Goal: Information Seeking & Learning: Stay updated

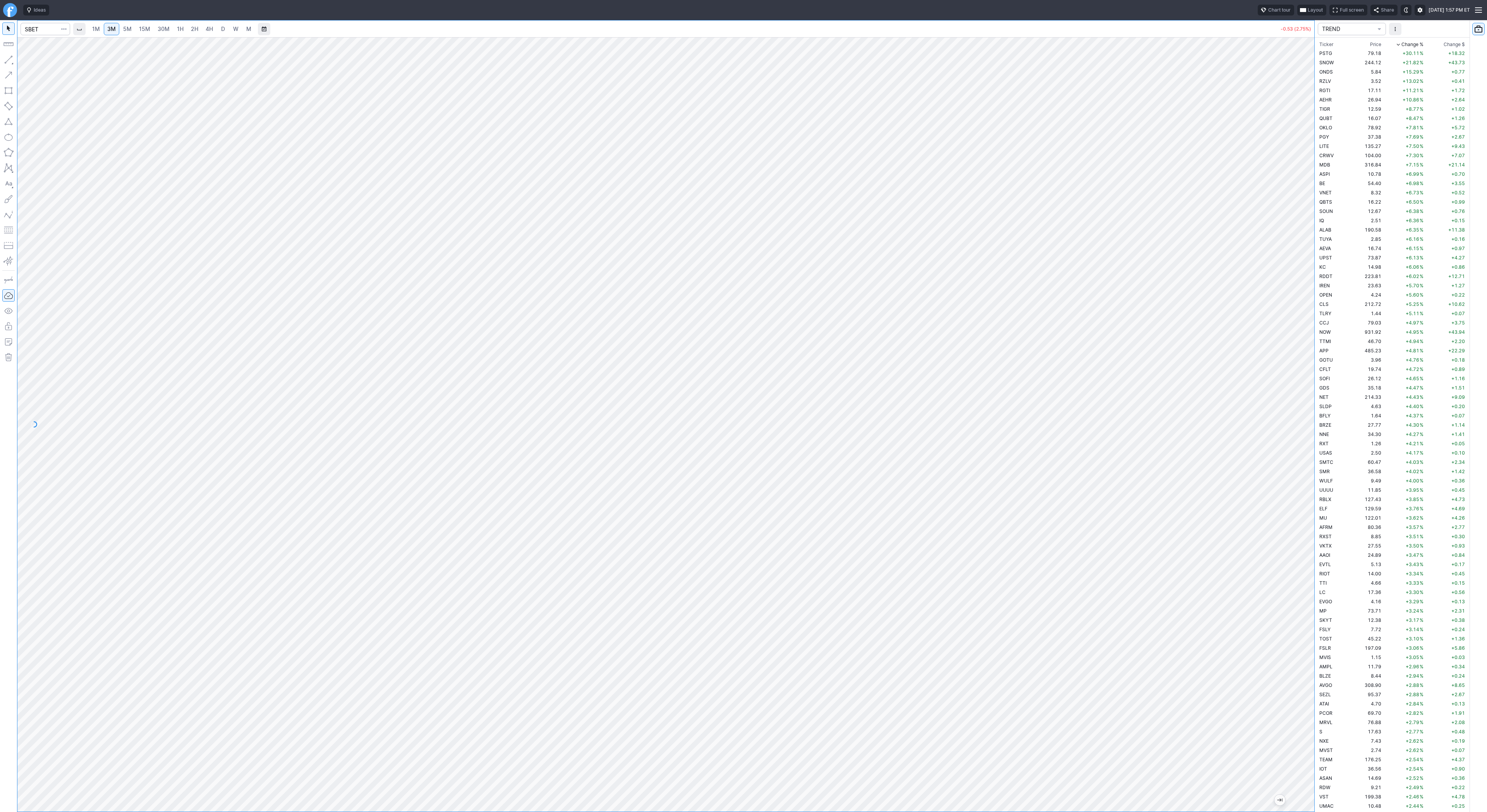
scroll to position [1981, 0]
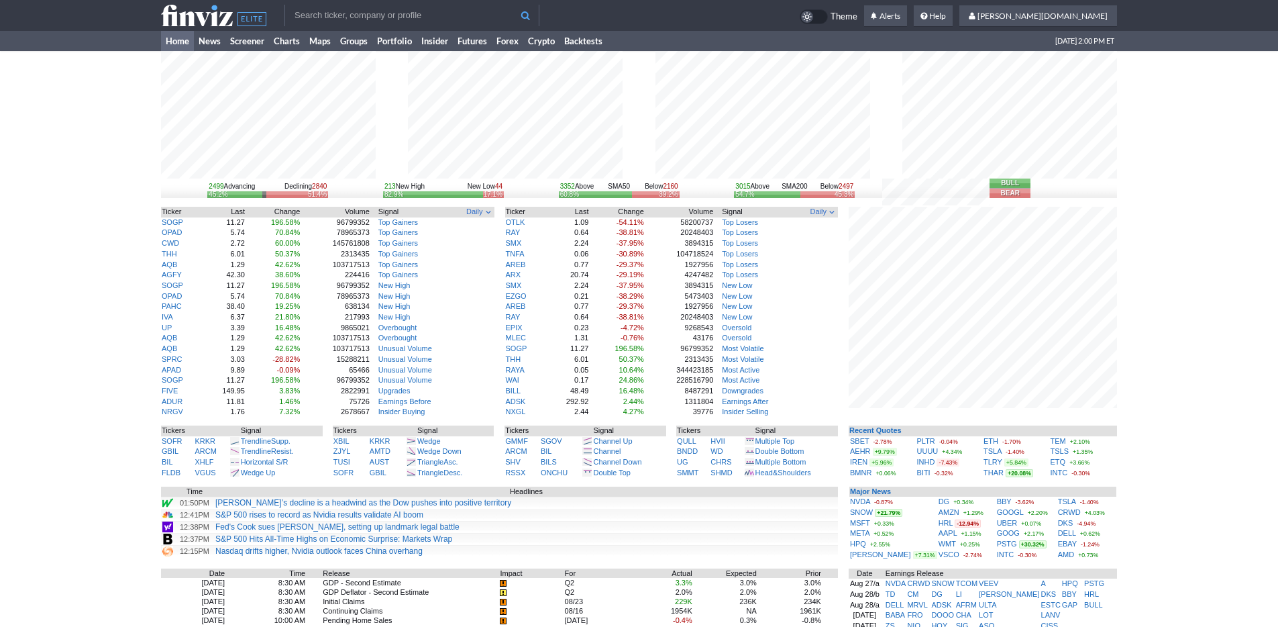
click at [1230, 471] on div "2499 Advancing Declining 2840 45.2% 51.4% 213 New High New Low 44 82.9% 17.1% 3…" at bounding box center [639, 434] width 1278 height 766
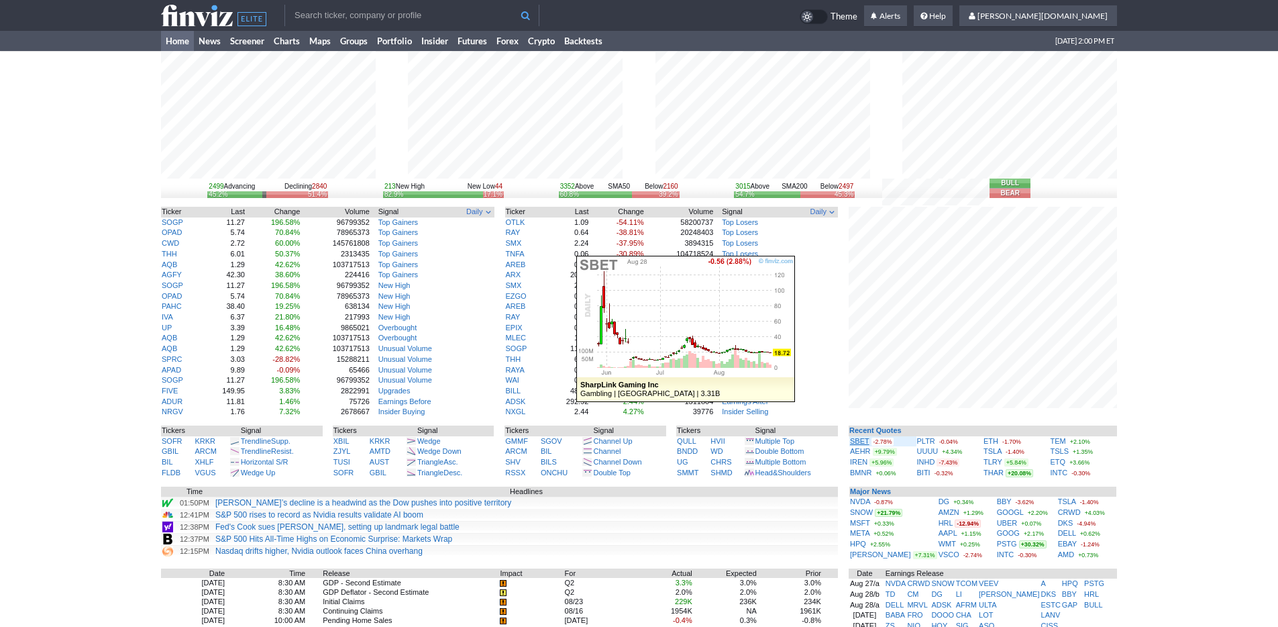
click at [864, 440] on link "SBET" at bounding box center [859, 441] width 19 height 8
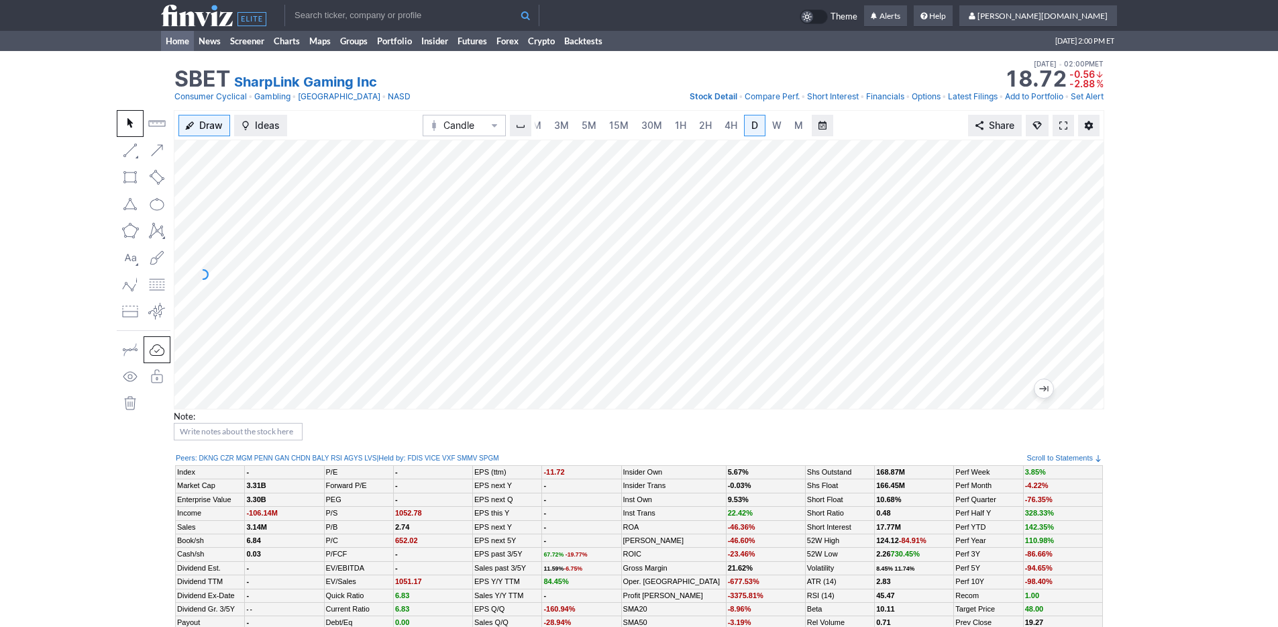
click at [179, 42] on link "Home" at bounding box center [177, 41] width 33 height 20
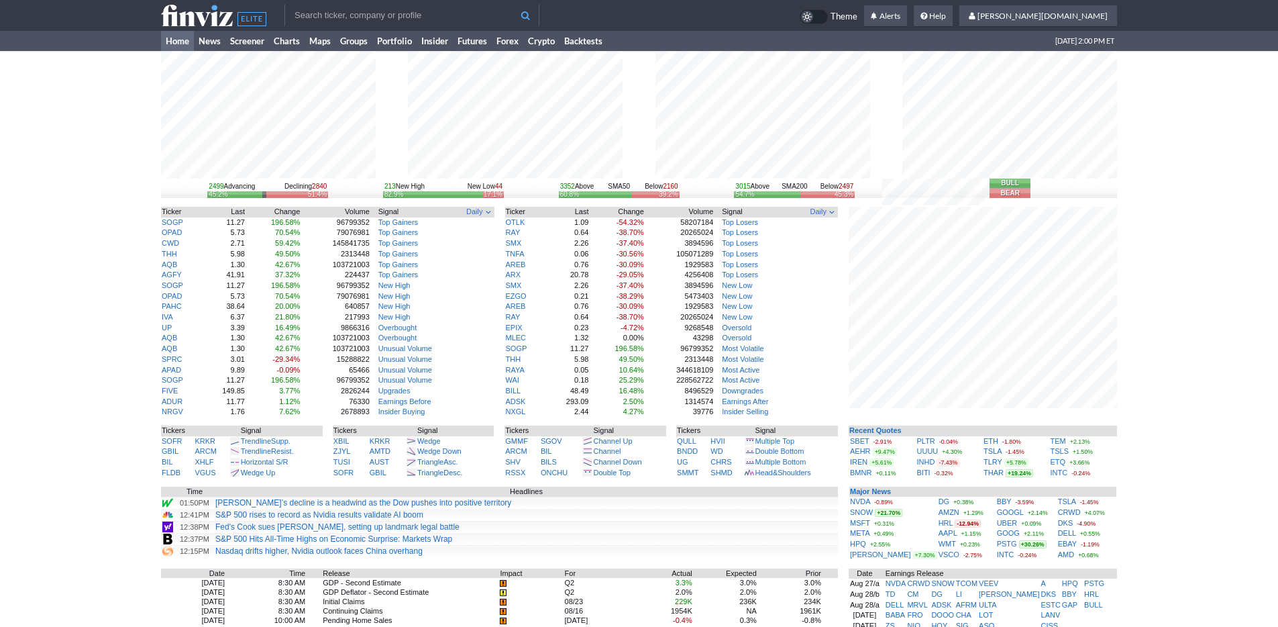
click at [1195, 380] on div "2499 Advancing Declining 2840 45.2% 51.4% 213 New High New Low 44 82.9% 17.1% 3…" at bounding box center [639, 434] width 1278 height 766
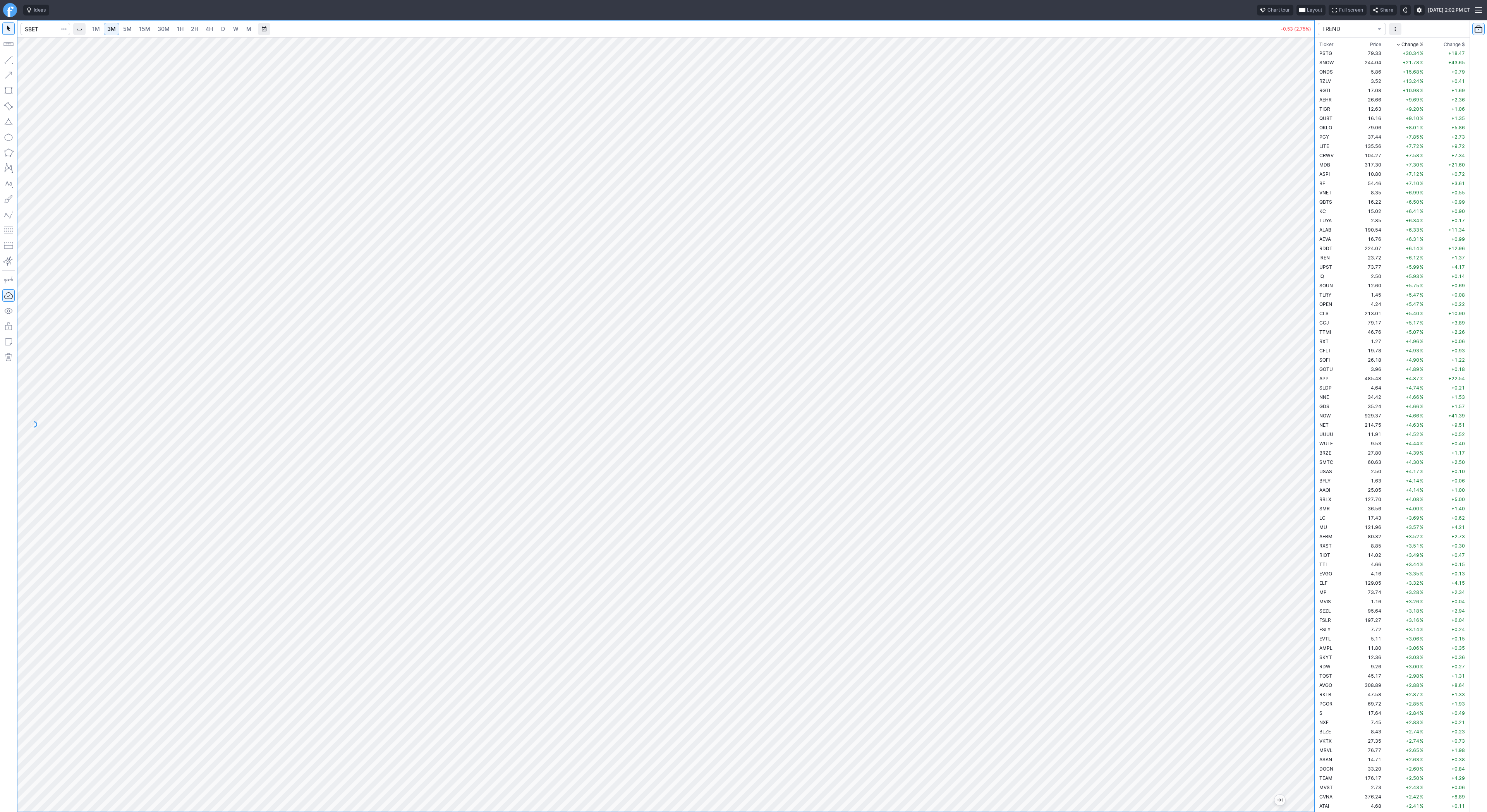
scroll to position [1981, 0]
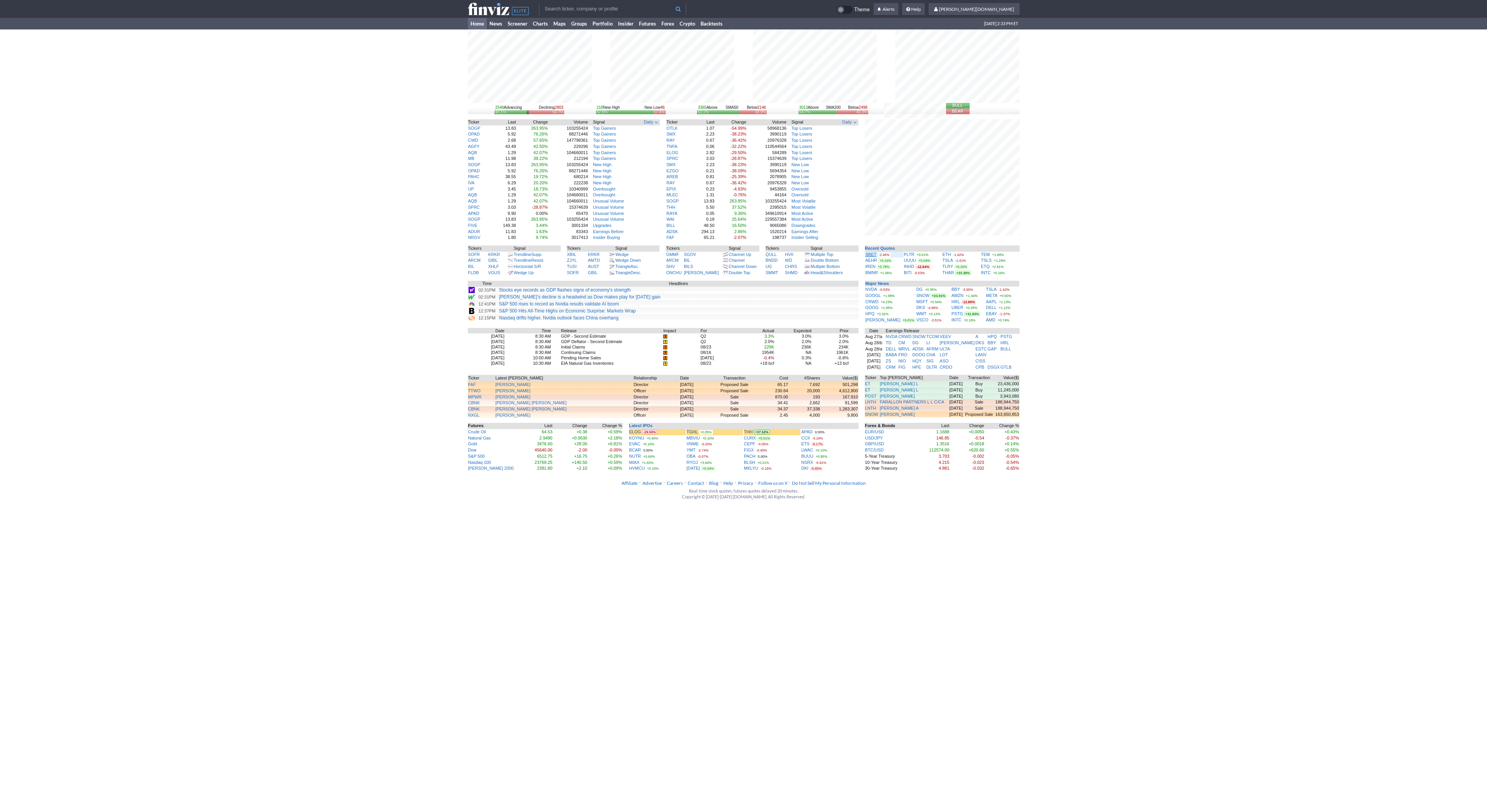
click at [872, 253] on link "SBET" at bounding box center [870, 255] width 11 height 5
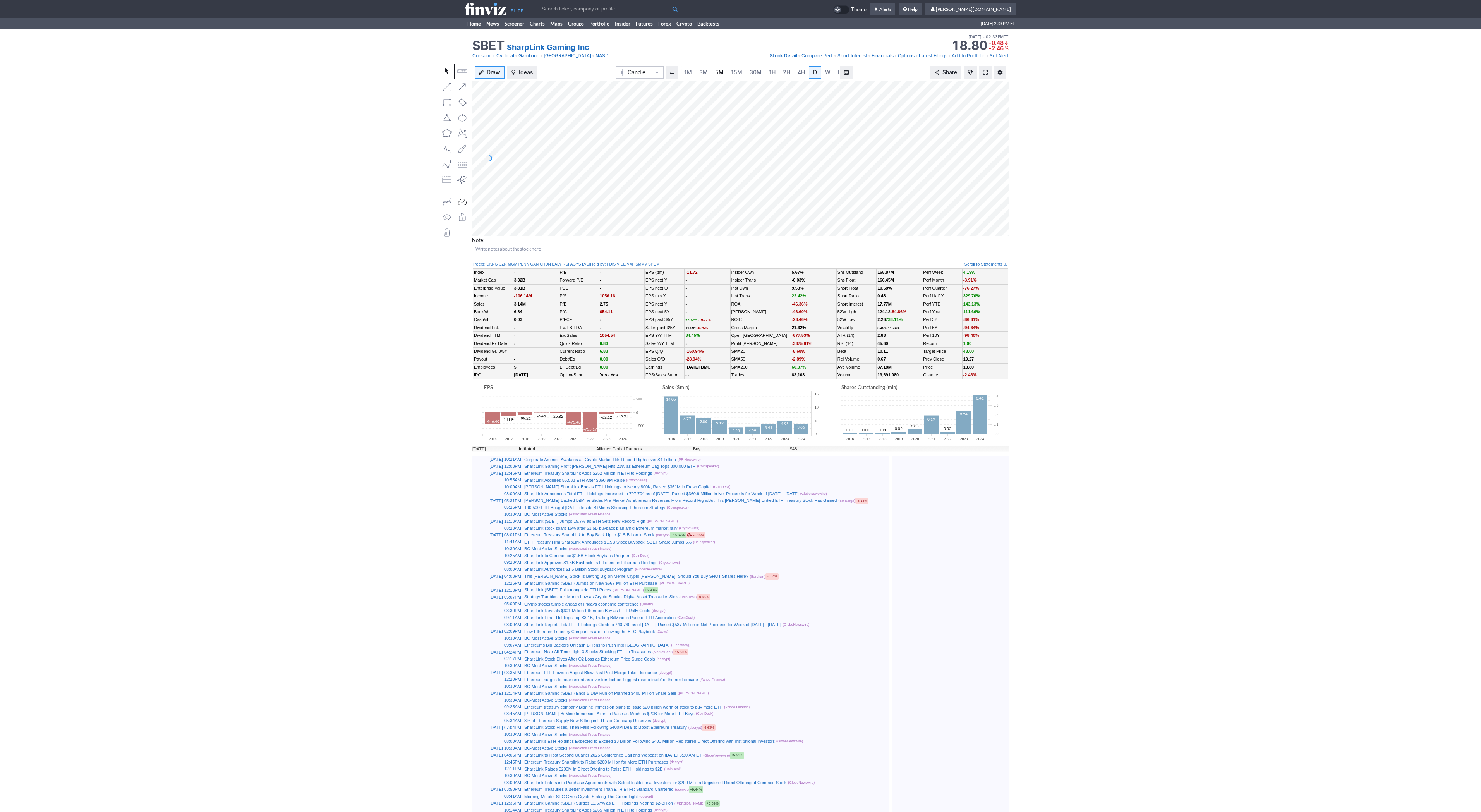
scroll to position [0, 8]
click at [693, 72] on span "3M" at bounding box center [695, 72] width 9 height 6
click at [712, 70] on link "5M" at bounding box center [719, 72] width 16 height 12
click at [1067, 72] on span at bounding box center [1068, 72] width 5 height 6
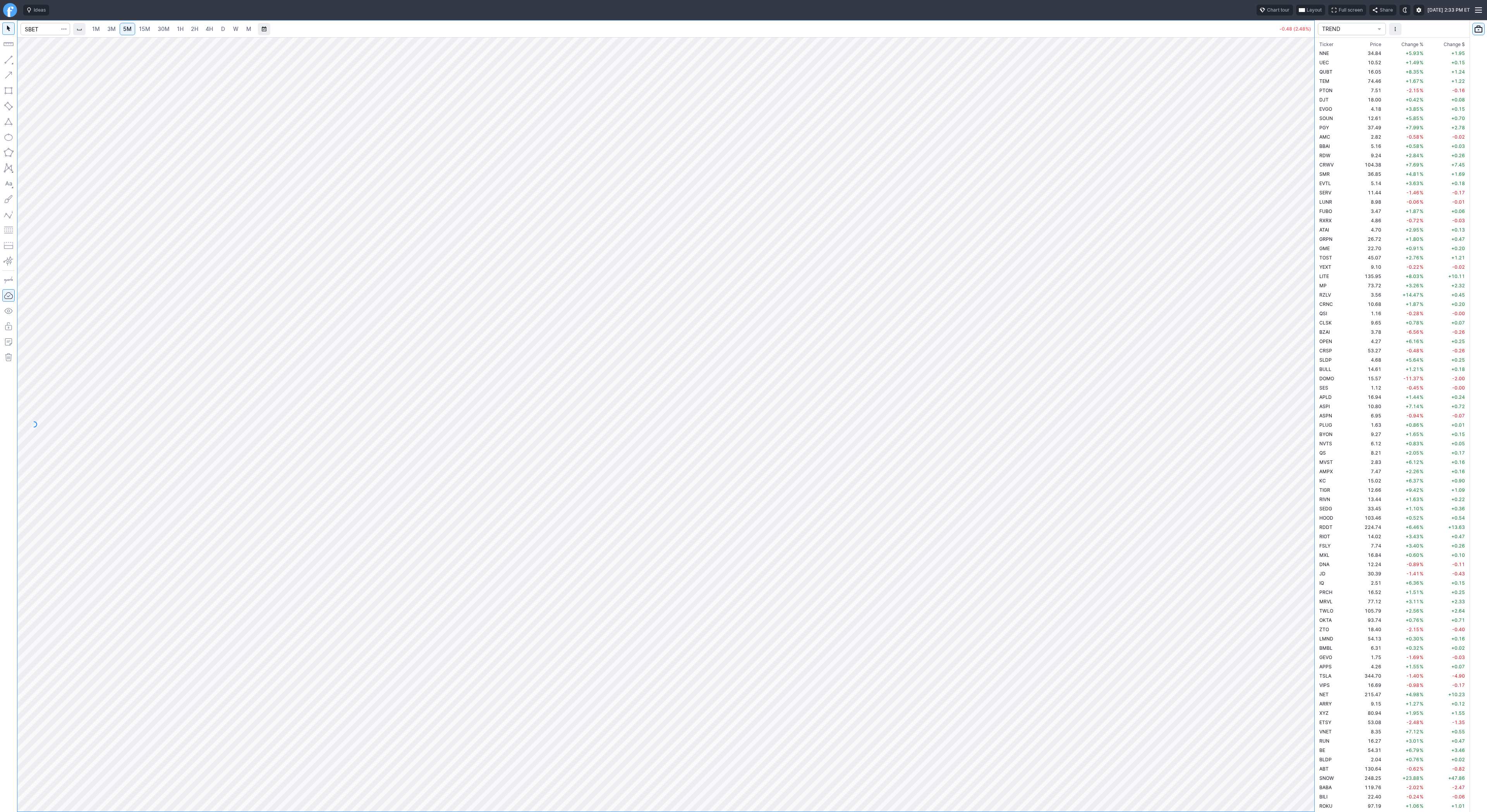
scroll to position [1682, 0]
click at [171, 31] on link "30M" at bounding box center [163, 29] width 19 height 12
click at [188, 31] on link "2H" at bounding box center [195, 29] width 14 height 12
click at [146, 30] on span "15M" at bounding box center [144, 28] width 11 height 6
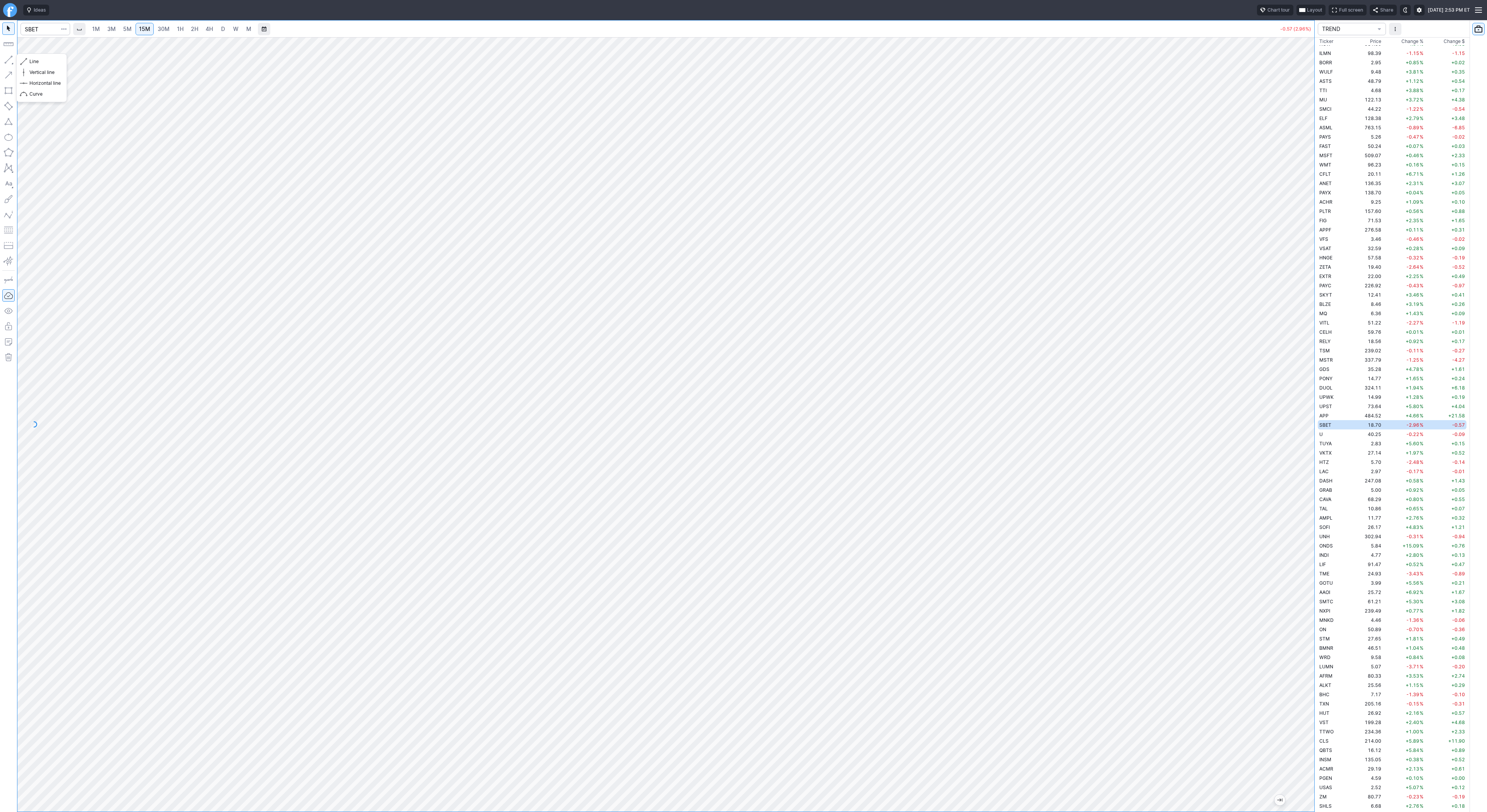
click at [10, 59] on button "button" at bounding box center [8, 59] width 12 height 12
click at [12, 58] on button "button" at bounding box center [8, 59] width 12 height 12
click at [7, 55] on button "button" at bounding box center [8, 59] width 12 height 12
click at [9, 57] on button "button" at bounding box center [8, 59] width 12 height 12
click at [8, 55] on button "button" at bounding box center [8, 59] width 12 height 12
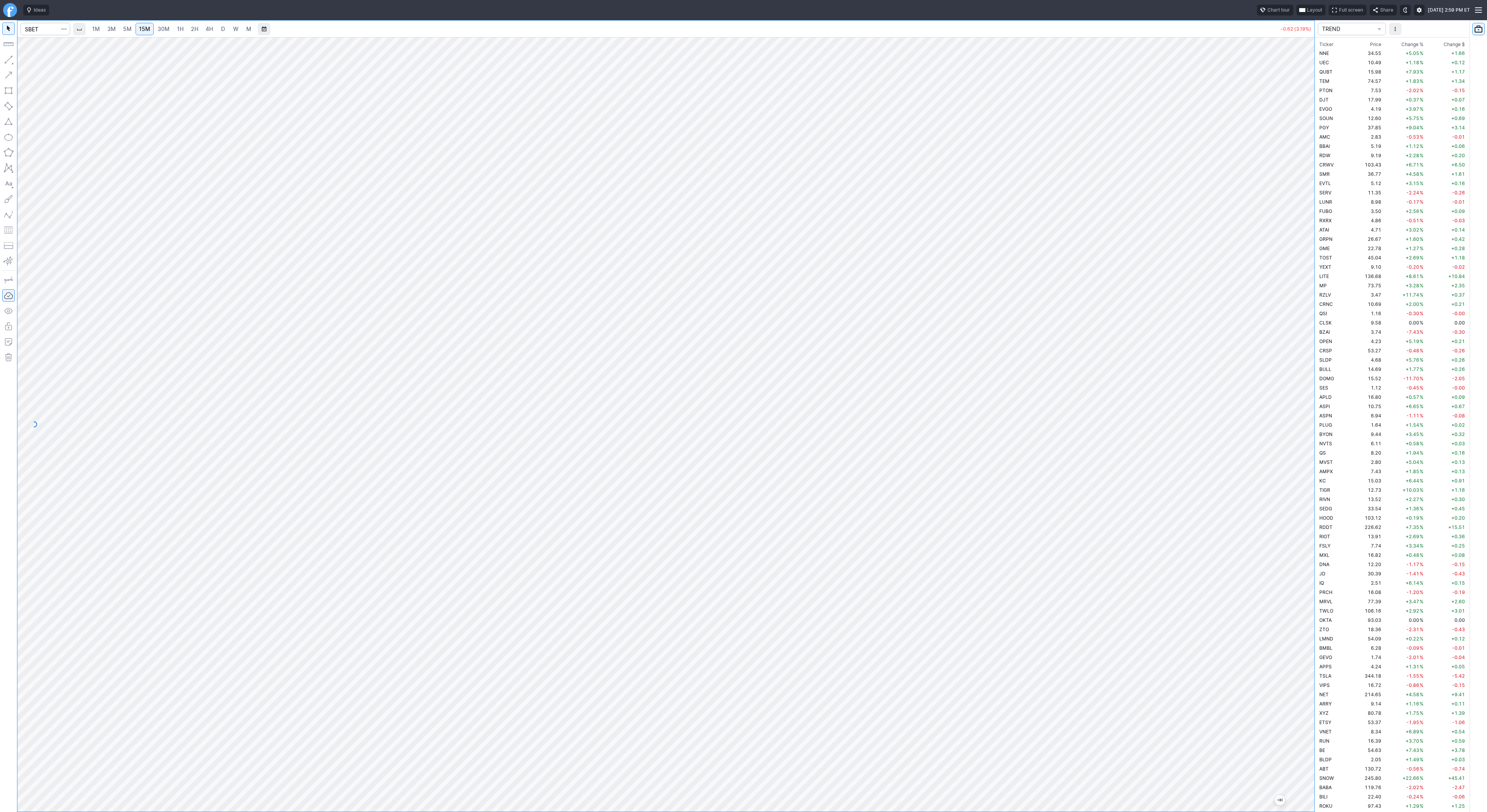
scroll to position [1468, 0]
click at [222, 32] on span "D" at bounding box center [223, 28] width 4 height 6
click at [32, 28] on input "Search" at bounding box center [46, 29] width 50 height 12
type input "aehr"
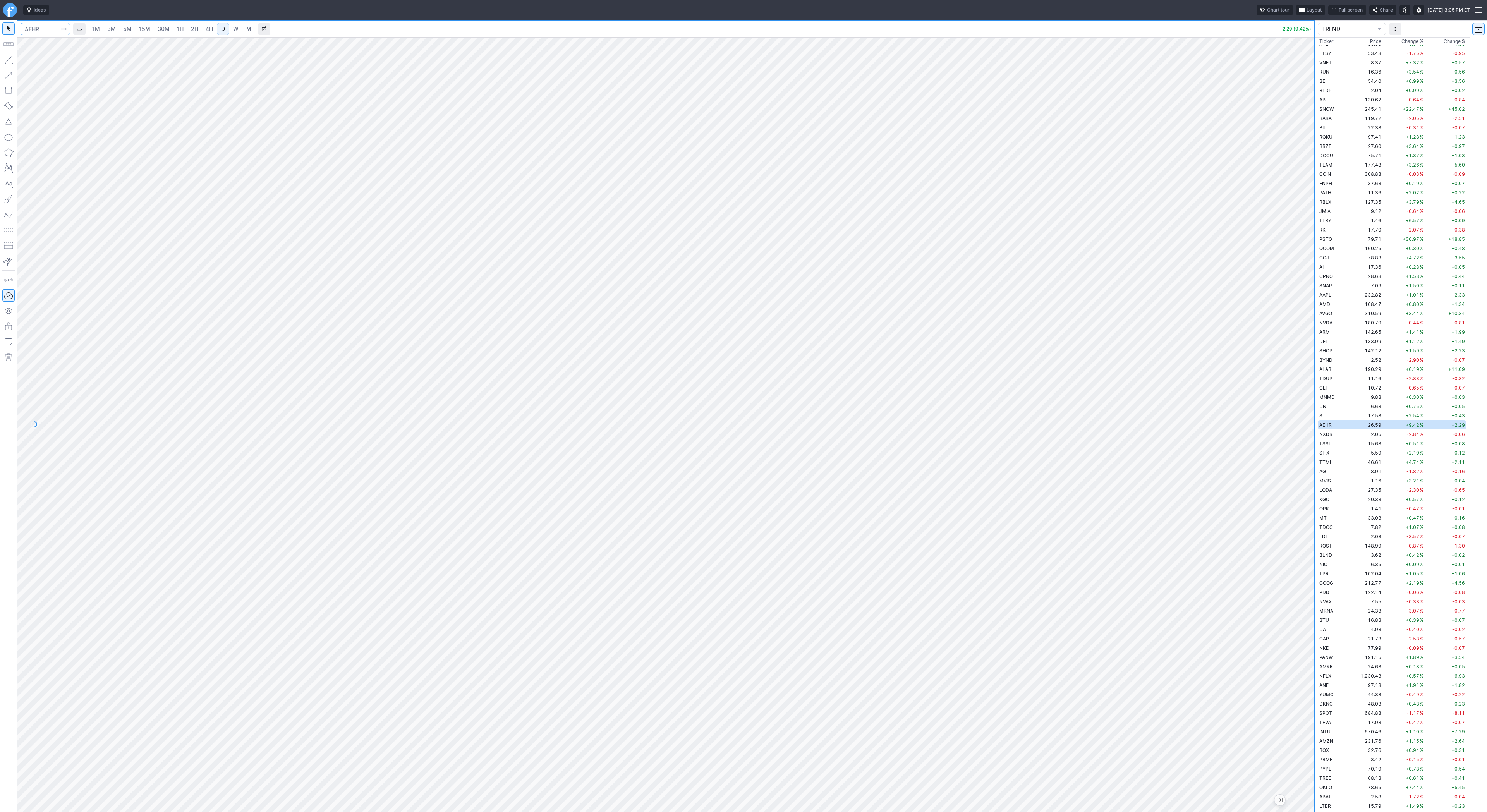
click at [43, 33] on input "Search" at bounding box center [46, 29] width 50 height 12
click at [1363, 72] on td "16.37" at bounding box center [1366, 72] width 34 height 9
click at [1328, 80] on td "BE" at bounding box center [1333, 81] width 31 height 9
click at [233, 27] on span "W" at bounding box center [236, 28] width 5 height 6
click at [1278, 583] on div at bounding box center [666, 424] width 1297 height 774
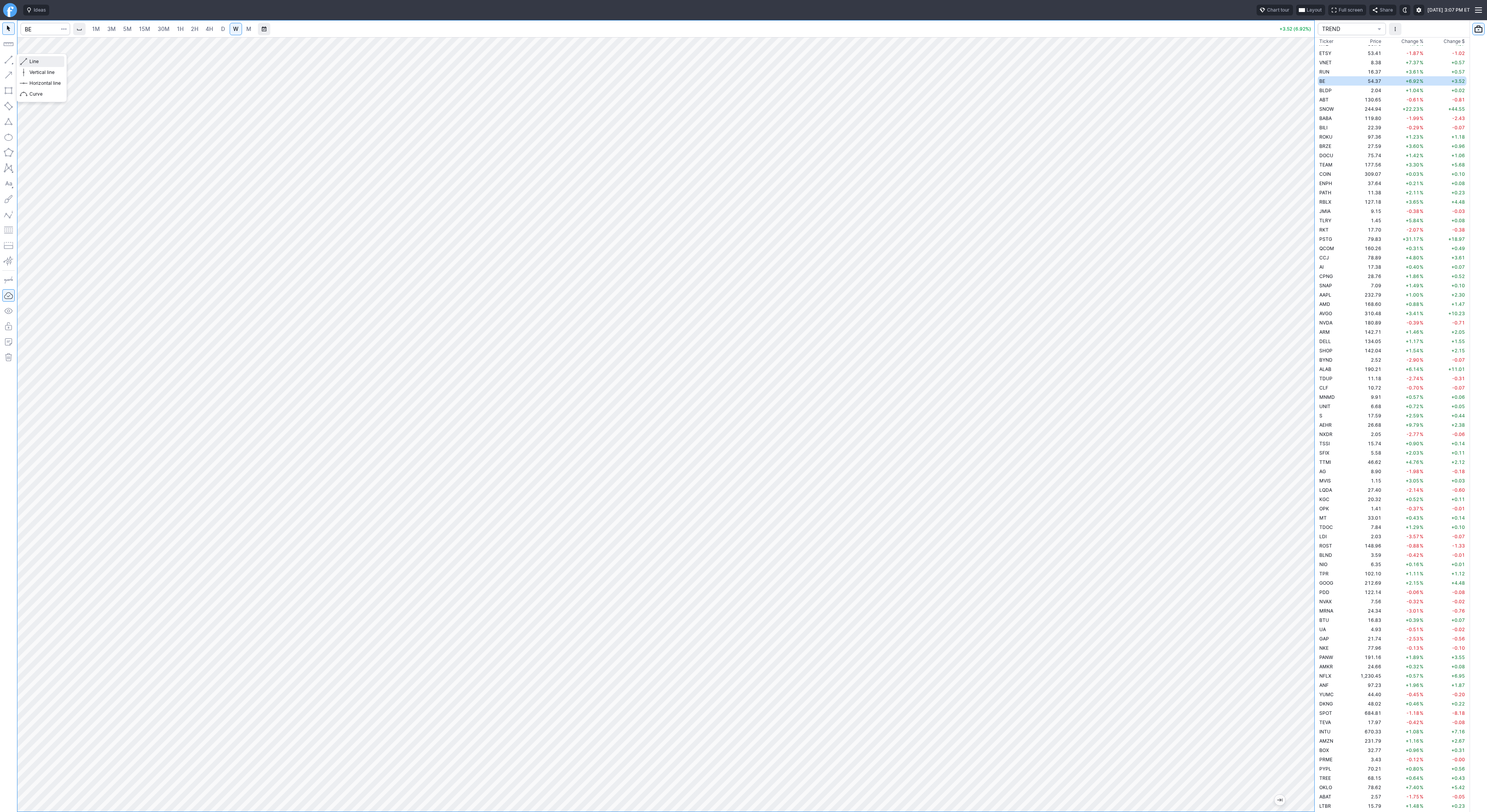
click at [44, 61] on span "Line" at bounding box center [45, 61] width 31 height 8
drag, startPoint x: 9, startPoint y: 57, endPoint x: 24, endPoint y: 100, distance: 45.5
click at [9, 58] on button "button" at bounding box center [8, 59] width 12 height 12
drag, startPoint x: 2, startPoint y: 57, endPoint x: 3, endPoint y: 62, distance: 5.1
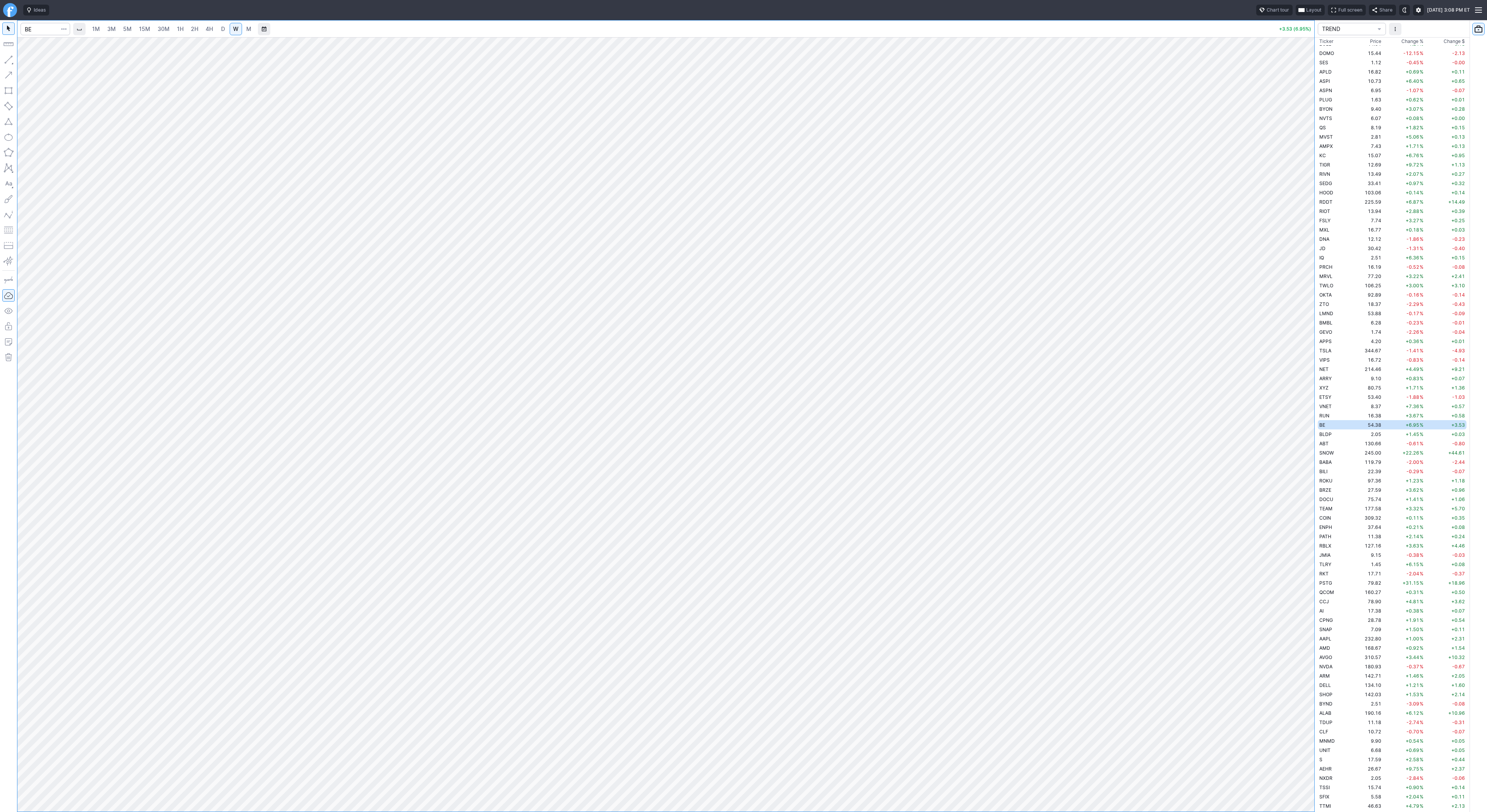
click at [2, 58] on button "button" at bounding box center [8, 59] width 12 height 12
drag, startPoint x: 8, startPoint y: 59, endPoint x: 54, endPoint y: 98, distance: 60.3
click at [8, 59] on button "button" at bounding box center [8, 59] width 12 height 12
click at [13, 58] on button "button" at bounding box center [8, 59] width 12 height 12
click at [8, 59] on button "button" at bounding box center [8, 59] width 12 height 12
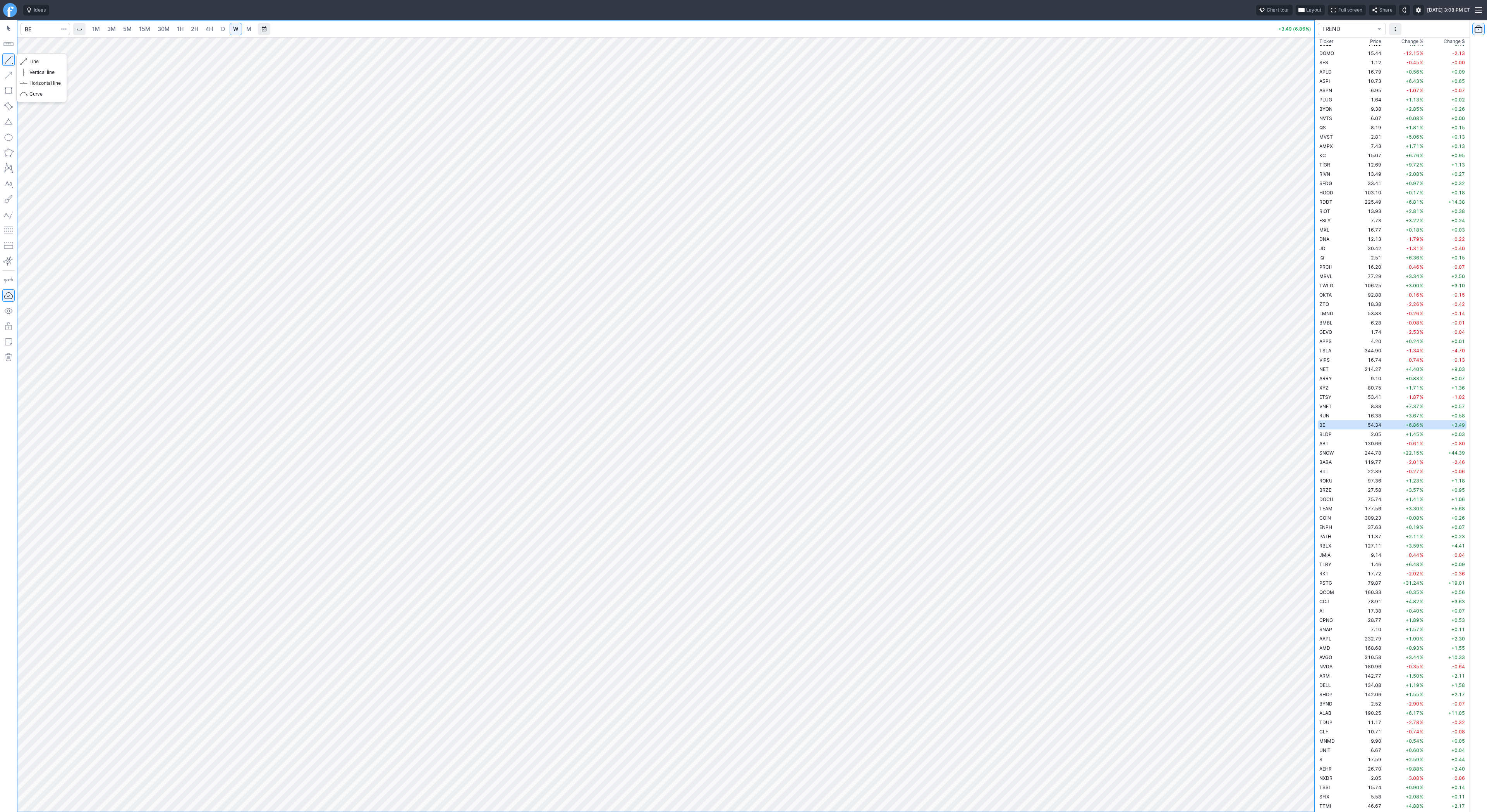
drag, startPoint x: 7, startPoint y: 61, endPoint x: 18, endPoint y: 87, distance: 28.2
click at [7, 61] on button "button" at bounding box center [8, 59] width 12 height 12
click at [224, 32] on span "D" at bounding box center [223, 29] width 5 height 8
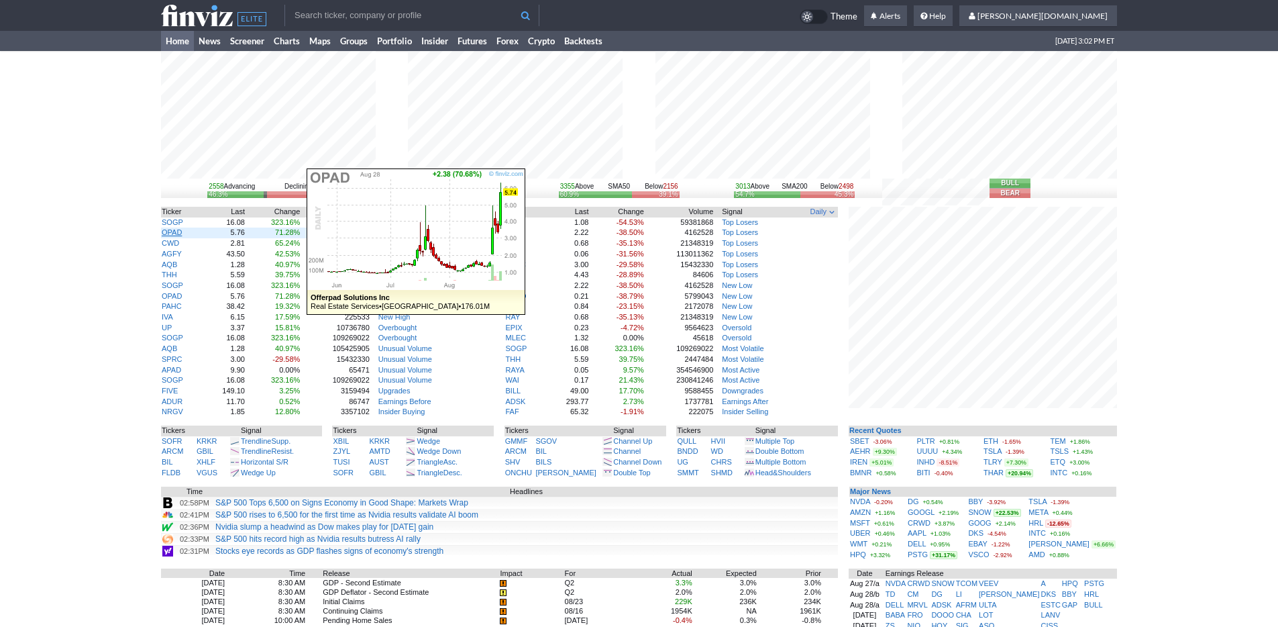
click at [172, 232] on link "OPAD" at bounding box center [172, 232] width 20 height 8
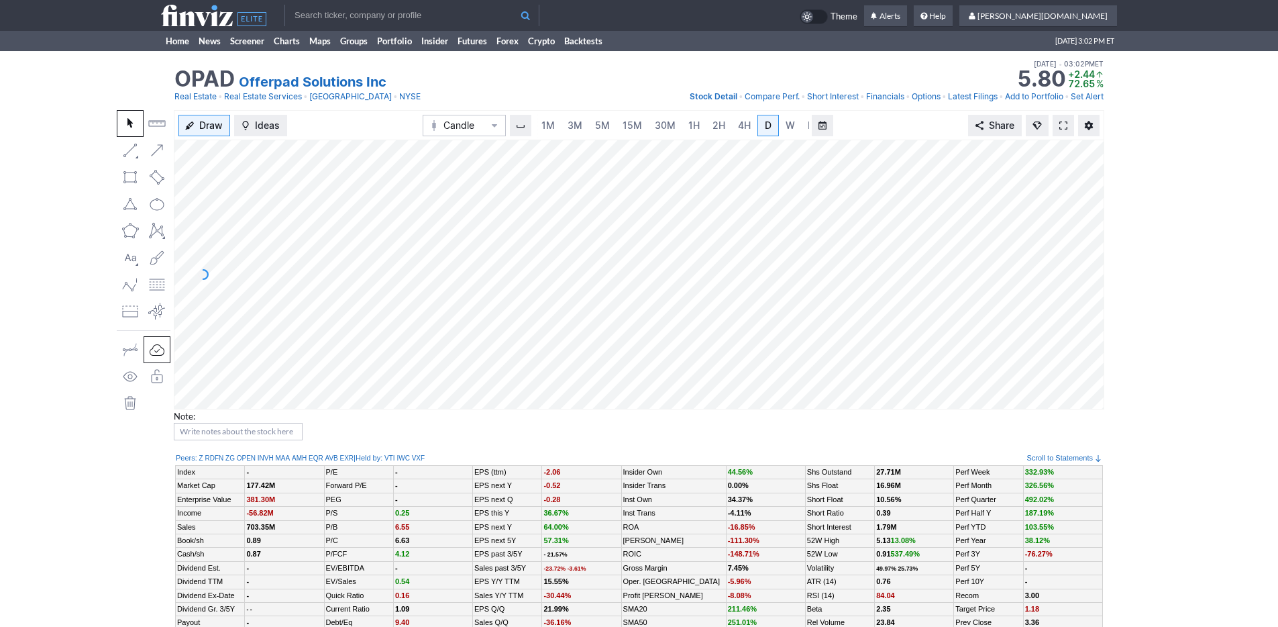
scroll to position [0, 13]
click at [173, 42] on link "Home" at bounding box center [177, 41] width 33 height 20
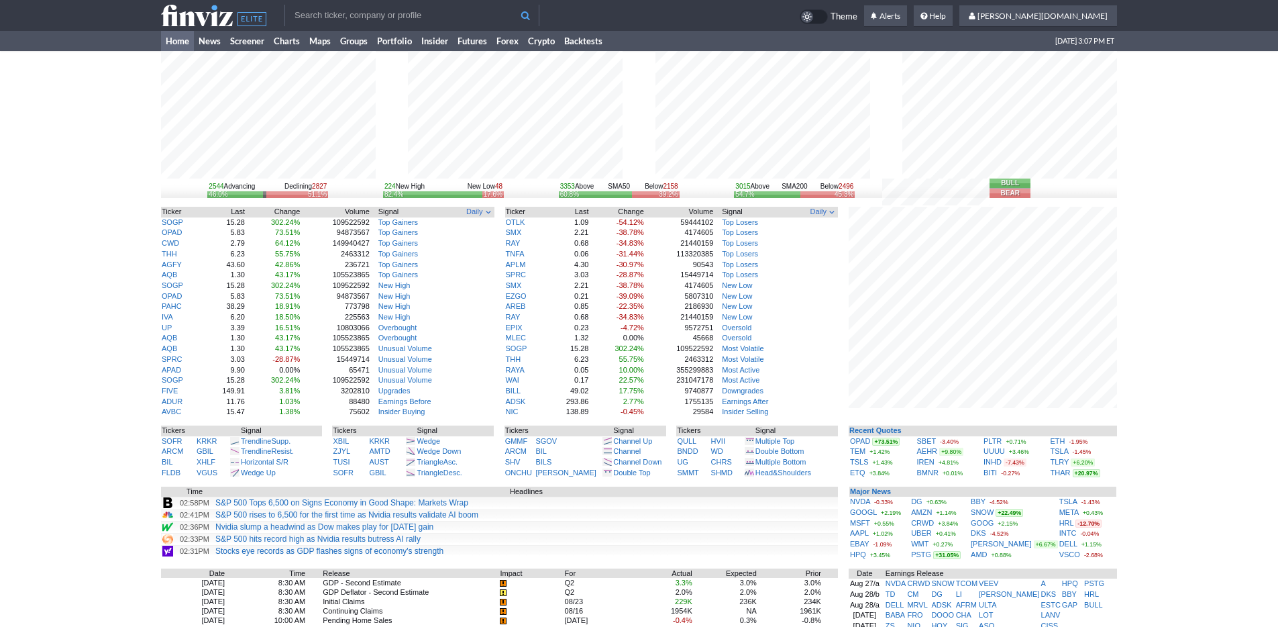
click at [1163, 462] on div "2544 Advancing Declining 2827 46.0% 51.1% 224 New High New Low 48 82.4% 17.6% 3…" at bounding box center [639, 434] width 1278 height 766
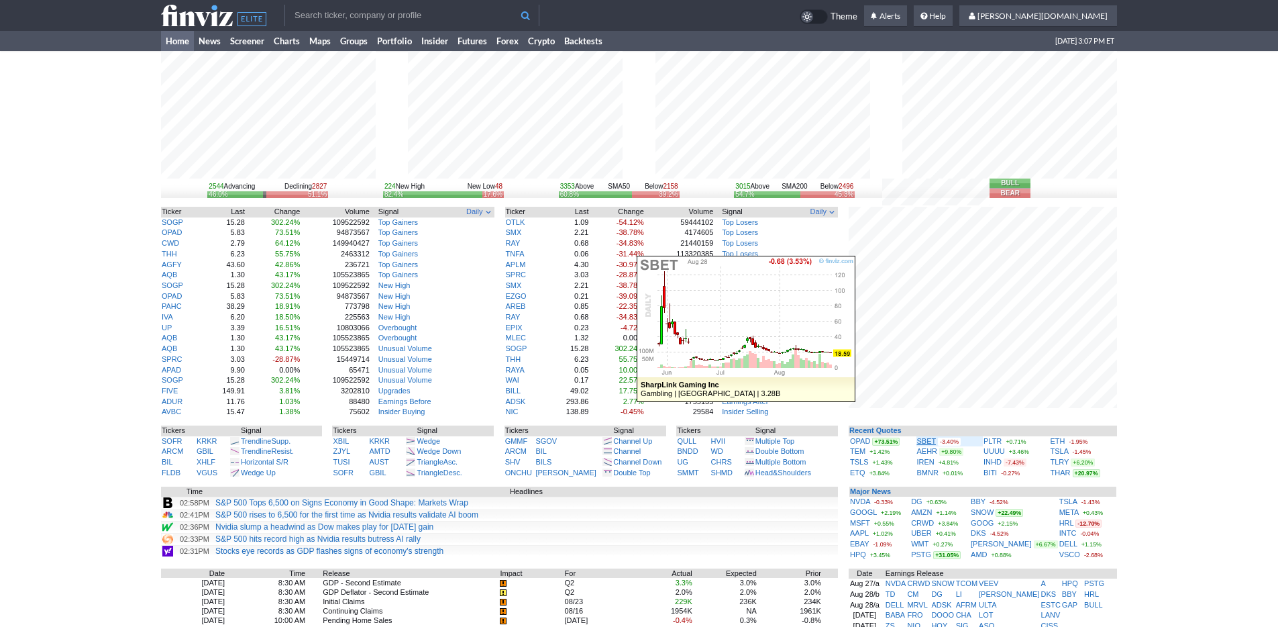
click at [924, 440] on link "SBET" at bounding box center [926, 441] width 19 height 8
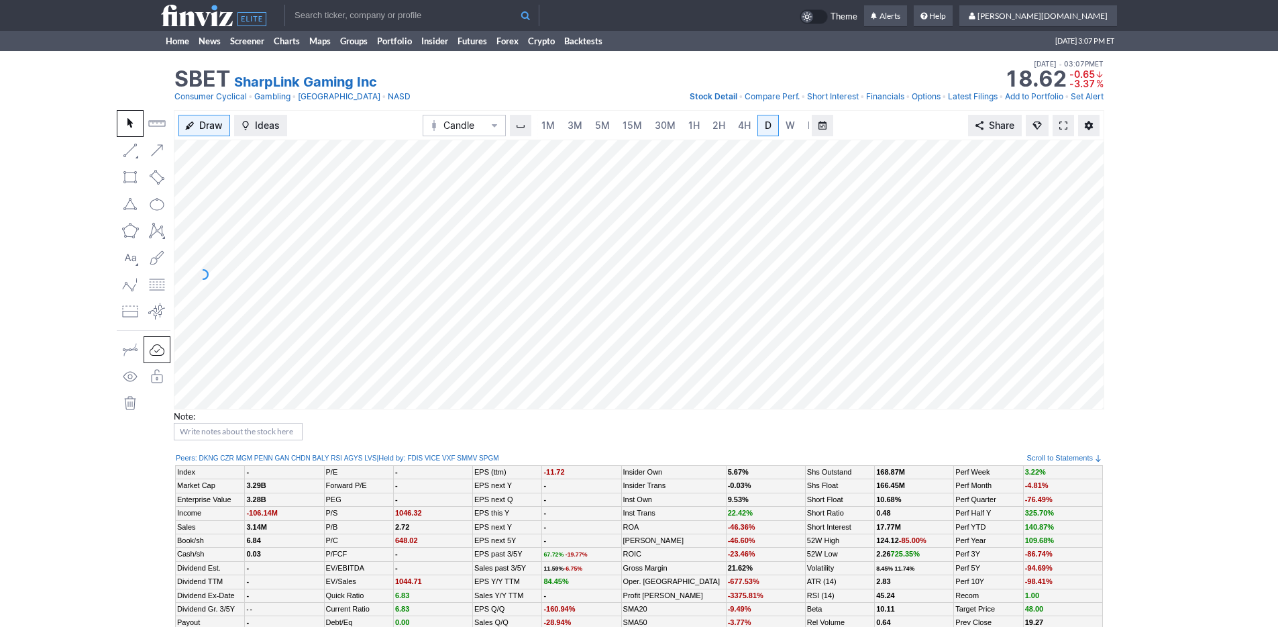
scroll to position [0, 13]
click at [598, 126] on link "5M" at bounding box center [589, 125] width 27 height 21
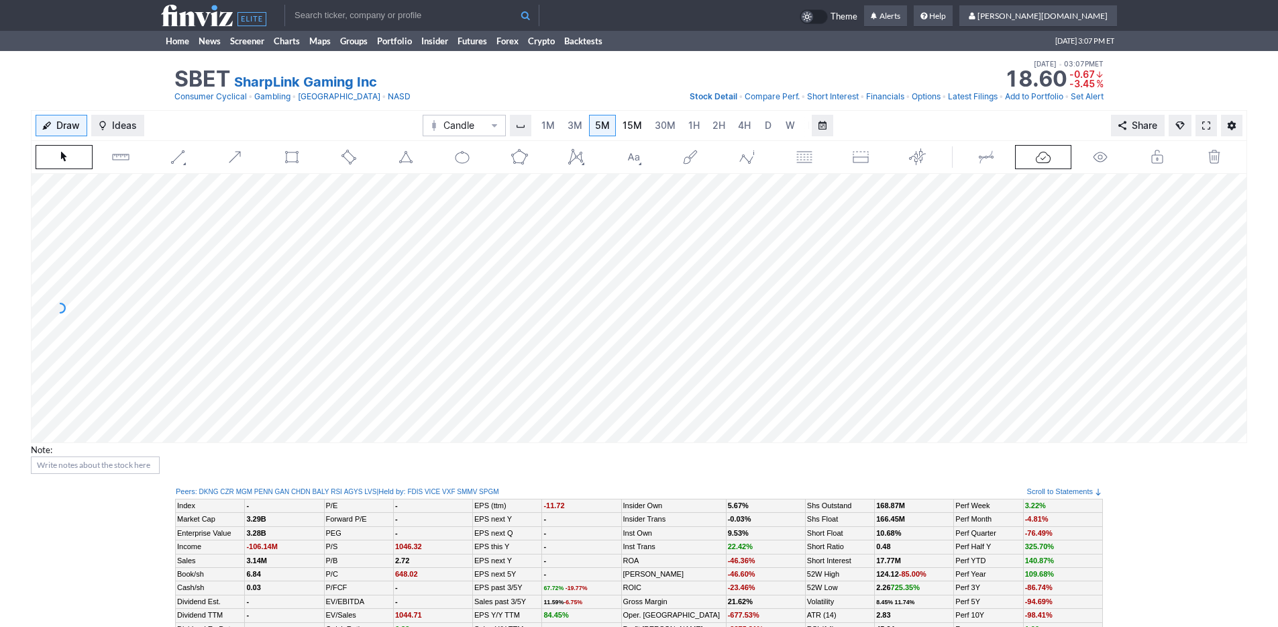
click at [637, 127] on span "15M" at bounding box center [632, 124] width 19 height 11
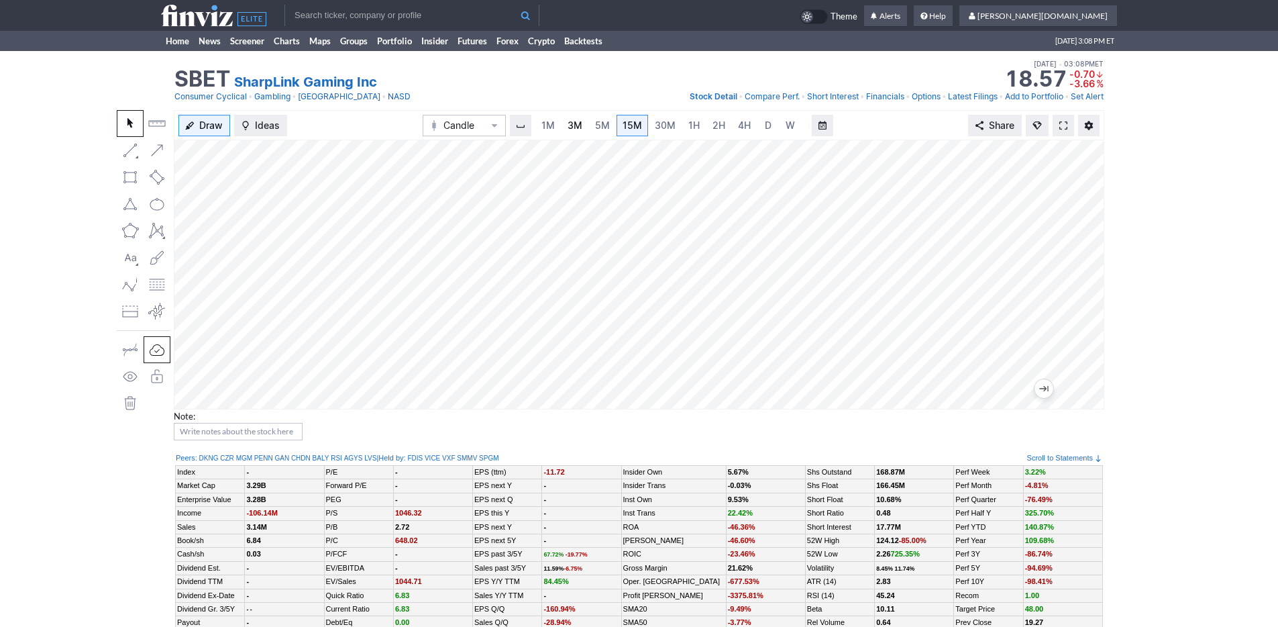
click at [571, 123] on span "3M" at bounding box center [575, 124] width 15 height 11
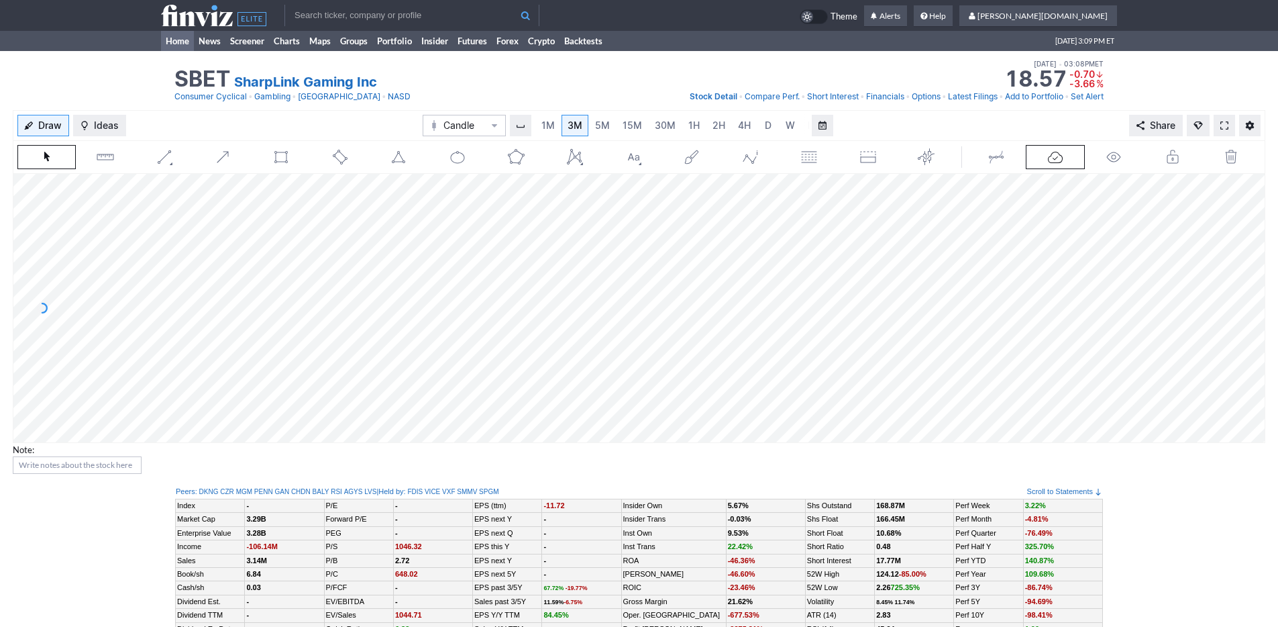
click at [161, 44] on link "Home" at bounding box center [177, 41] width 33 height 20
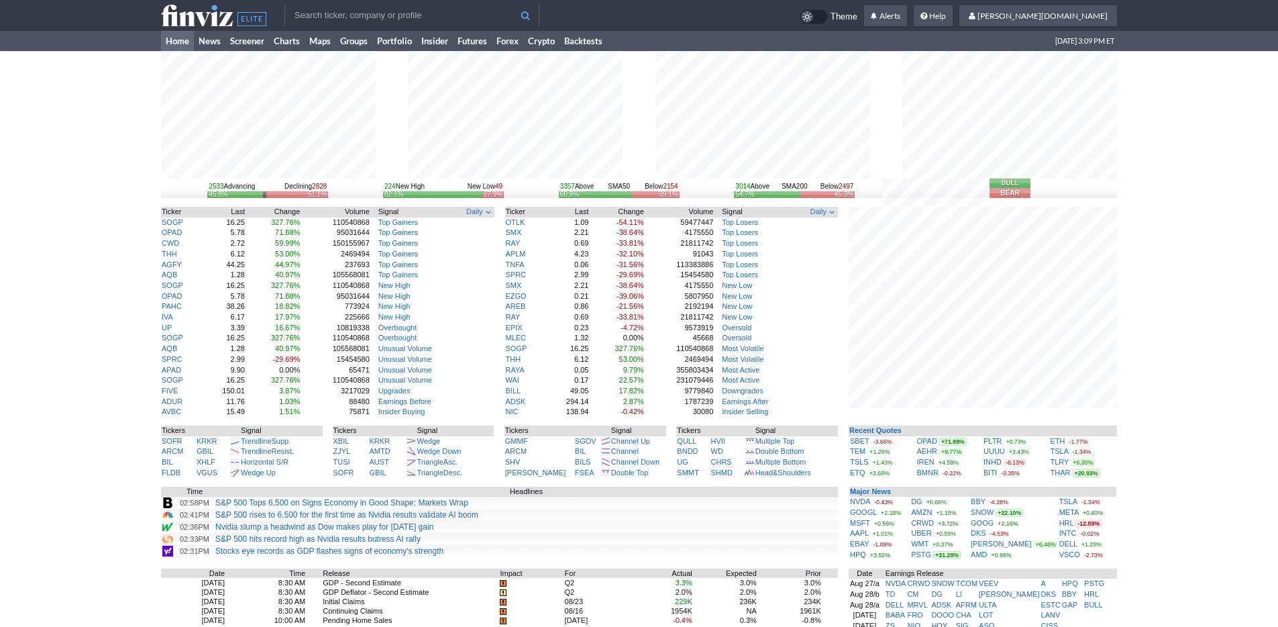
click at [409, 16] on input "text" at bounding box center [411, 15] width 255 height 21
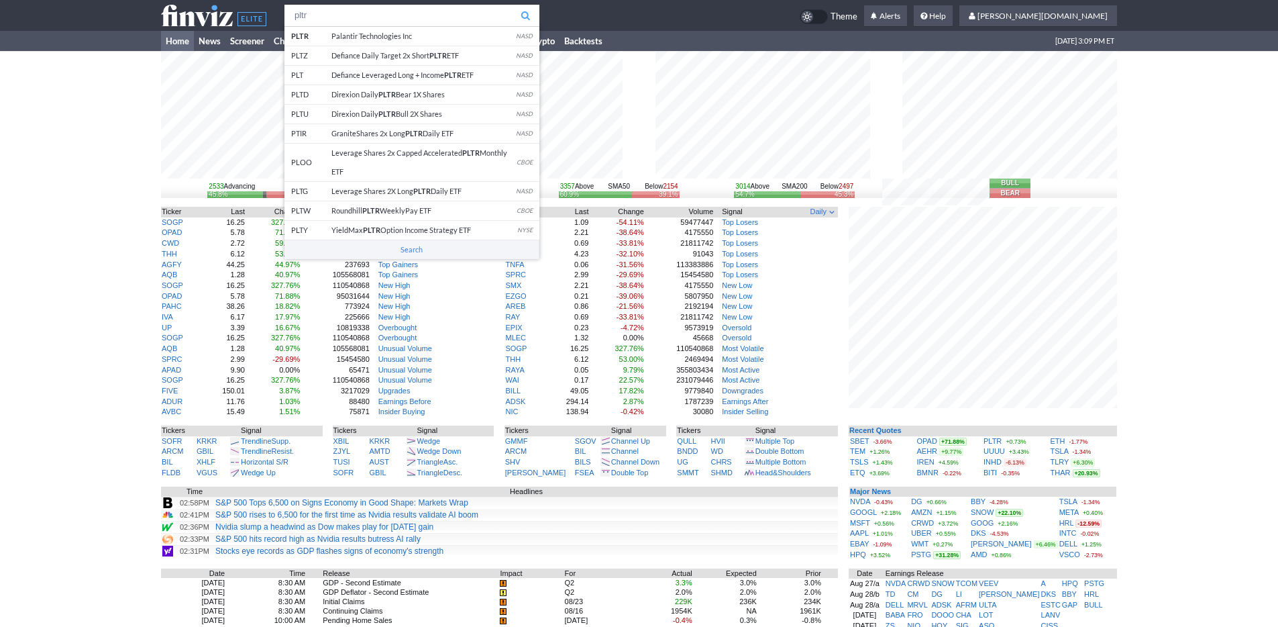
type input "pltr"
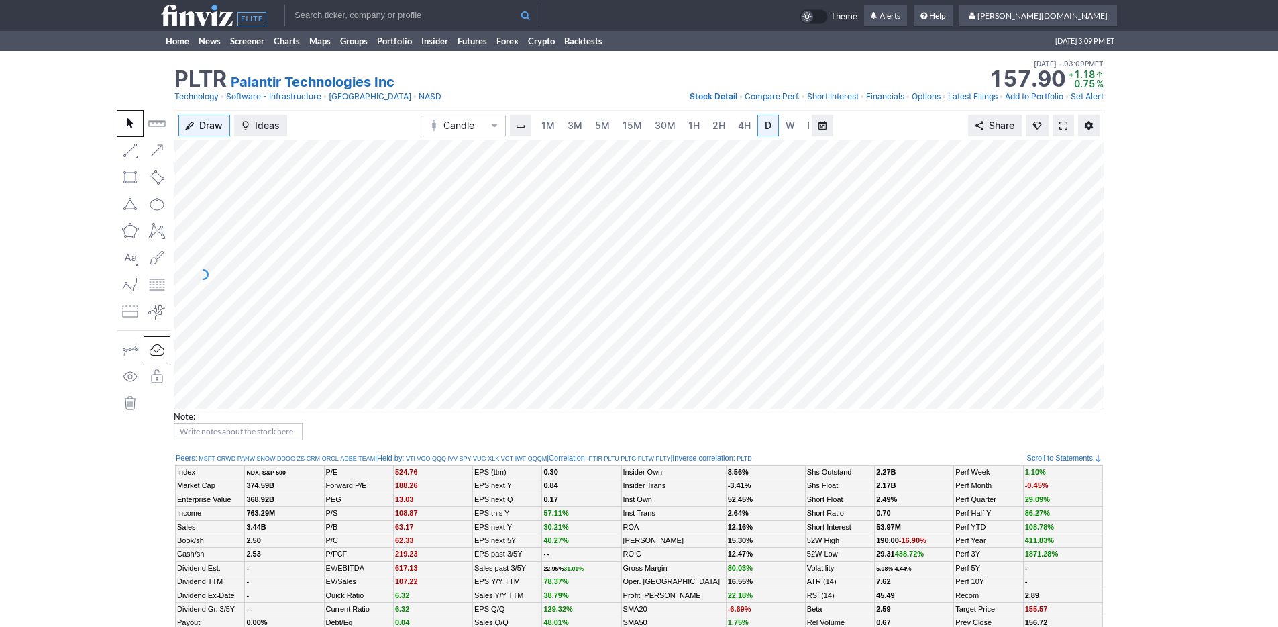
scroll to position [0, 13]
click at [578, 129] on link "5M" at bounding box center [589, 125] width 27 height 21
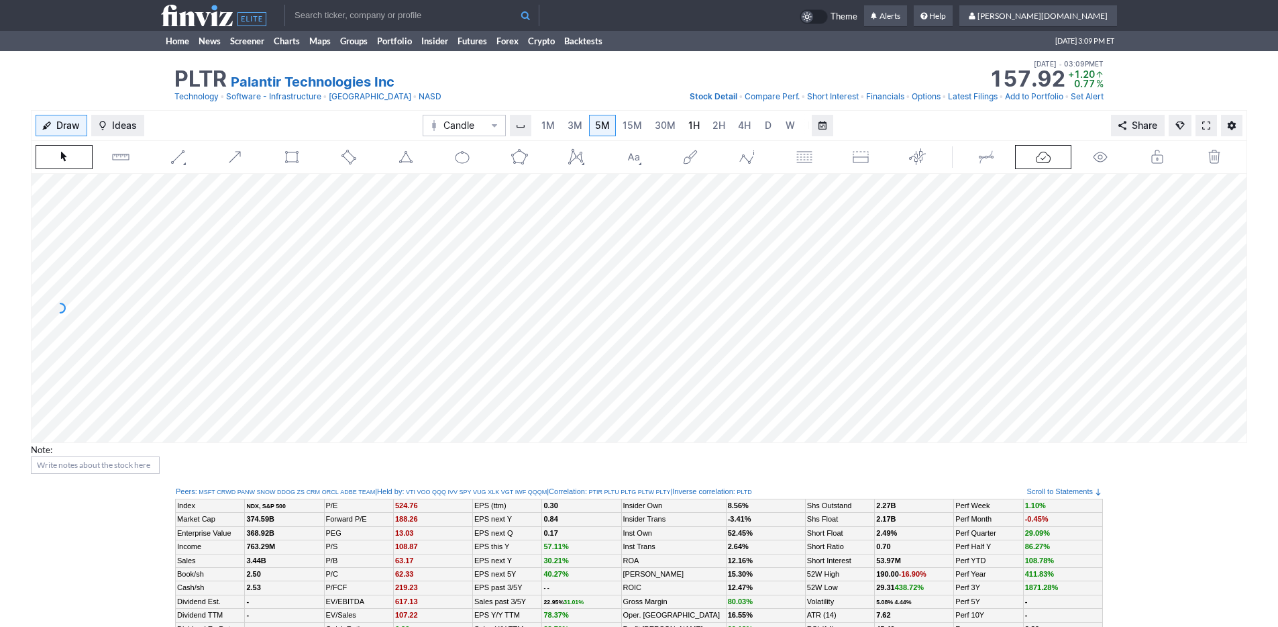
click at [698, 131] on link "1H" at bounding box center [693, 125] width 23 height 21
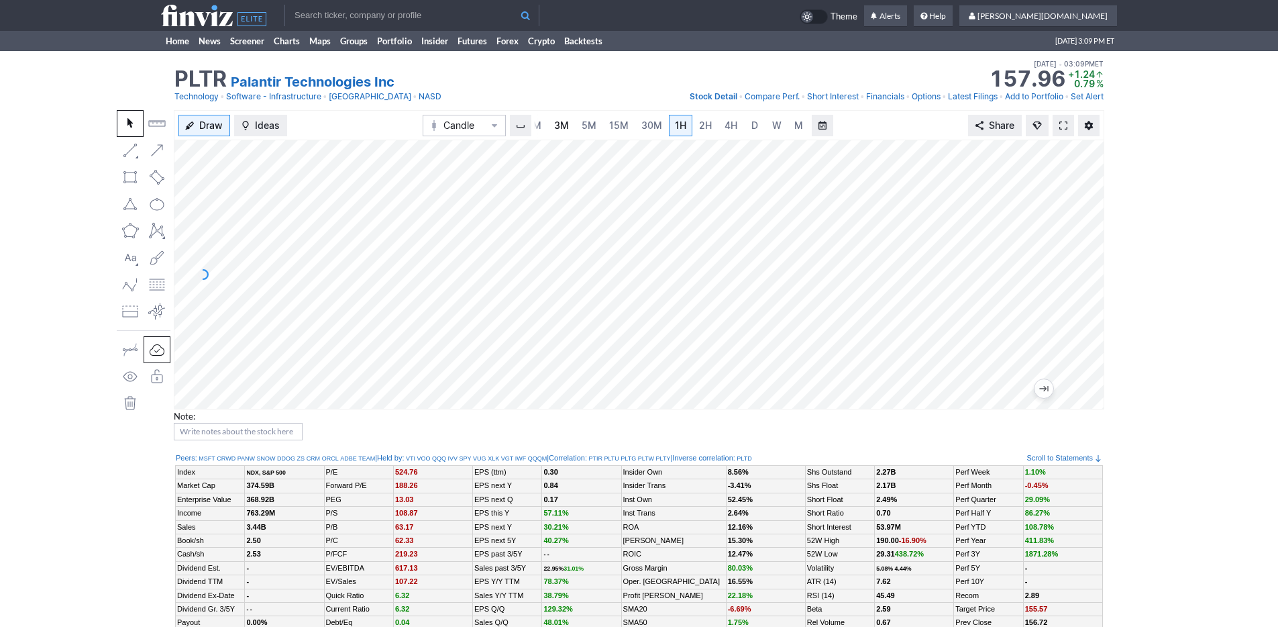
click at [564, 126] on span "3M" at bounding box center [561, 124] width 15 height 11
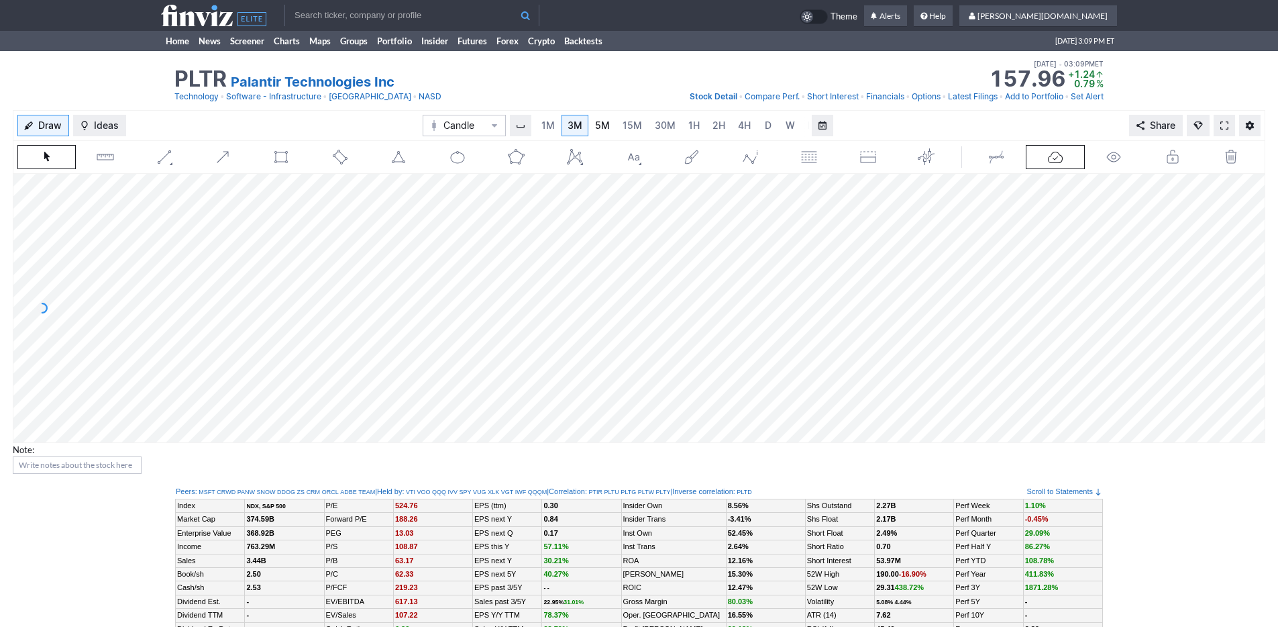
click at [600, 125] on span "5M" at bounding box center [602, 124] width 15 height 11
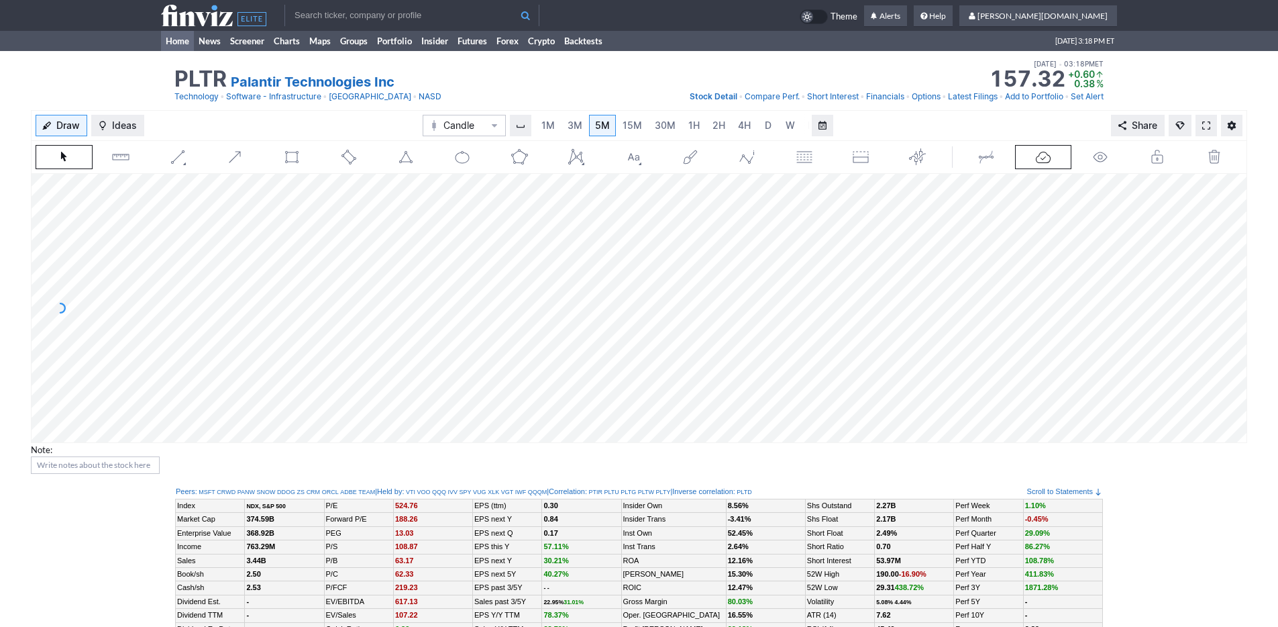
click at [178, 46] on link "Home" at bounding box center [177, 41] width 33 height 20
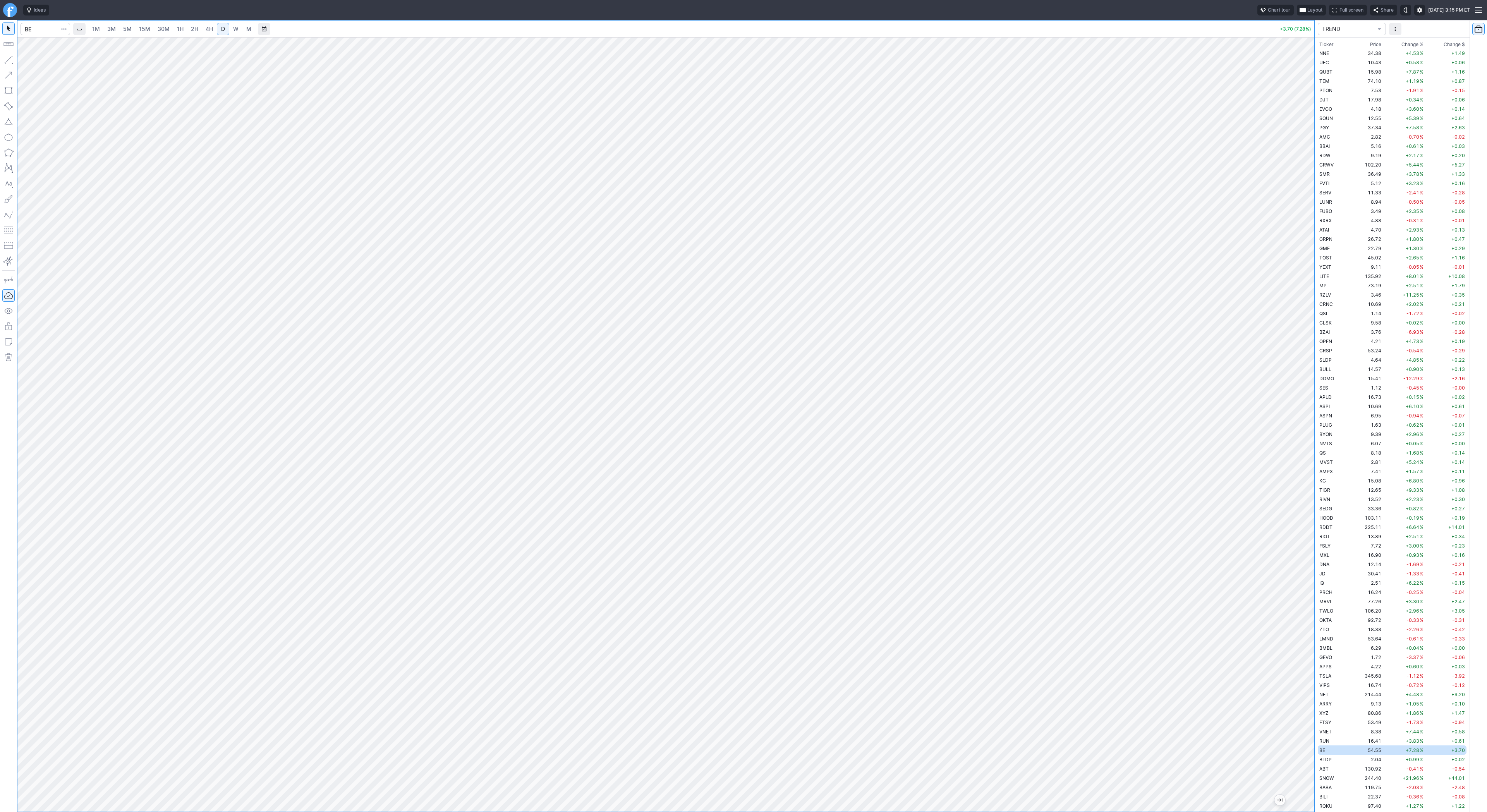
scroll to position [325, 0]
click at [32, 29] on input "Search" at bounding box center [46, 29] width 50 height 12
type input "bmnr"
click at [60, 41] on button "BMNR BitMine Immersion Technologies Inc AMEX" at bounding box center [106, 46] width 163 height 11
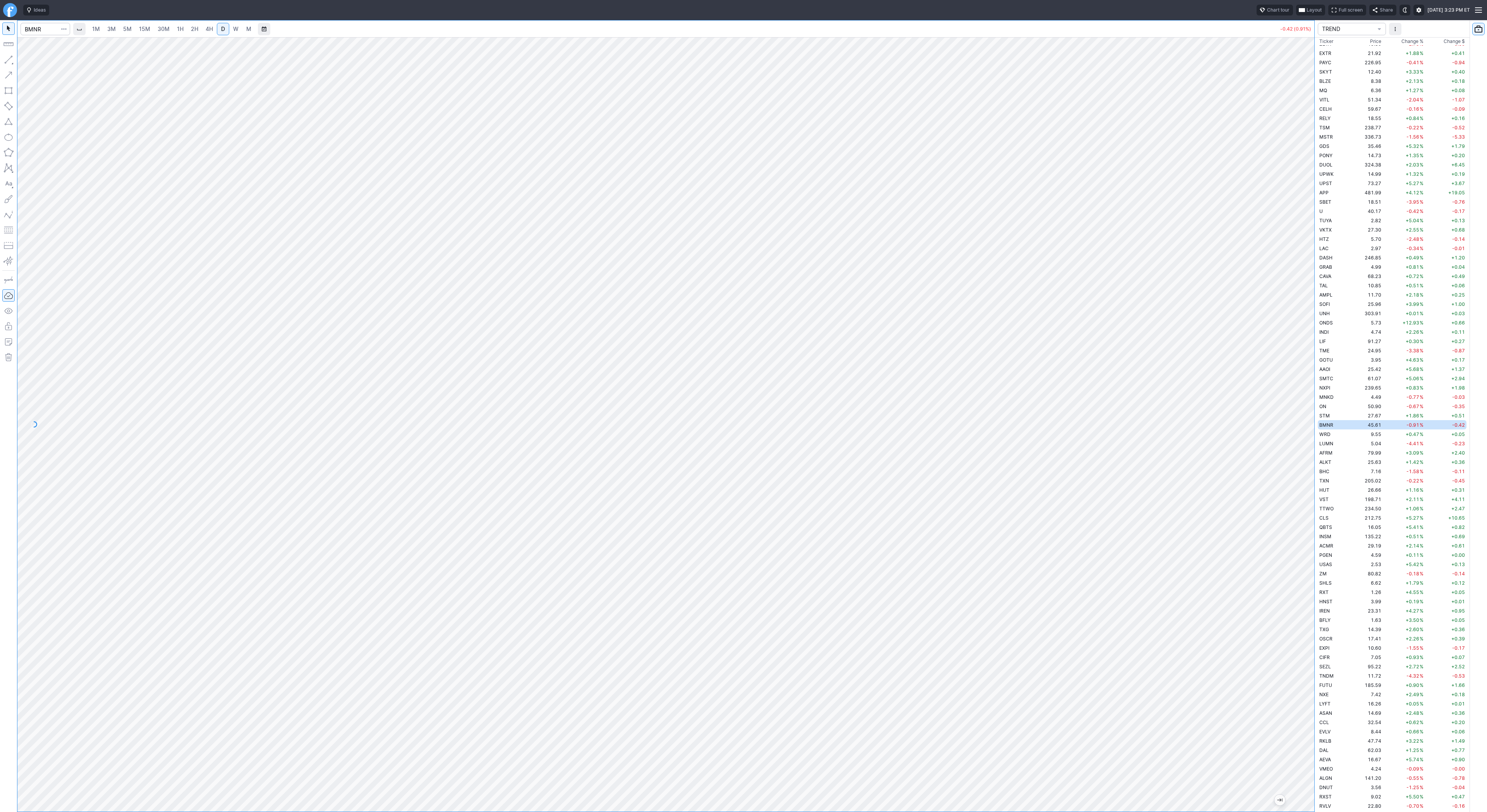
click at [181, 27] on span "1H" at bounding box center [180, 28] width 6 height 6
click at [11, 61] on button "button" at bounding box center [8, 59] width 12 height 12
click at [3, 60] on button "button" at bounding box center [8, 59] width 12 height 12
click at [9, 57] on button "button" at bounding box center [8, 59] width 12 height 12
click at [8, 61] on button "button" at bounding box center [8, 59] width 12 height 12
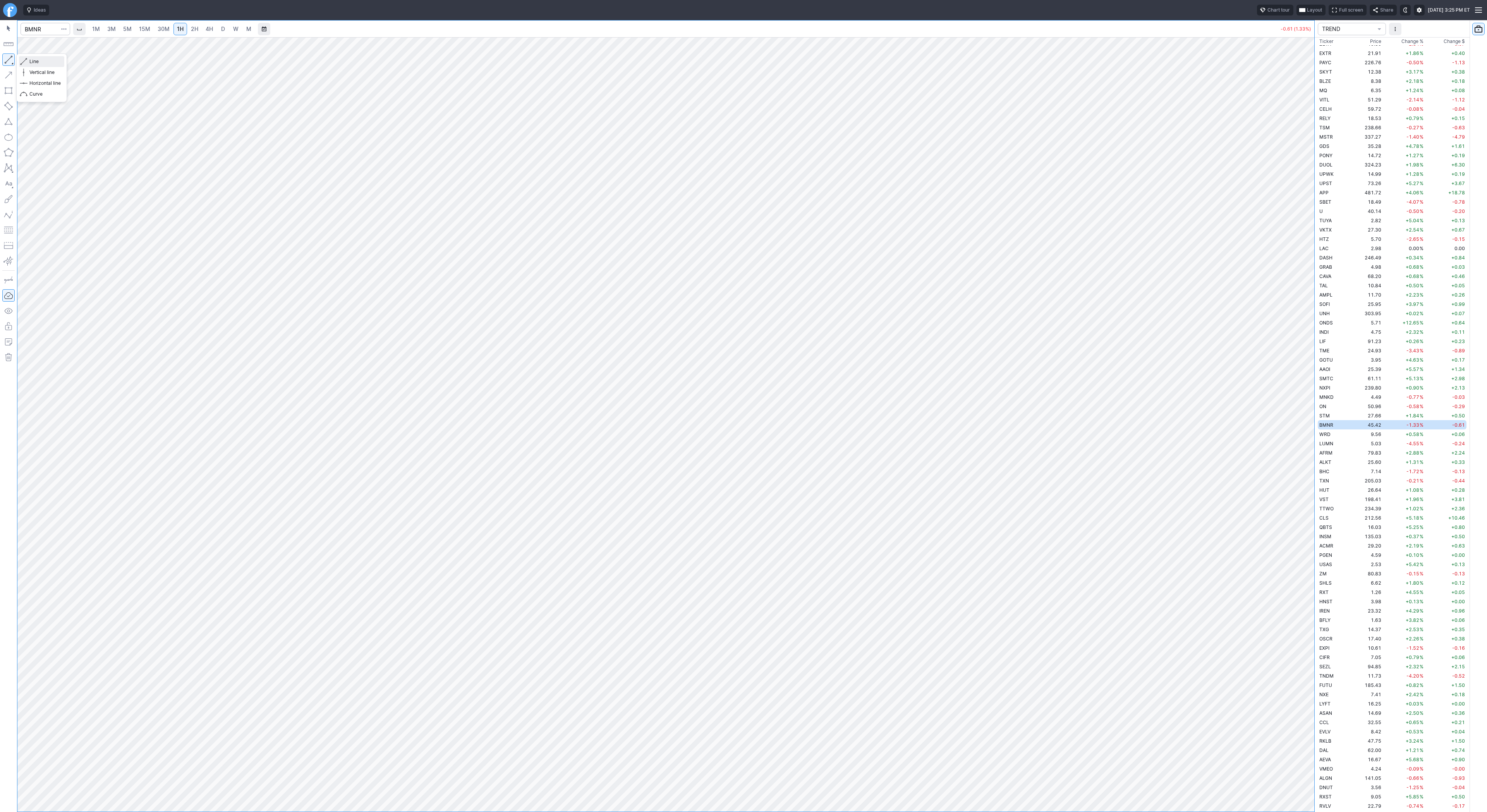
click at [23, 59] on span "button" at bounding box center [25, 61] width 5 height 11
click at [9, 59] on button "button" at bounding box center [8, 59] width 12 height 12
click at [10, 57] on button "button" at bounding box center [8, 59] width 12 height 12
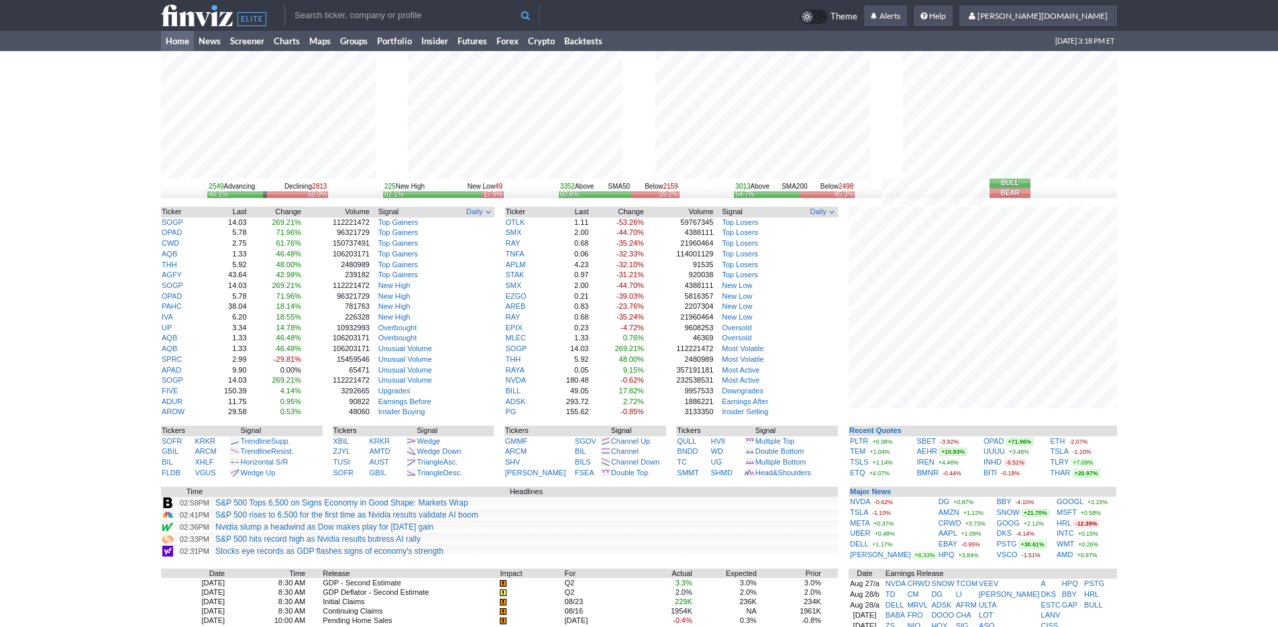
click at [1189, 408] on div "2549 Advancing Declining 2813 46.1% 50.9% 225 New High New Low 49 82.1% 17.9% 3…" at bounding box center [639, 434] width 1278 height 766
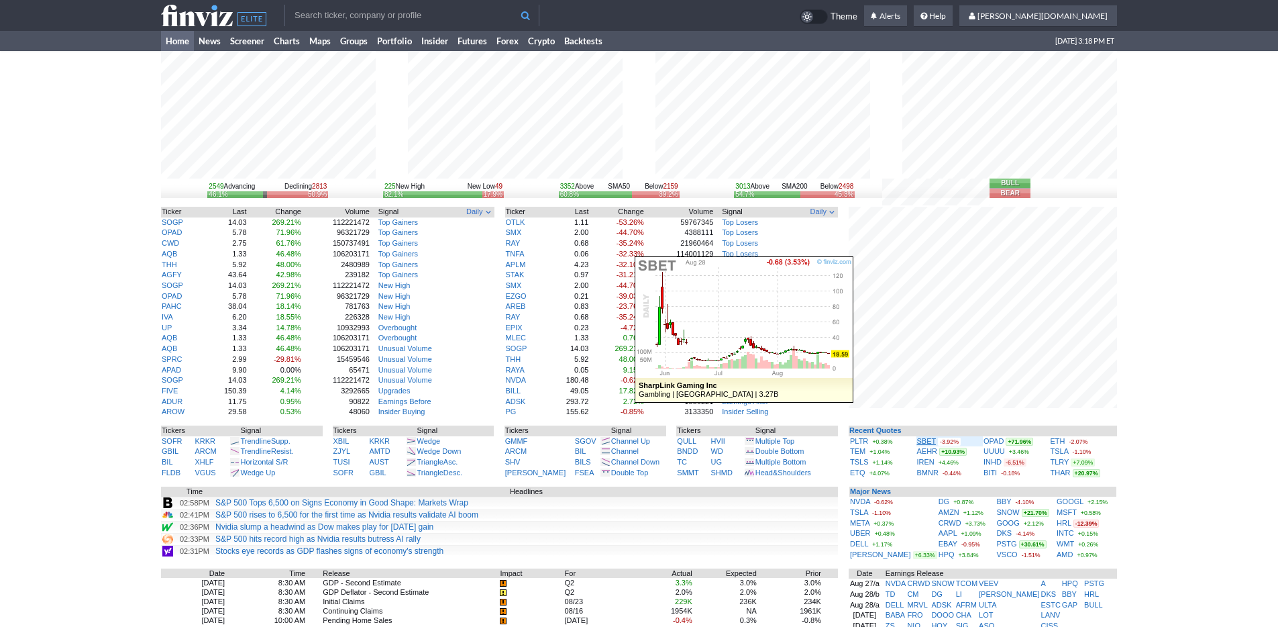
click at [922, 441] on link "SBET" at bounding box center [926, 441] width 19 height 8
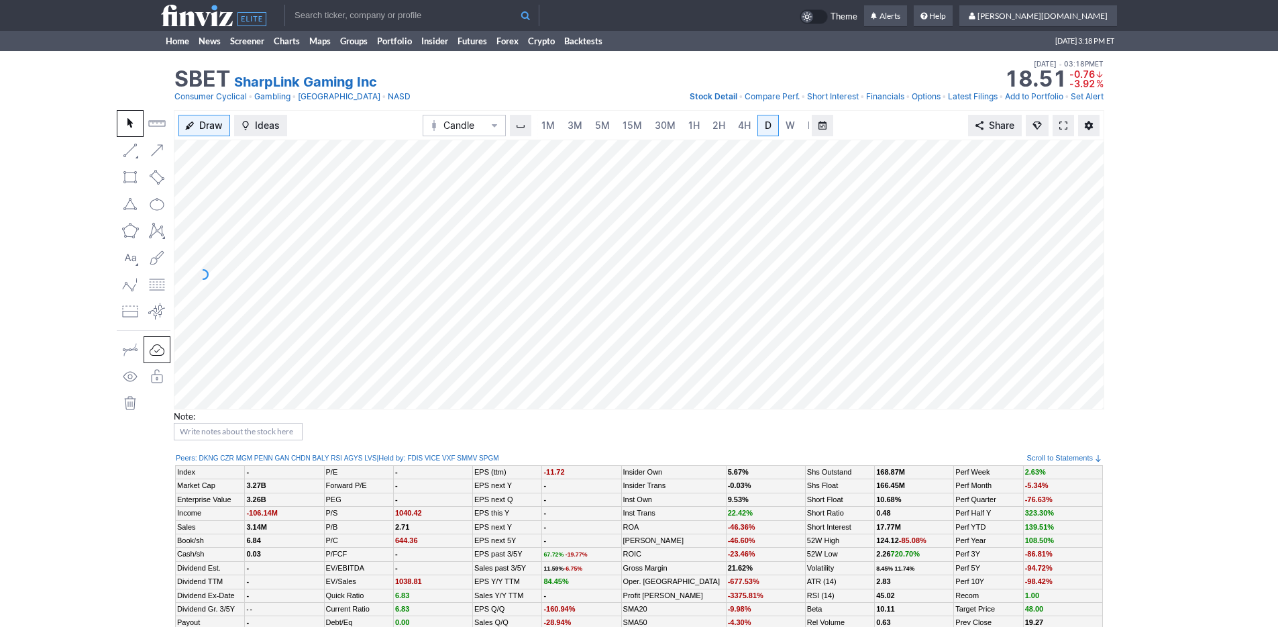
scroll to position [0, 13]
click at [413, 131] on div "Draw Ideas Candle 1M 3M 5M 15M 30M 1H 2H 4H D W M Share" at bounding box center [639, 259] width 930 height 299
click at [551, 119] on link "3M" at bounding box center [561, 125] width 27 height 21
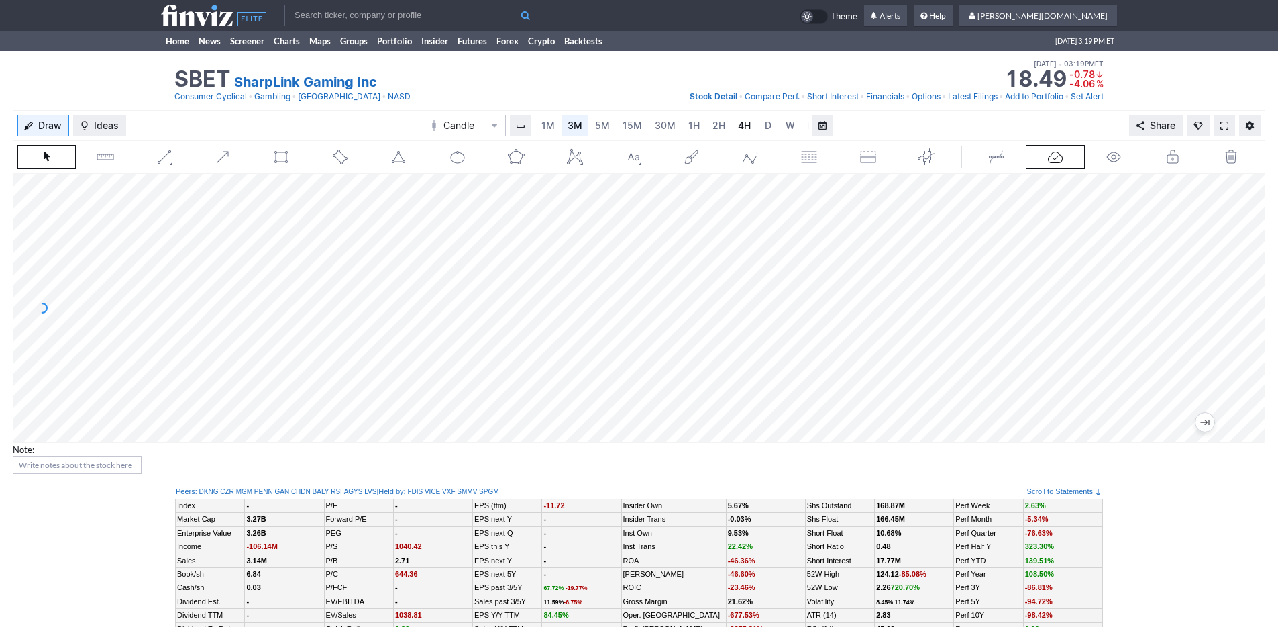
click at [738, 120] on span "4H" at bounding box center [744, 124] width 13 height 11
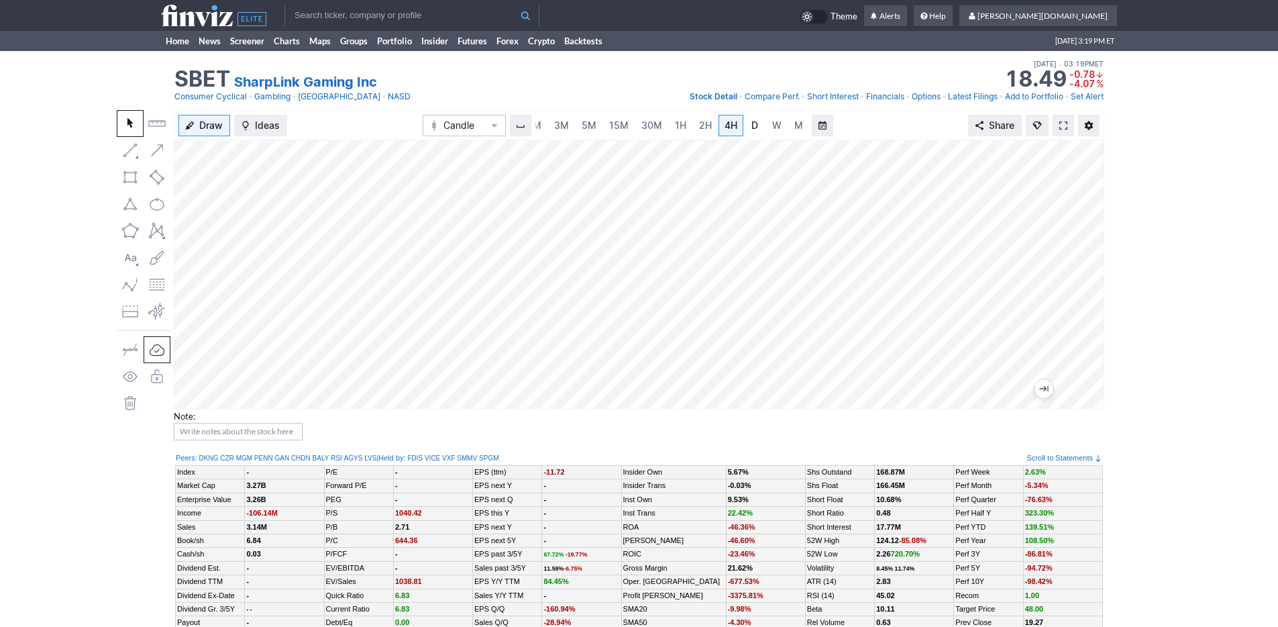
click at [755, 126] on span "D" at bounding box center [754, 124] width 7 height 11
click at [578, 125] on link "5M" at bounding box center [589, 125] width 27 height 21
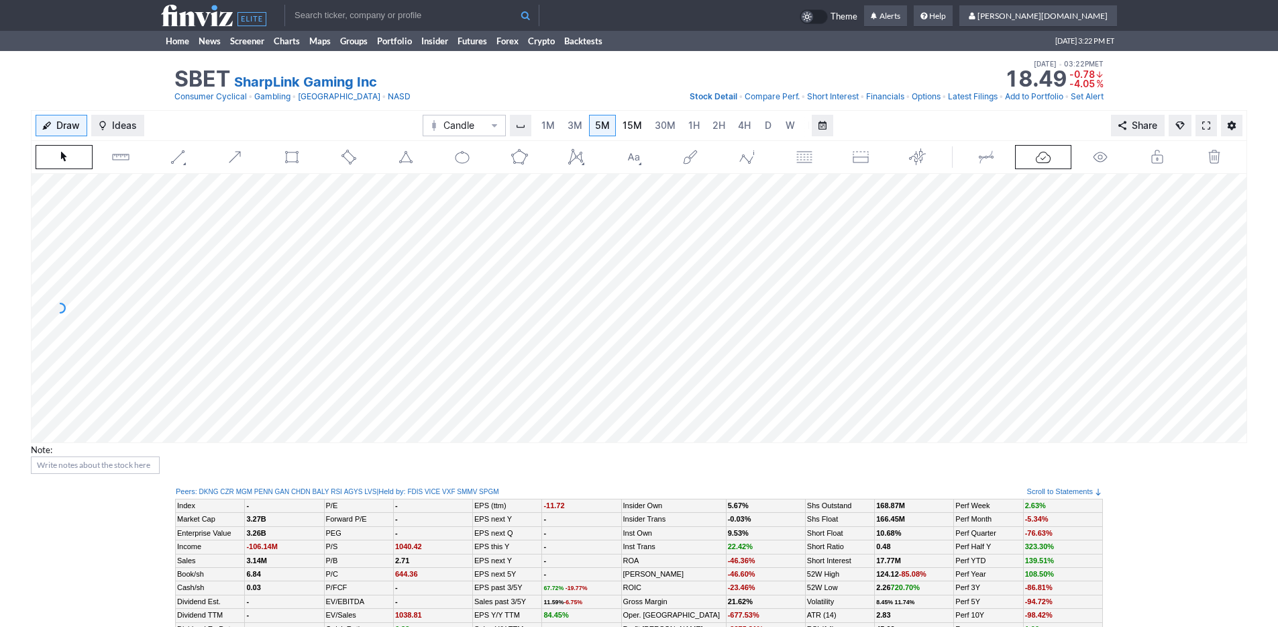
click at [628, 121] on span "15M" at bounding box center [632, 124] width 19 height 11
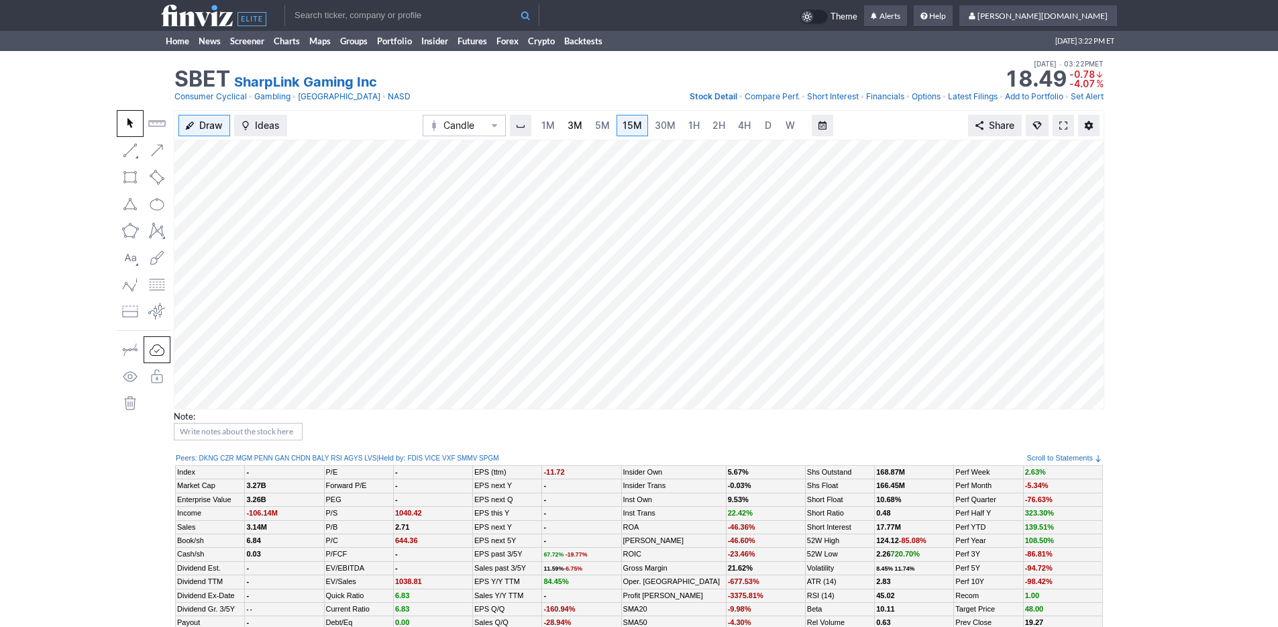
click at [562, 117] on link "3M" at bounding box center [574, 125] width 27 height 21
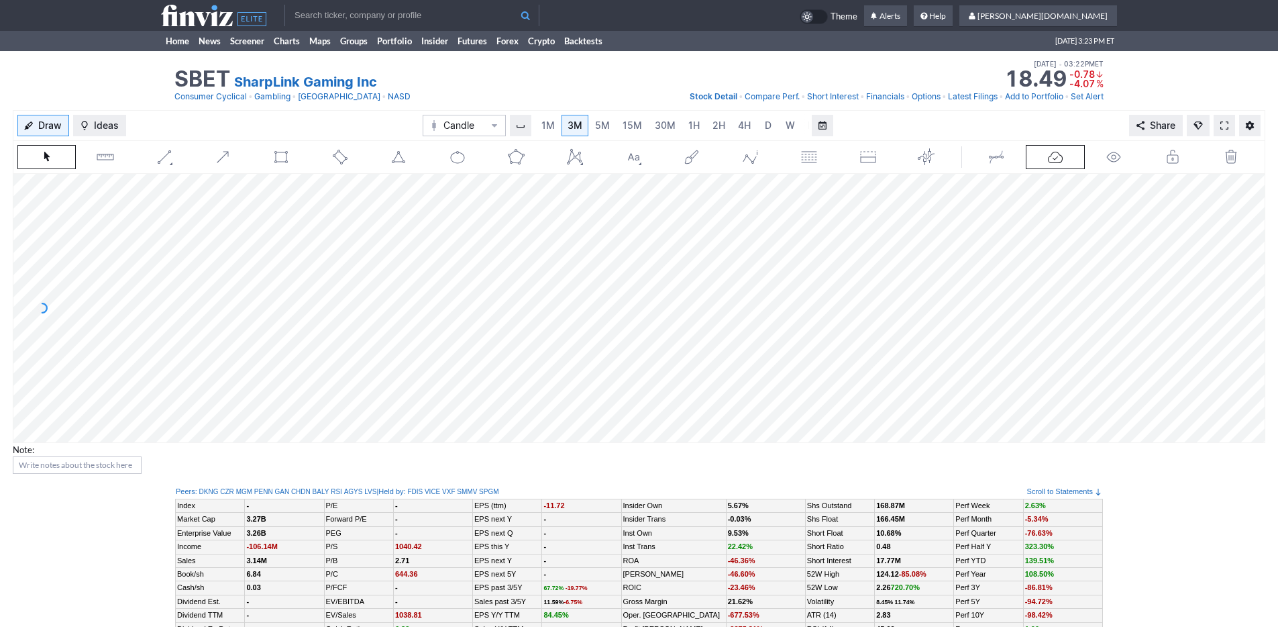
click at [366, 18] on input "text" at bounding box center [411, 15] width 255 height 21
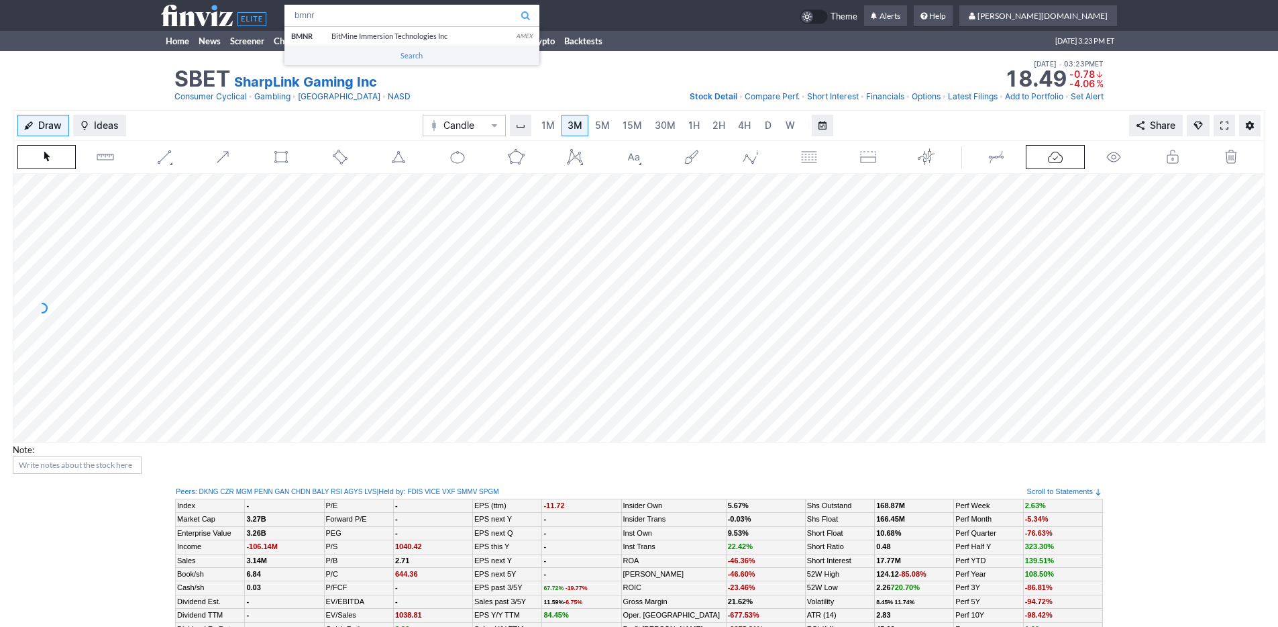
type input "bmnr"
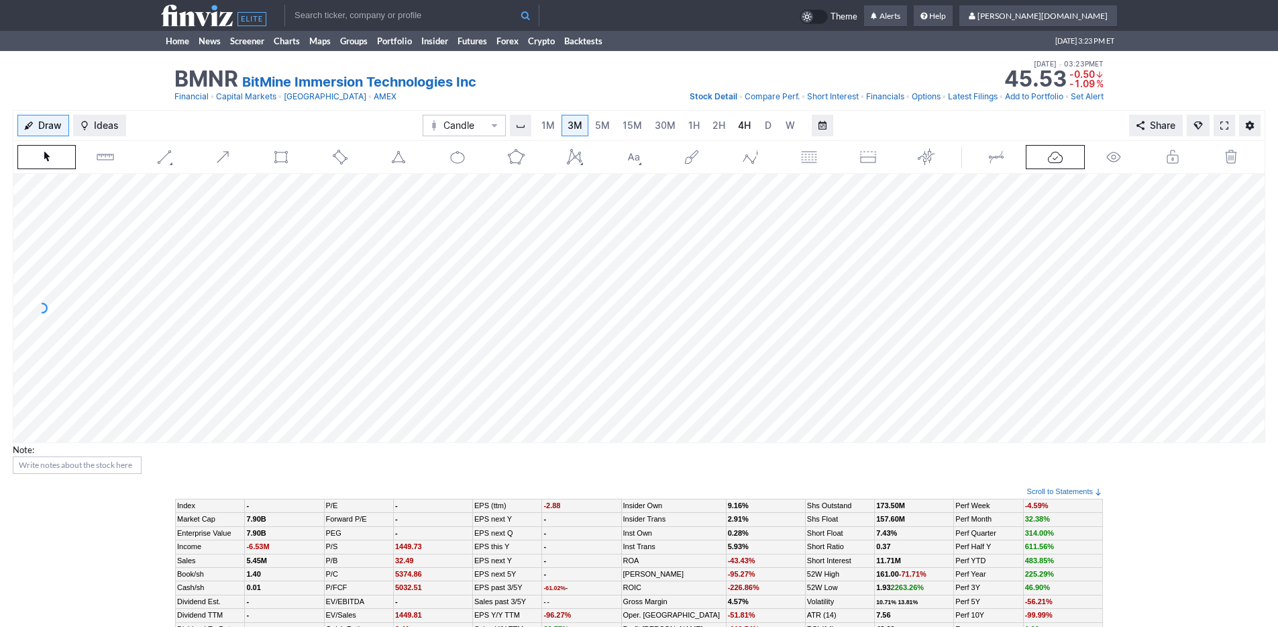
click at [746, 127] on span "4H" at bounding box center [744, 124] width 13 height 11
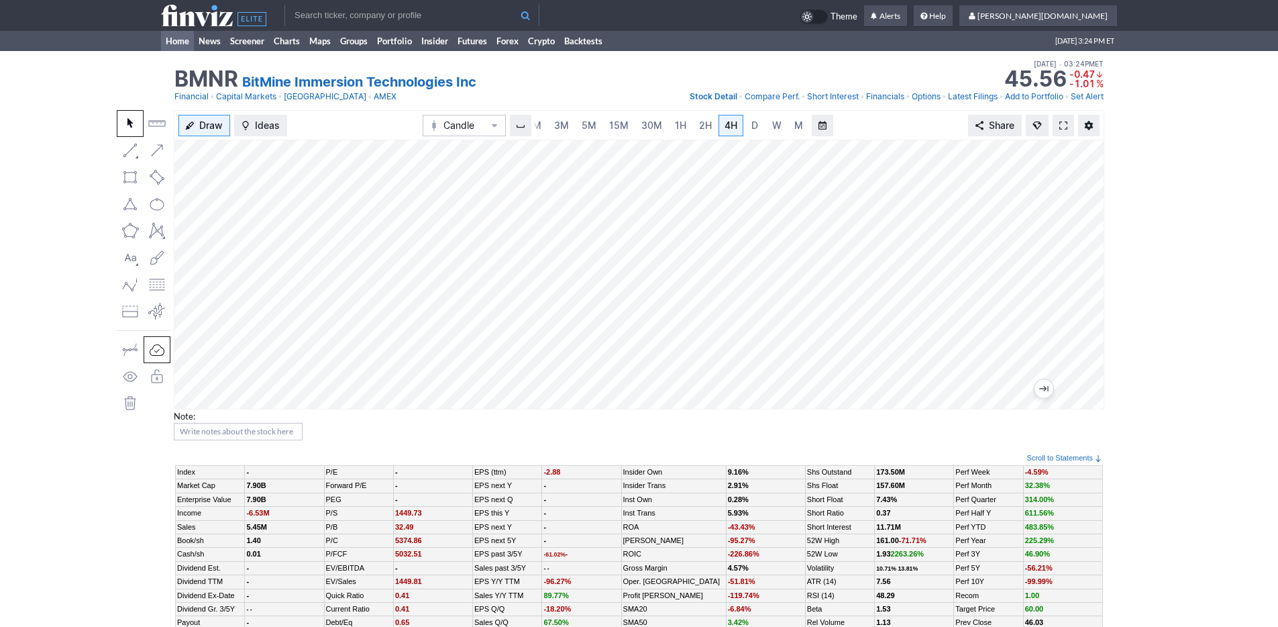
click at [168, 38] on link "Home" at bounding box center [177, 41] width 33 height 20
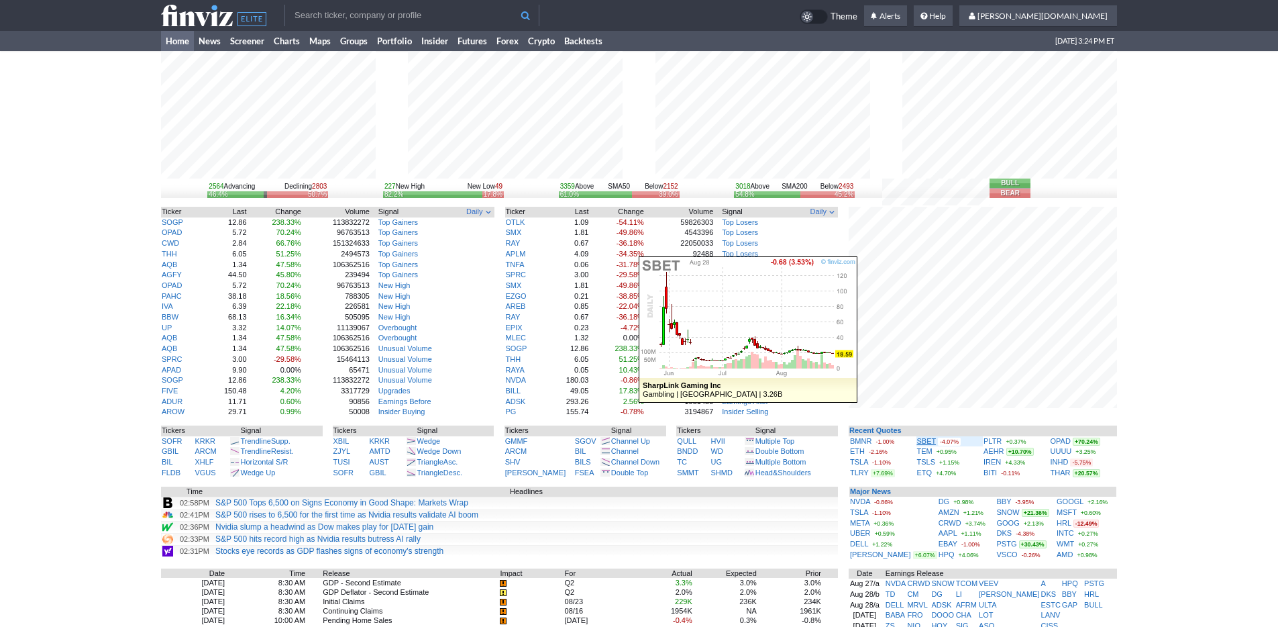
click at [926, 441] on link "SBET" at bounding box center [926, 441] width 19 height 8
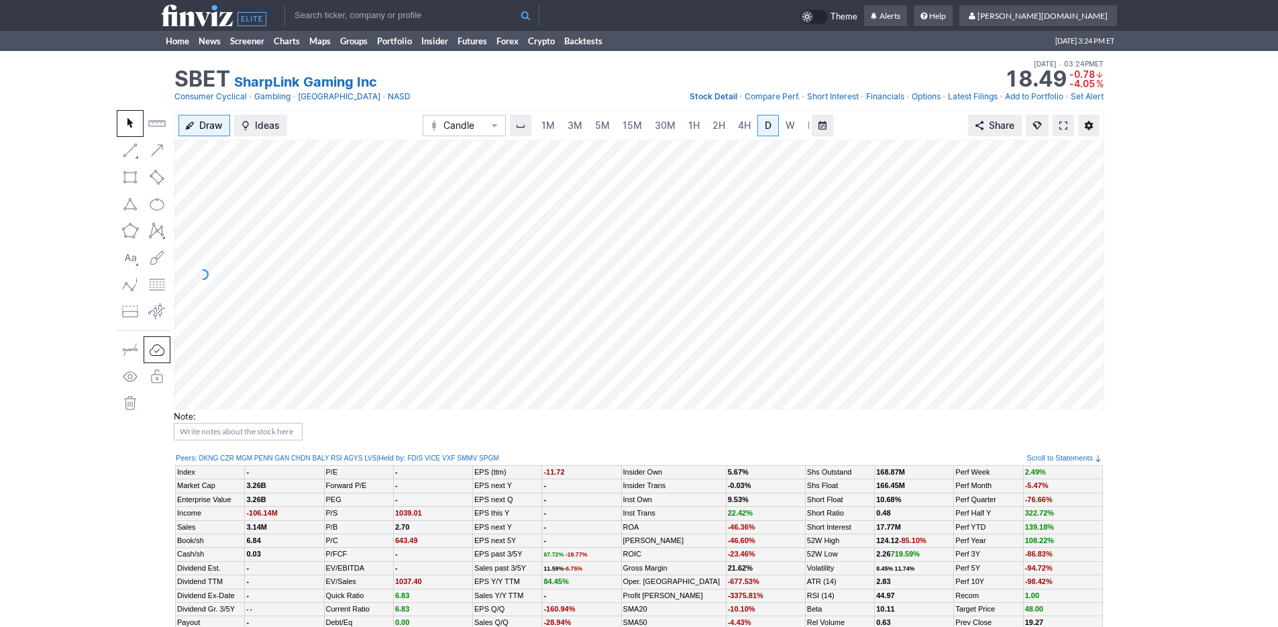
scroll to position [0, 13]
click at [555, 129] on span "3M" at bounding box center [561, 124] width 15 height 11
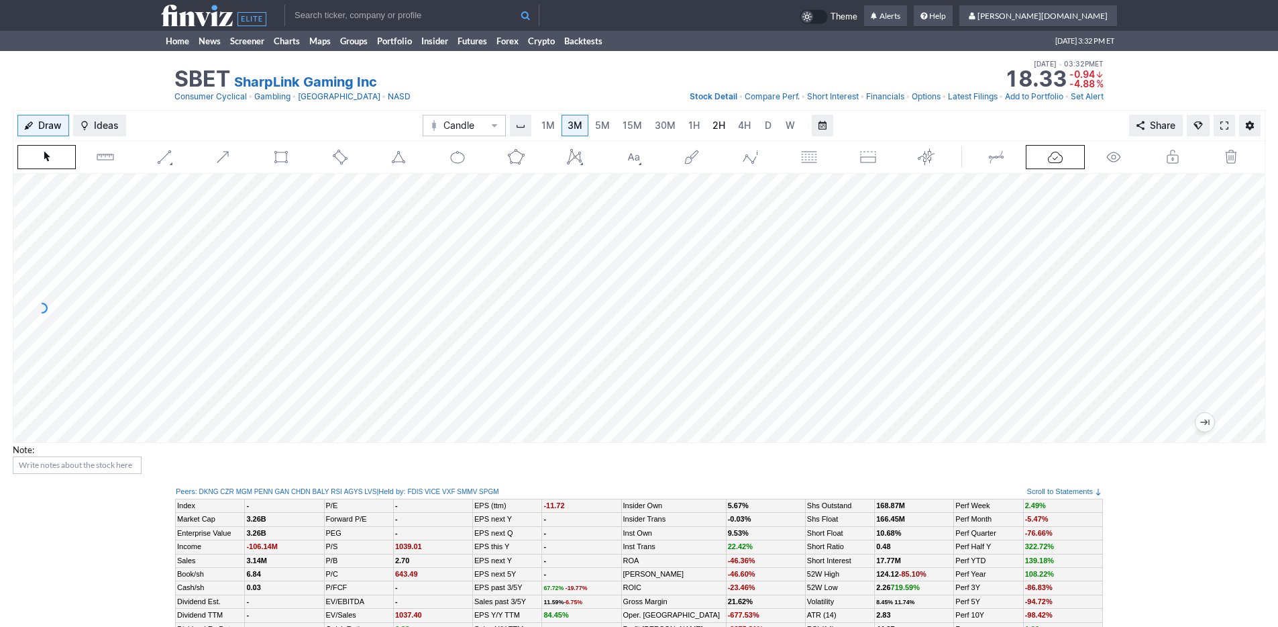
click at [718, 129] on span "2H" at bounding box center [718, 124] width 13 height 11
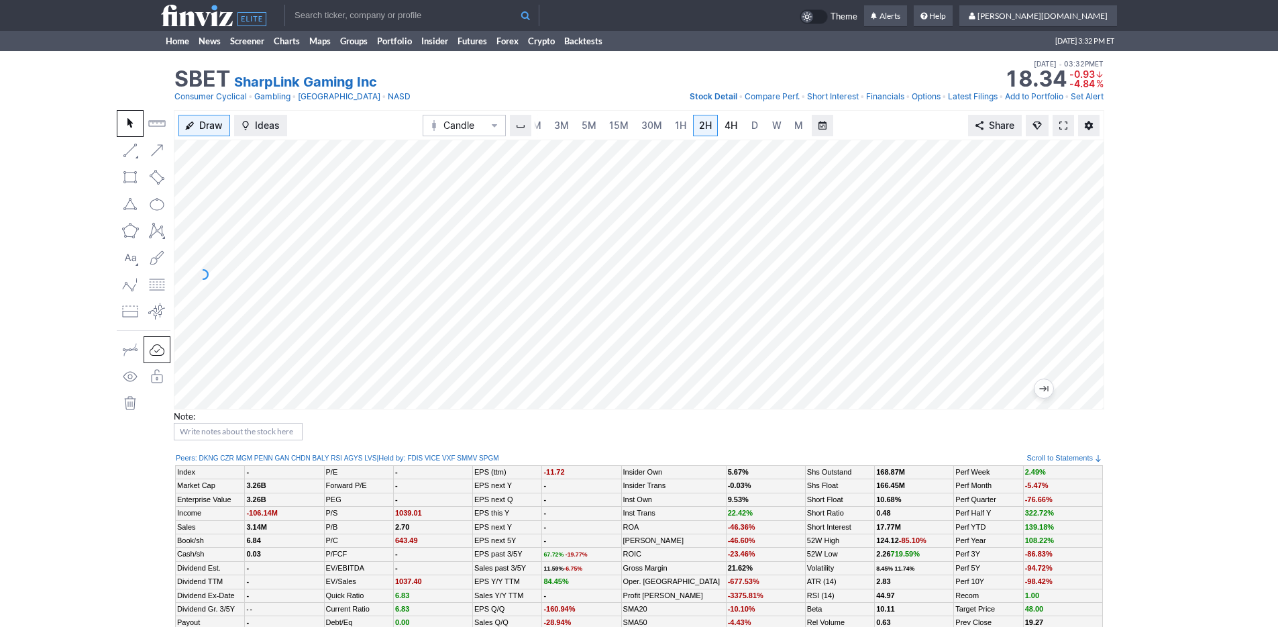
click at [736, 131] on link "4H" at bounding box center [730, 125] width 25 height 21
click at [183, 36] on link "Home" at bounding box center [177, 41] width 33 height 20
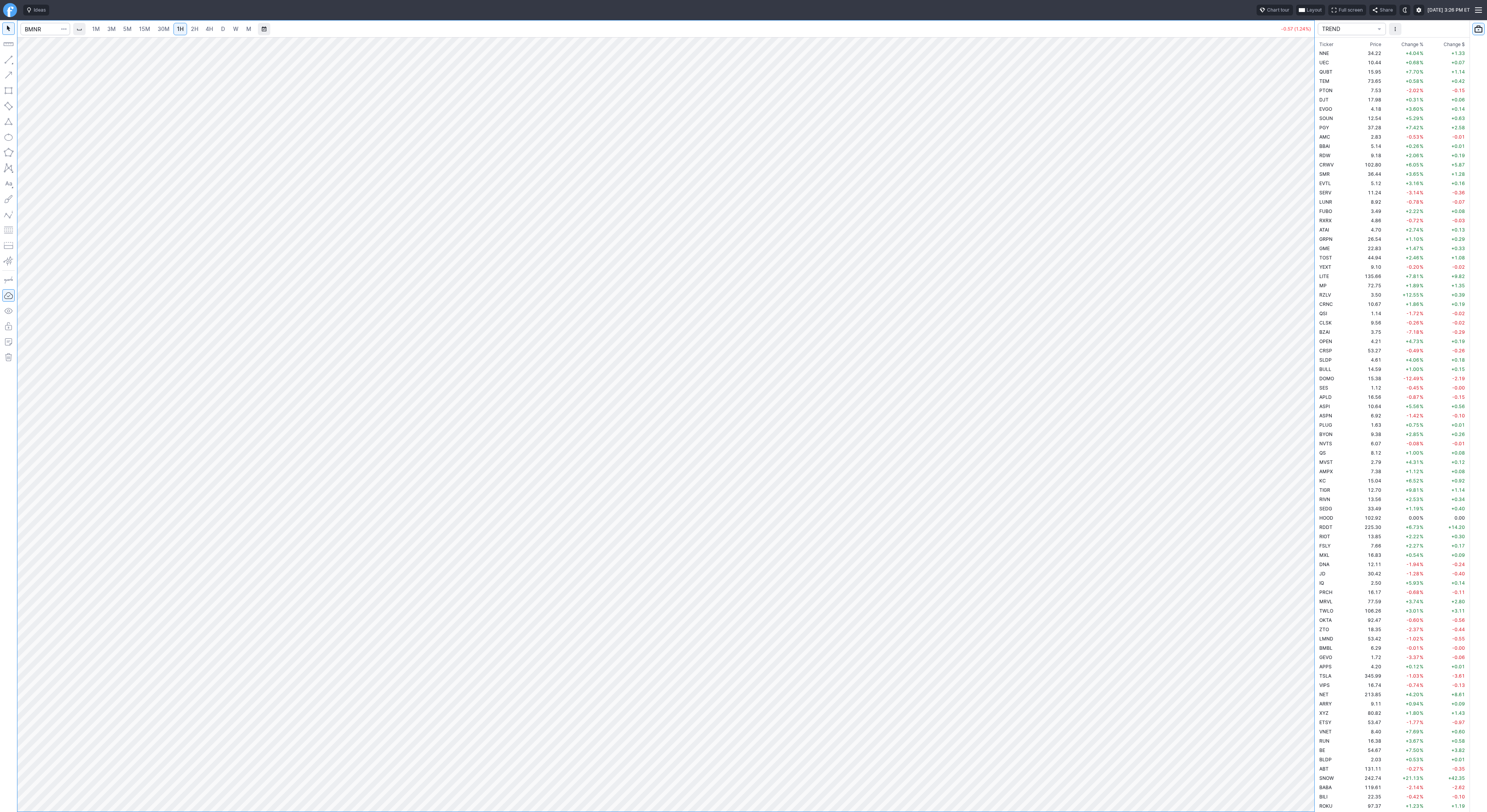
scroll to position [1691, 0]
click at [113, 29] on span "3M" at bounding box center [111, 28] width 9 height 6
click at [144, 31] on span "15M" at bounding box center [144, 28] width 11 height 6
click at [222, 31] on span "D" at bounding box center [223, 28] width 4 height 6
click at [193, 29] on span "2H" at bounding box center [195, 28] width 8 height 6
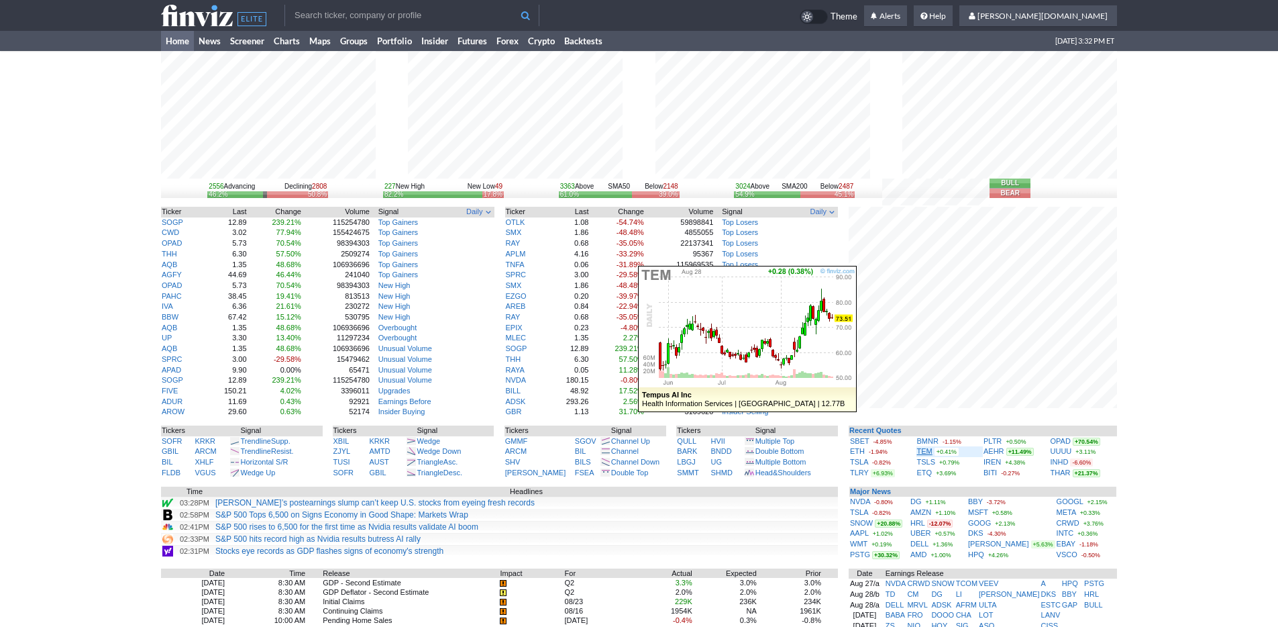
click at [926, 450] on link "TEM" at bounding box center [924, 451] width 15 height 8
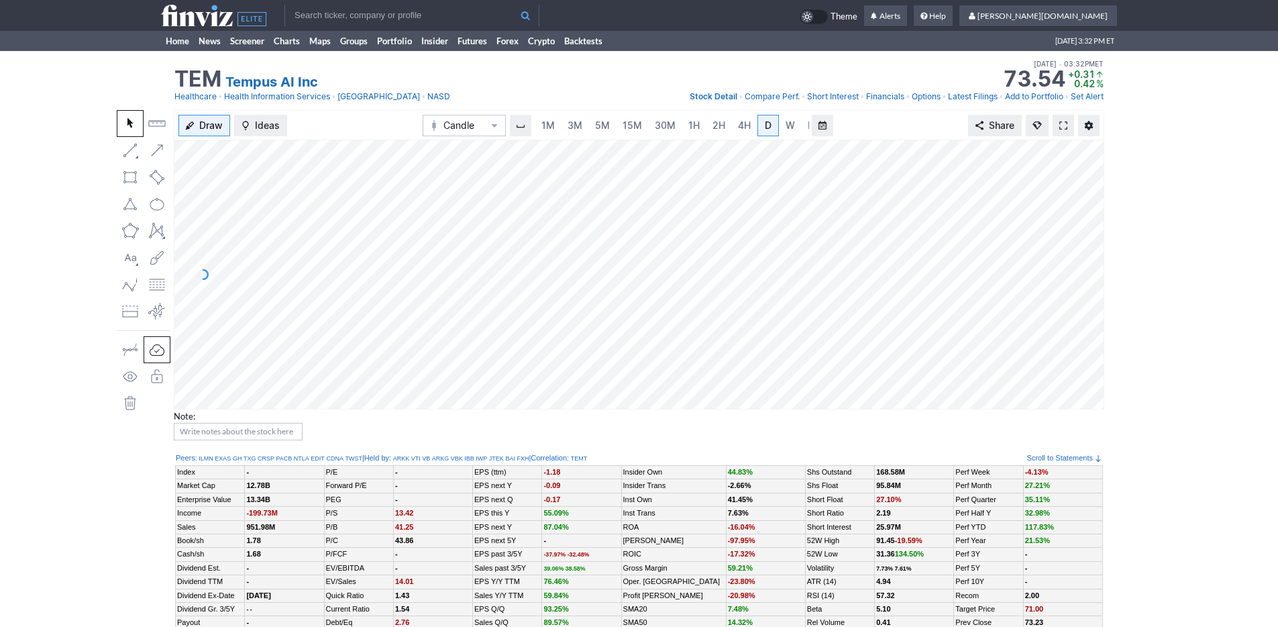
scroll to position [0, 13]
click at [559, 127] on span "3M" at bounding box center [561, 124] width 15 height 11
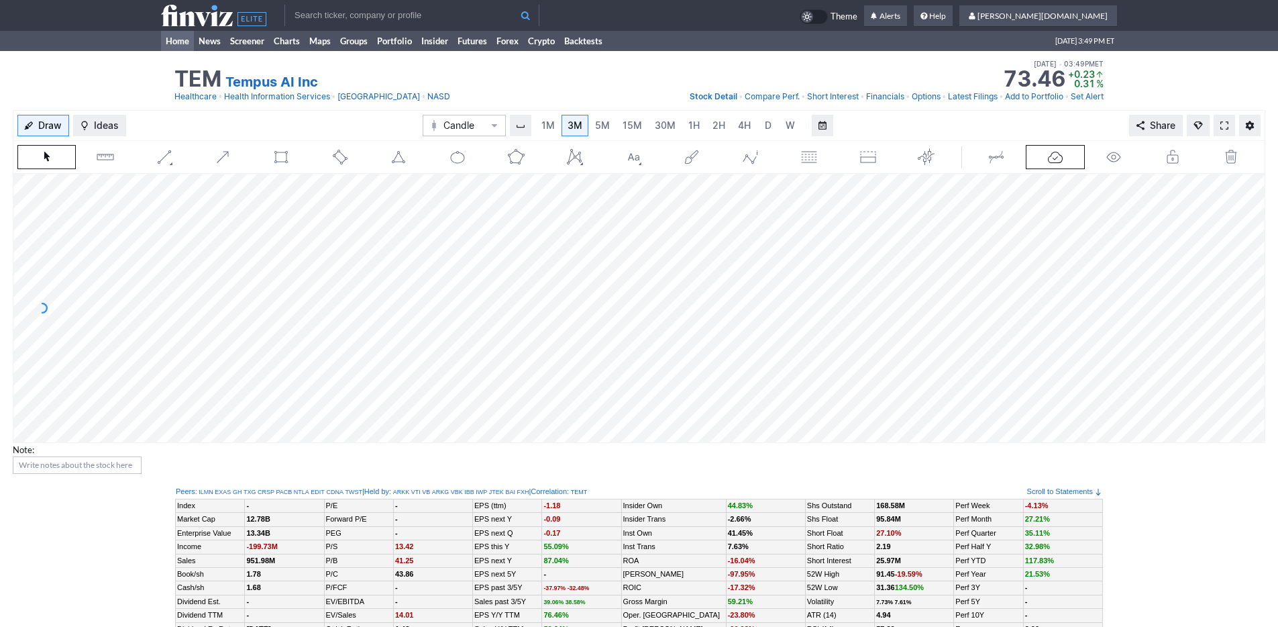
click at [174, 37] on link "Home" at bounding box center [177, 41] width 33 height 20
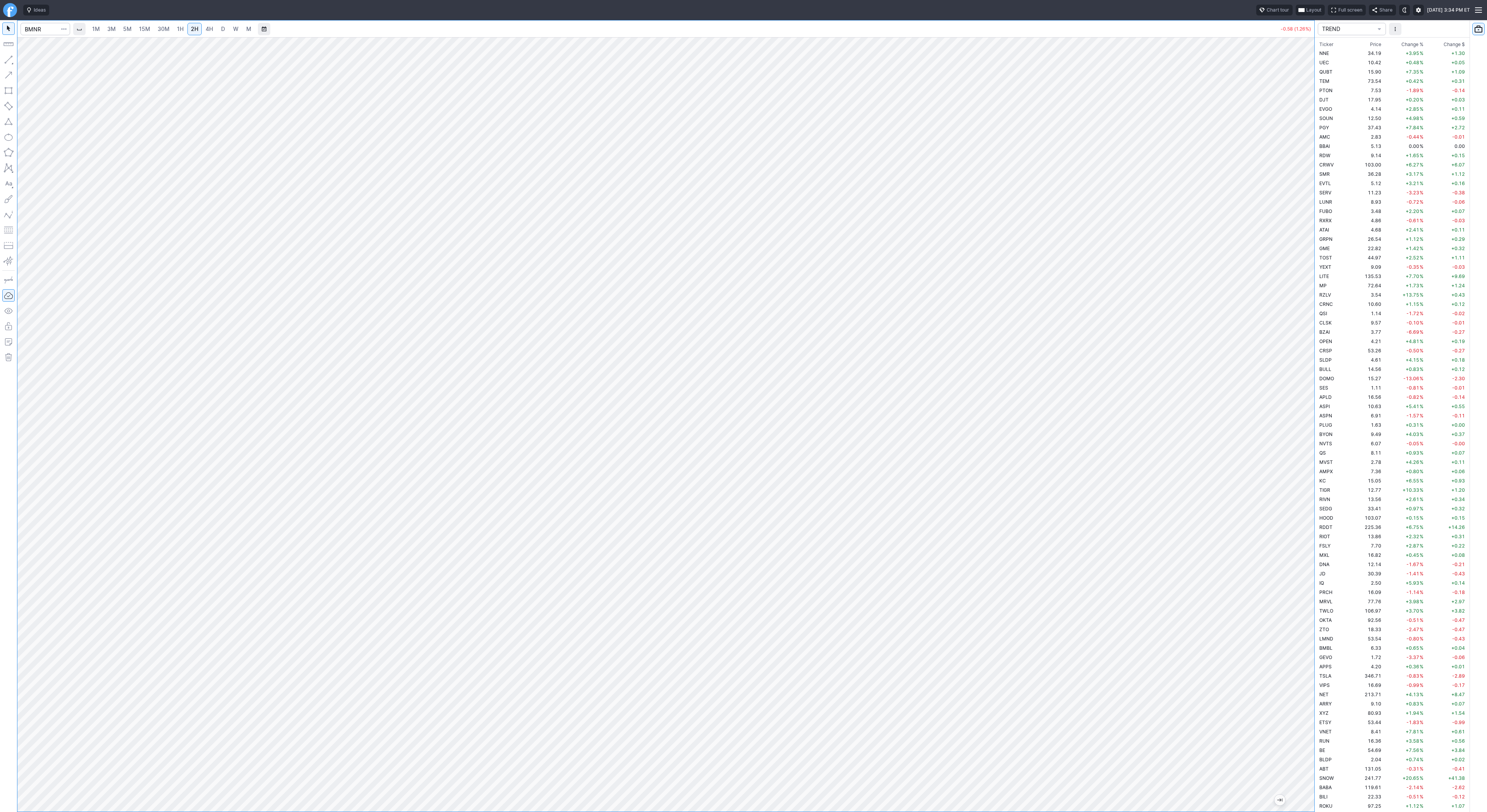
scroll to position [1691, 0]
click at [123, 29] on span "5M" at bounding box center [127, 28] width 9 height 6
click at [221, 29] on span "D" at bounding box center [223, 28] width 4 height 6
click at [206, 29] on span "4H" at bounding box center [209, 28] width 8 height 6
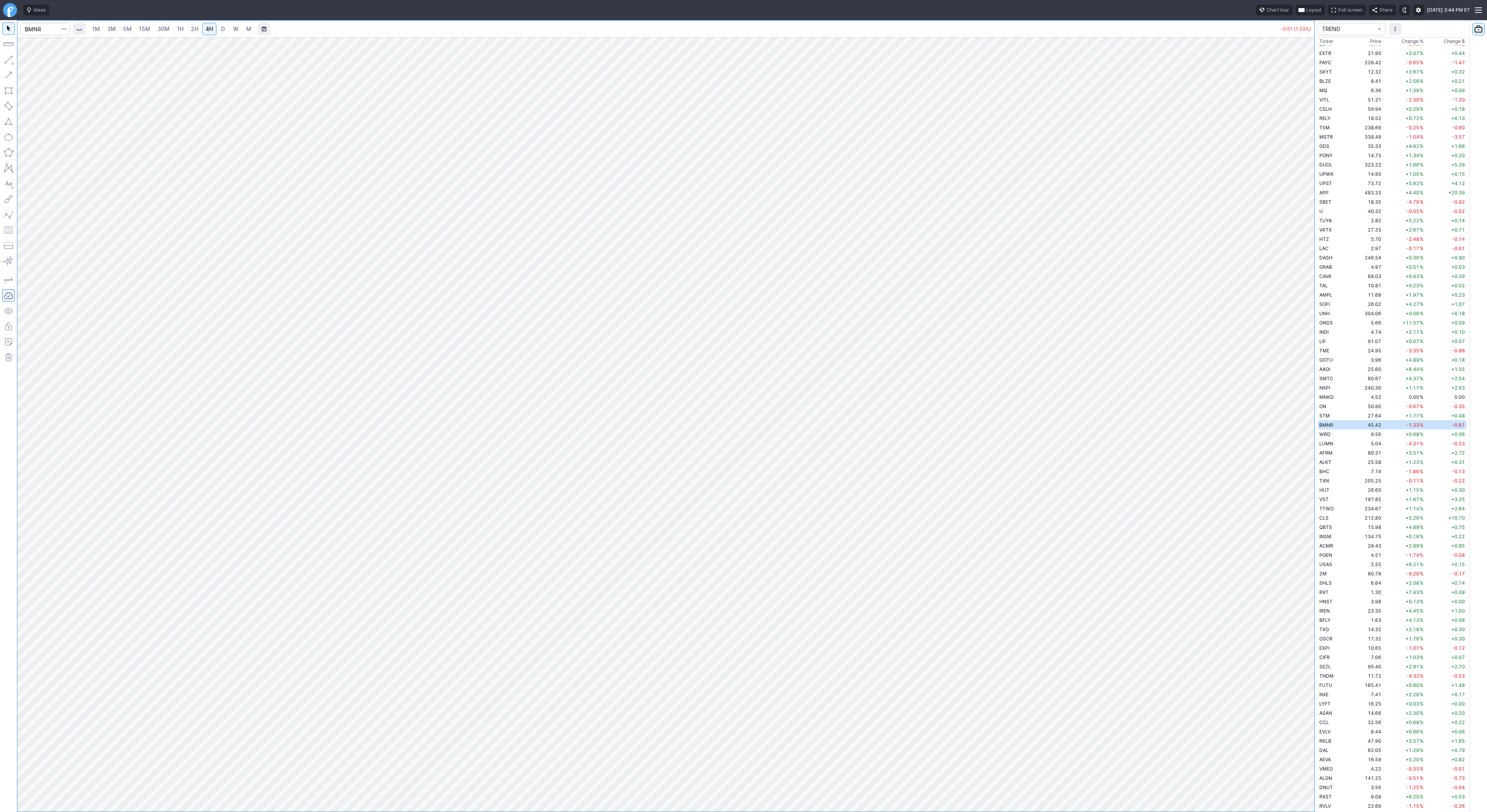
click at [124, 28] on span "5M" at bounding box center [127, 28] width 9 height 6
click at [195, 29] on span "2H" at bounding box center [195, 28] width 8 height 6
click at [222, 31] on span "D" at bounding box center [223, 28] width 4 height 6
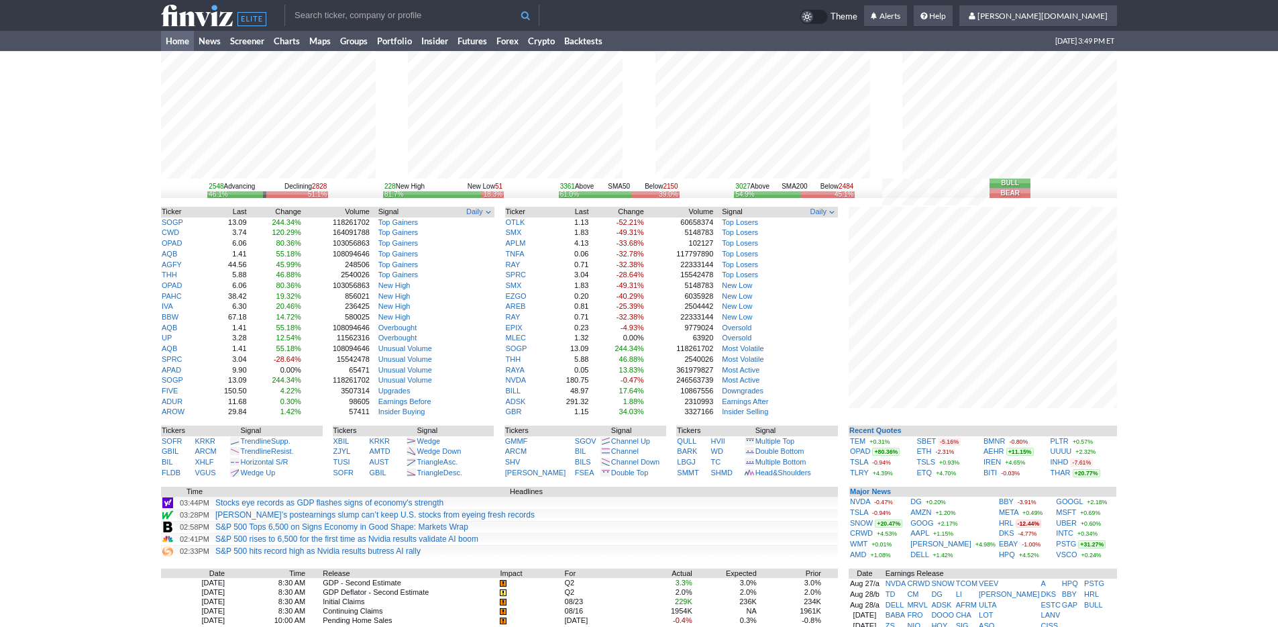
click at [1194, 522] on div "2548 Advancing Declining 2828 46.1% 51.1% 228 New High New Low 51 81.7% 18.3% 3…" at bounding box center [639, 434] width 1278 height 766
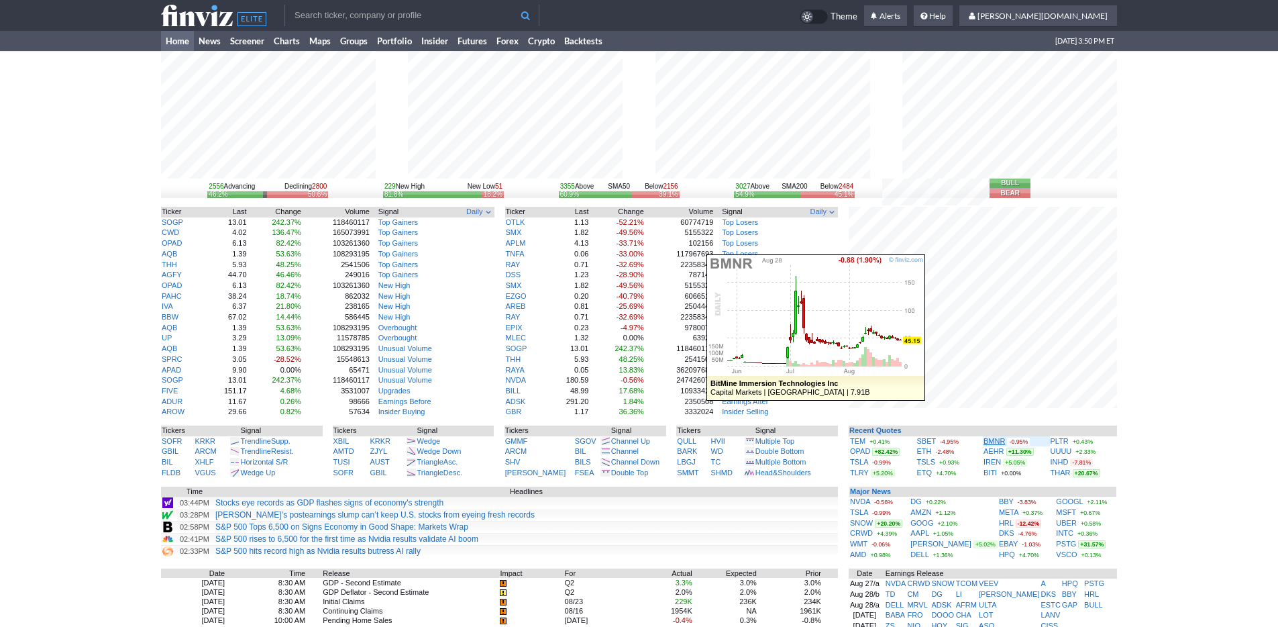
click at [994, 439] on link "BMNR" at bounding box center [993, 441] width 21 height 8
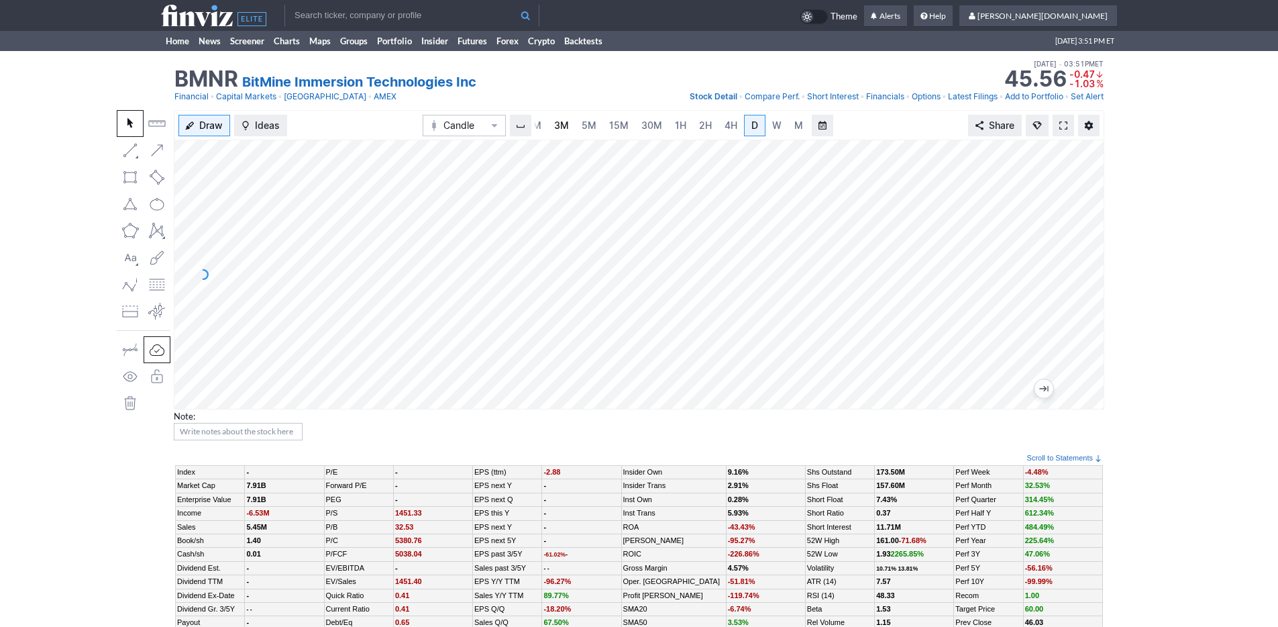
click at [560, 125] on span "3M" at bounding box center [561, 124] width 15 height 11
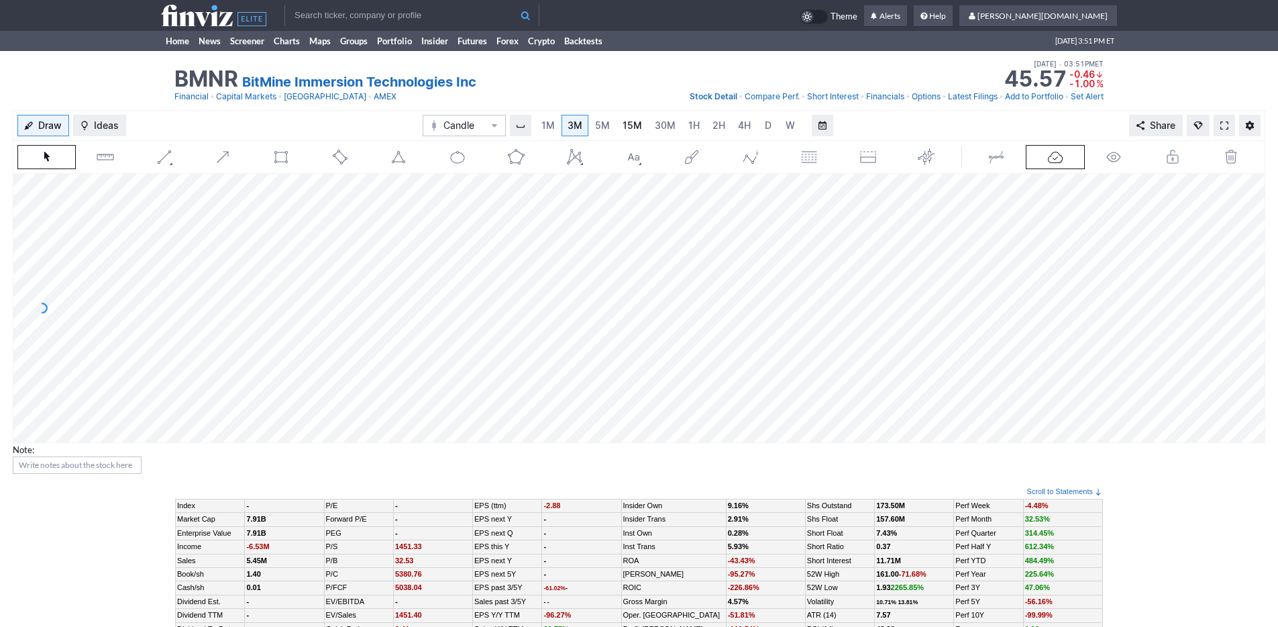
click at [625, 126] on span "15M" at bounding box center [632, 124] width 19 height 11
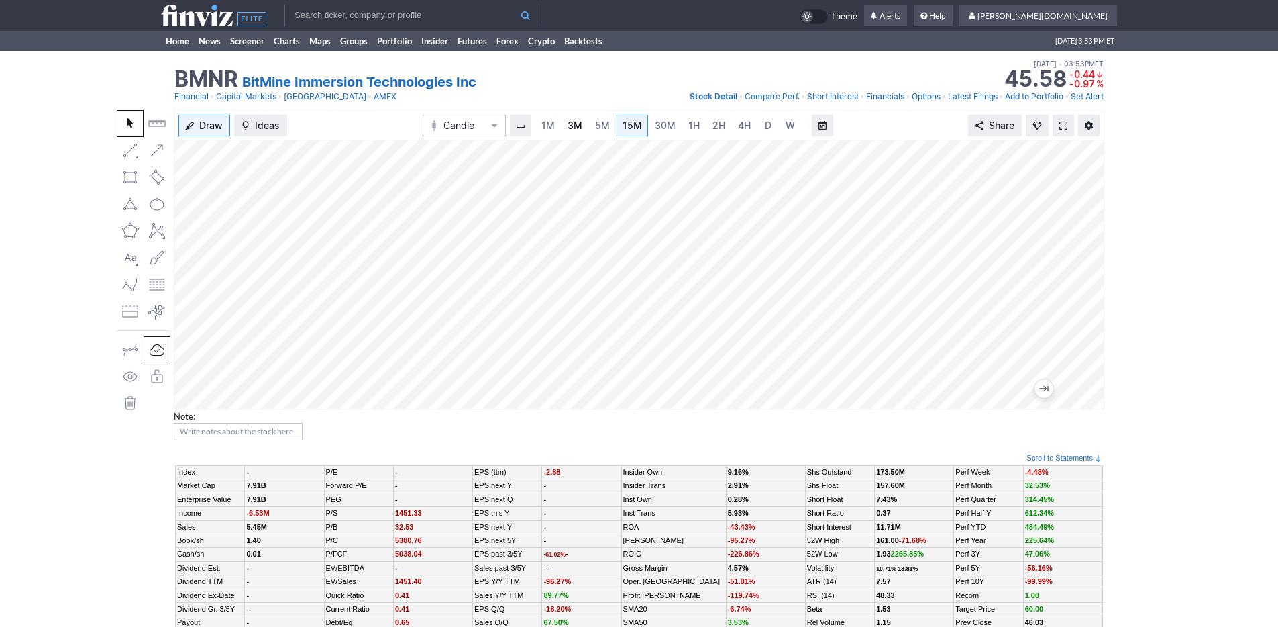
click at [569, 124] on span "3M" at bounding box center [575, 124] width 15 height 11
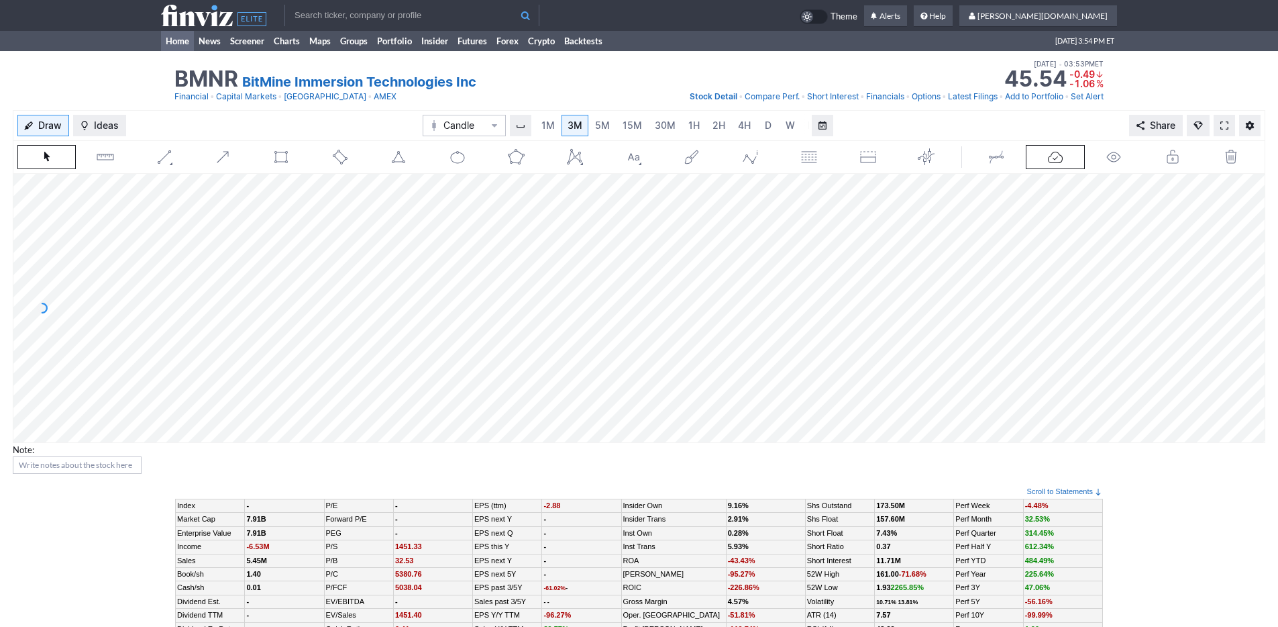
click at [172, 44] on link "Home" at bounding box center [177, 41] width 33 height 20
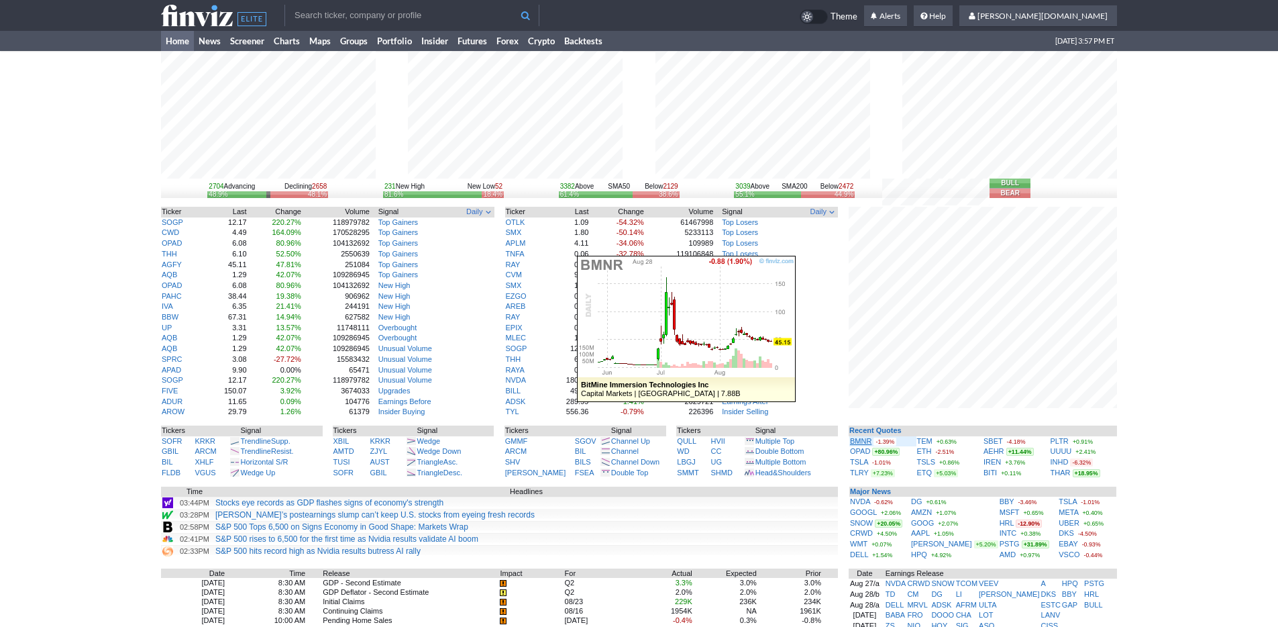
click at [865, 440] on link "BMNR" at bounding box center [860, 441] width 21 height 8
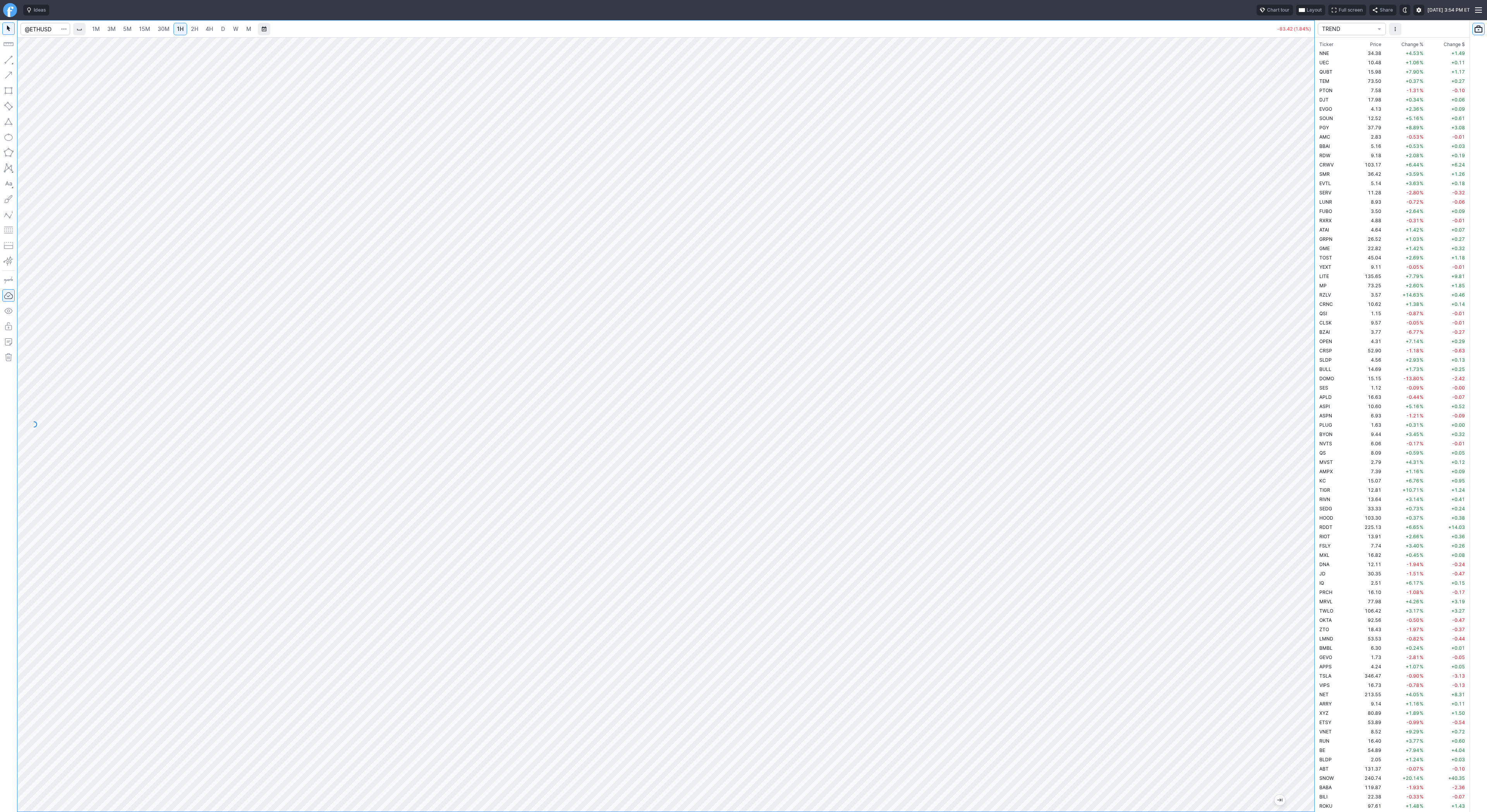
scroll to position [1691, 0]
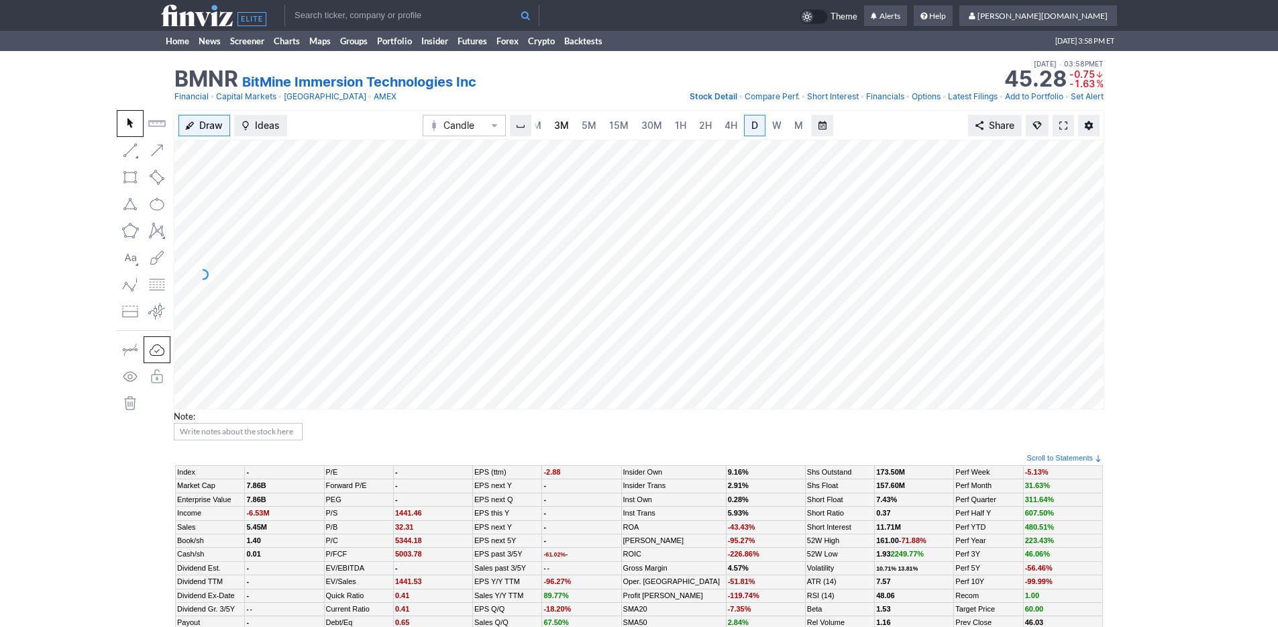
click at [559, 119] on span "3M" at bounding box center [561, 125] width 15 height 13
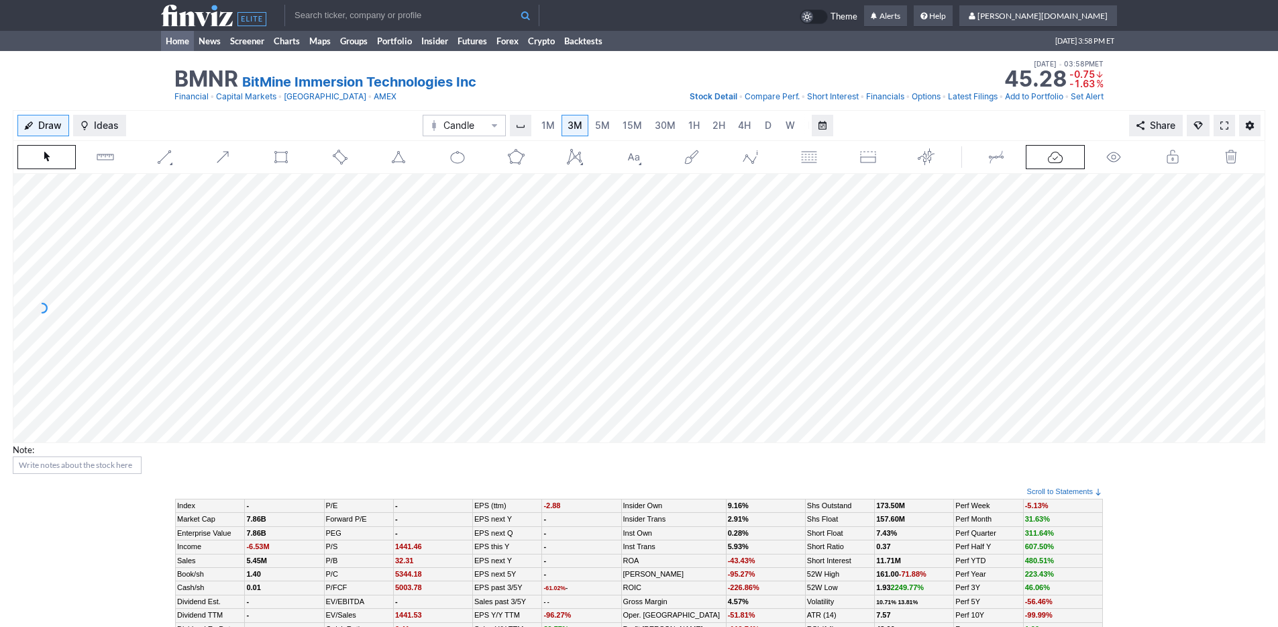
click at [182, 41] on link "Home" at bounding box center [177, 41] width 33 height 20
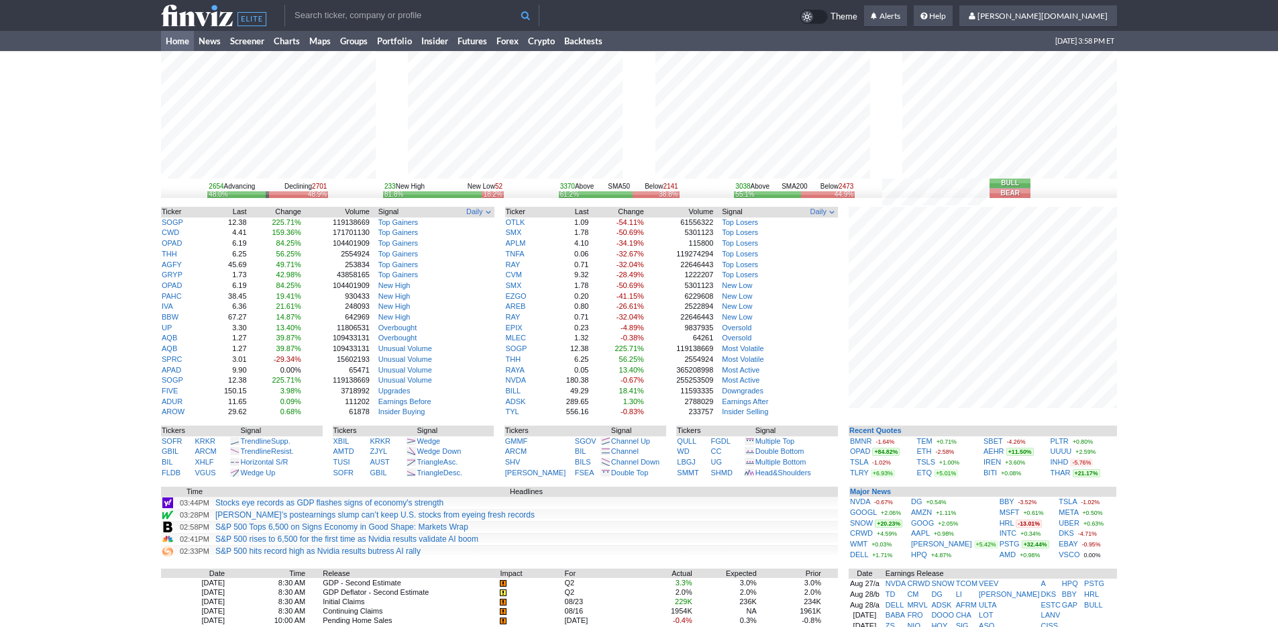
click at [1155, 438] on div "2654 Advancing Declining 2701 48.0% 48.9% 233 New High New Low 52 81.8% 18.2% 3…" at bounding box center [639, 434] width 1278 height 766
click at [993, 441] on link "SBET" at bounding box center [992, 441] width 19 height 8
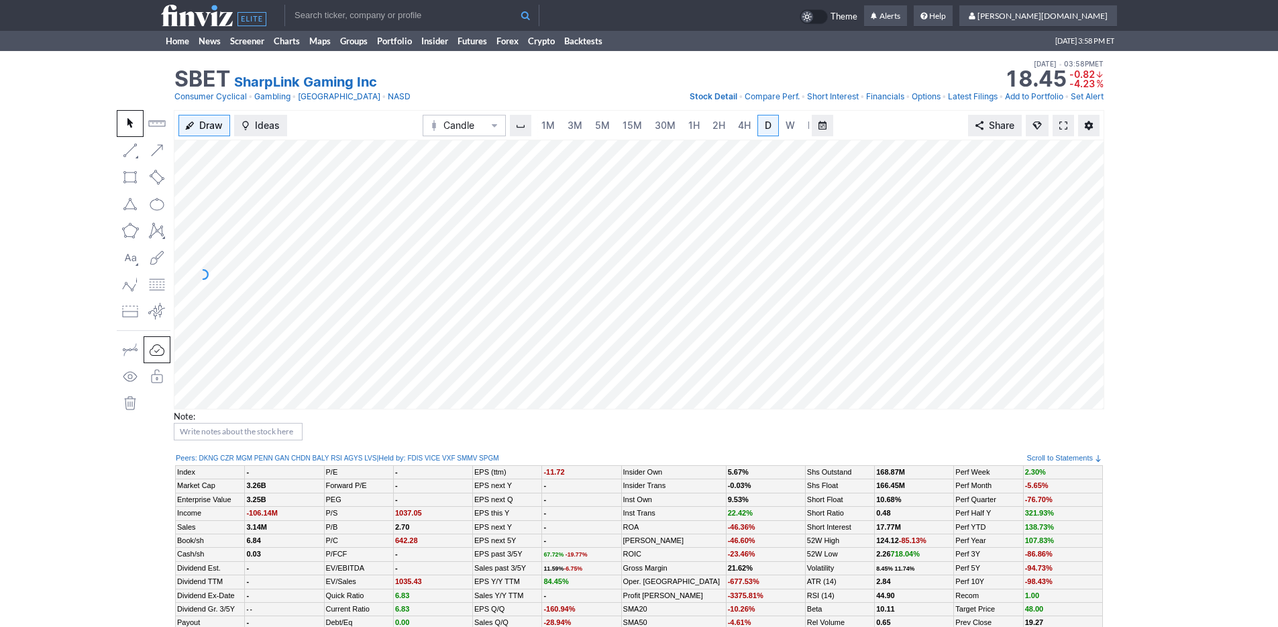
scroll to position [0, 13]
click at [568, 125] on link "3M" at bounding box center [561, 125] width 27 height 21
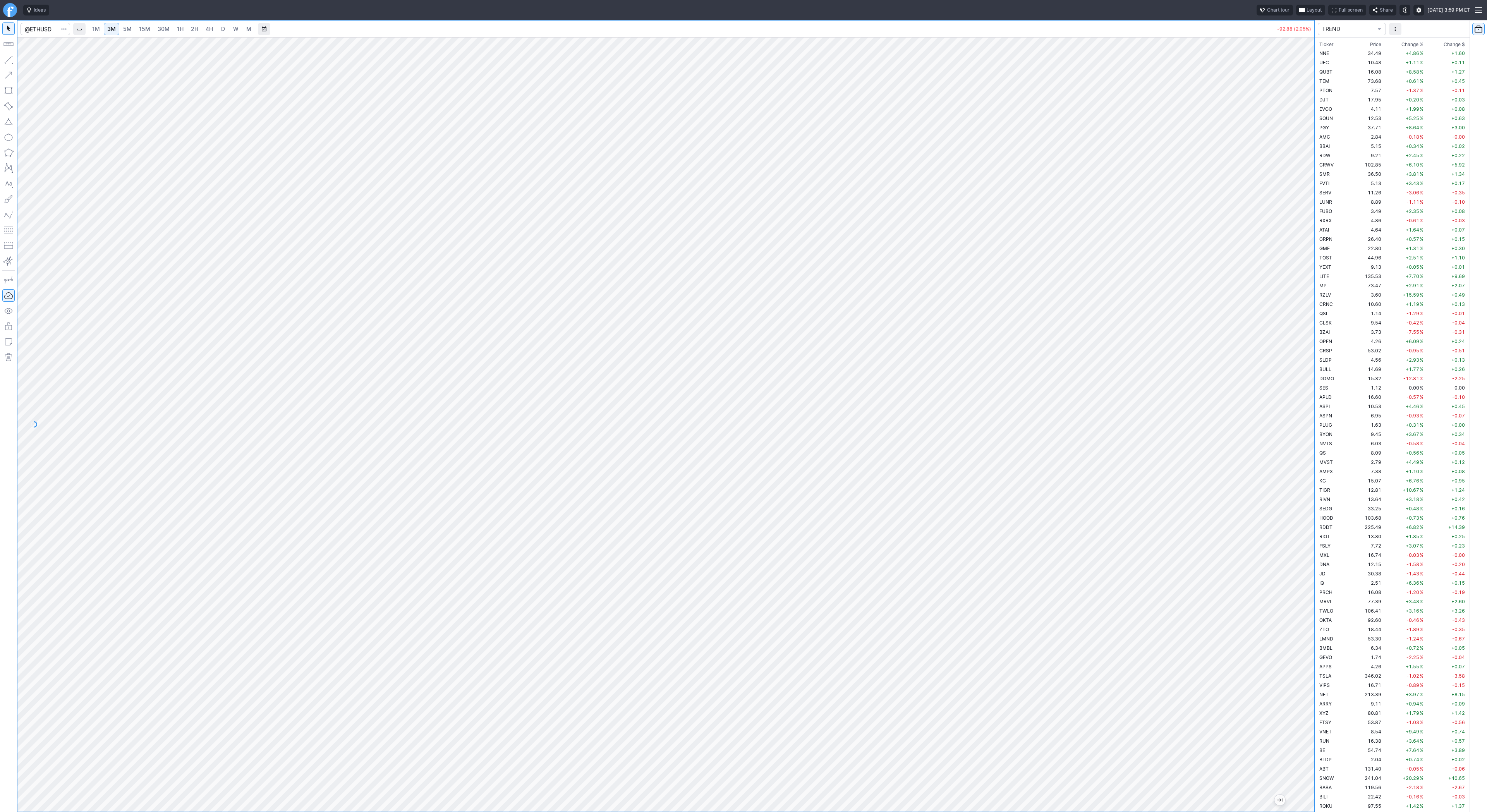
scroll to position [1691, 0]
click at [204, 27] on link "4H" at bounding box center [209, 29] width 14 height 12
click at [0, 55] on html "Ideas Chart tour Layout Full screen Share Aftermarket · Thu AUG 28 2025 4:00 PM…" at bounding box center [744, 406] width 1487 height 812
click at [1265, 412] on div at bounding box center [666, 424] width 1297 height 774
click at [182, 28] on span "1H" at bounding box center [180, 28] width 6 height 6
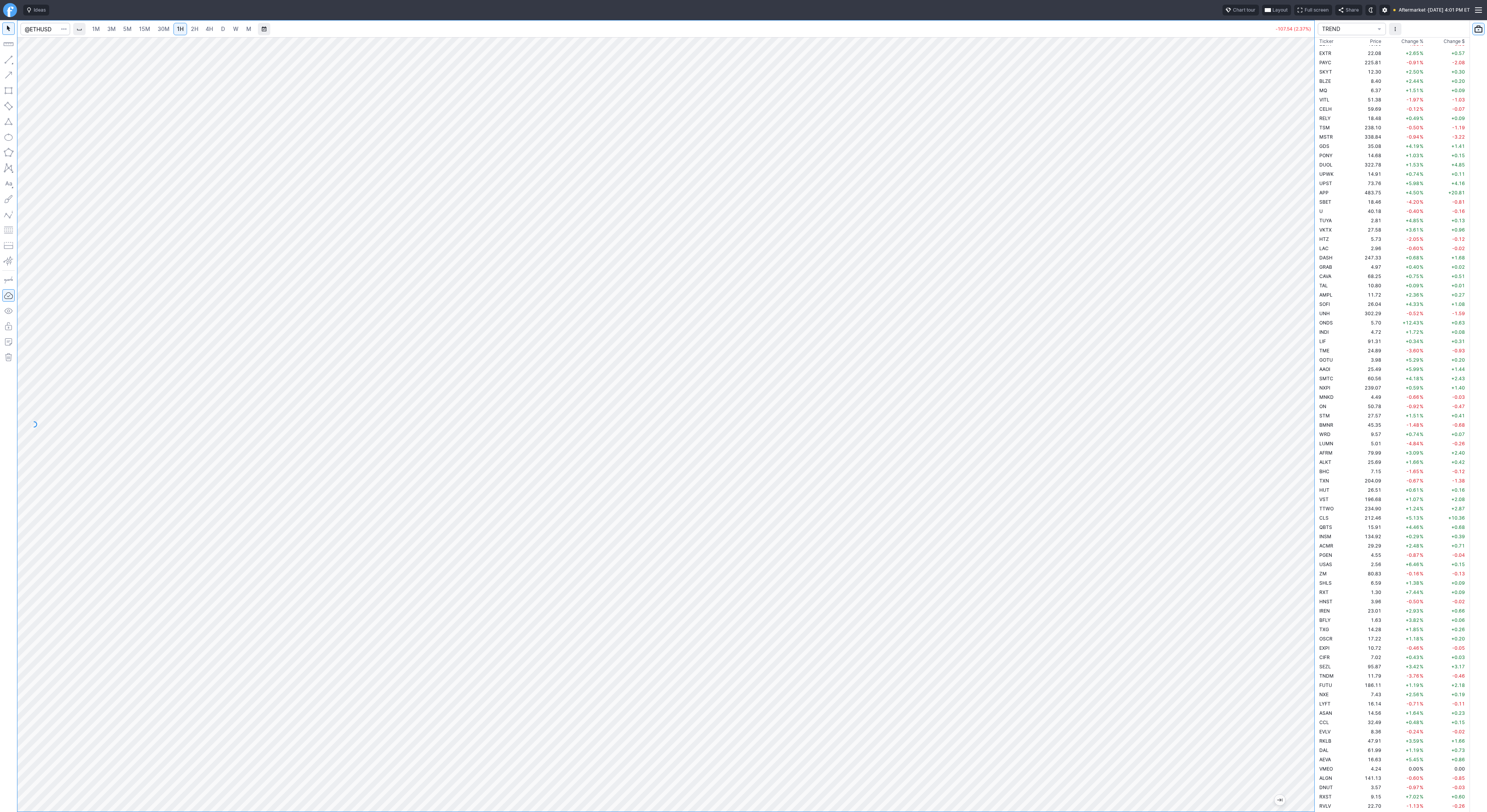
drag, startPoint x: 1307, startPoint y: 259, endPoint x: 1298, endPoint y: 416, distance: 157.3
click at [1310, 431] on div at bounding box center [1306, 422] width 16 height 755
click at [1288, 456] on div at bounding box center [666, 424] width 1297 height 774
drag, startPoint x: 10, startPoint y: 59, endPoint x: 30, endPoint y: 84, distance: 32.0
click at [10, 60] on button "button" at bounding box center [8, 59] width 12 height 12
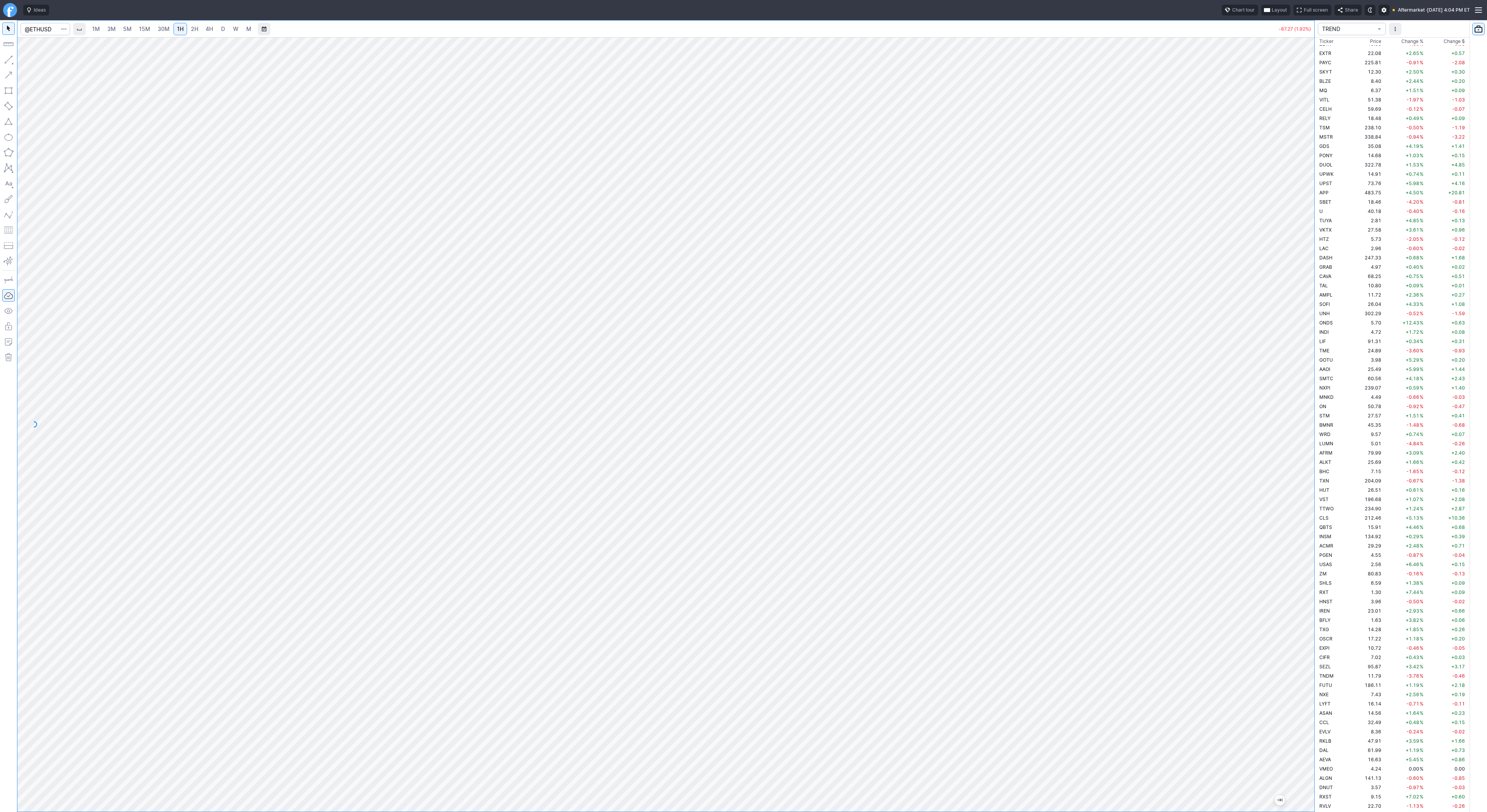
drag, startPoint x: 1306, startPoint y: 305, endPoint x: 1298, endPoint y: 340, distance: 35.9
click at [1305, 349] on div at bounding box center [1306, 422] width 16 height 755
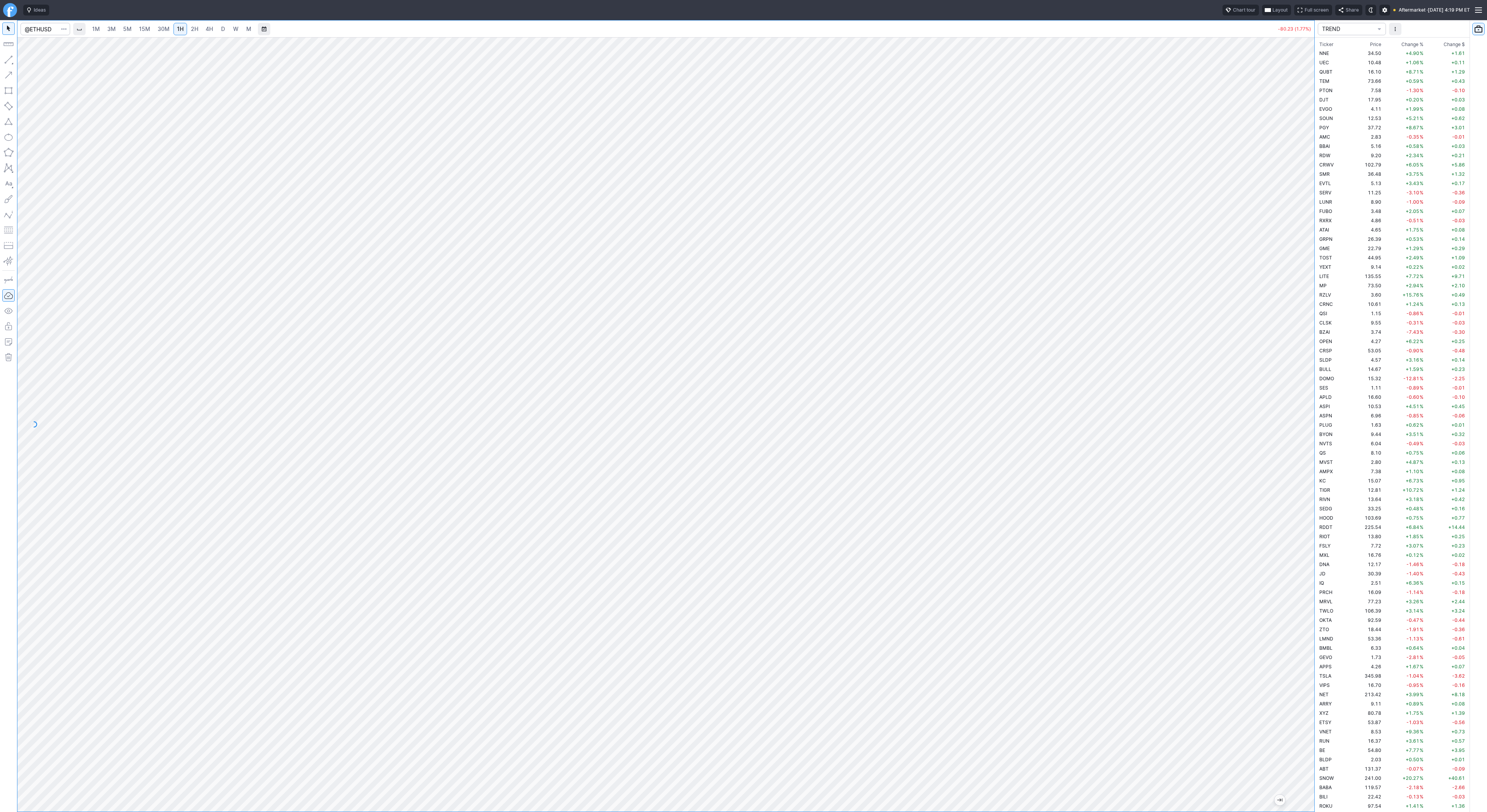
scroll to position [1691, 0]
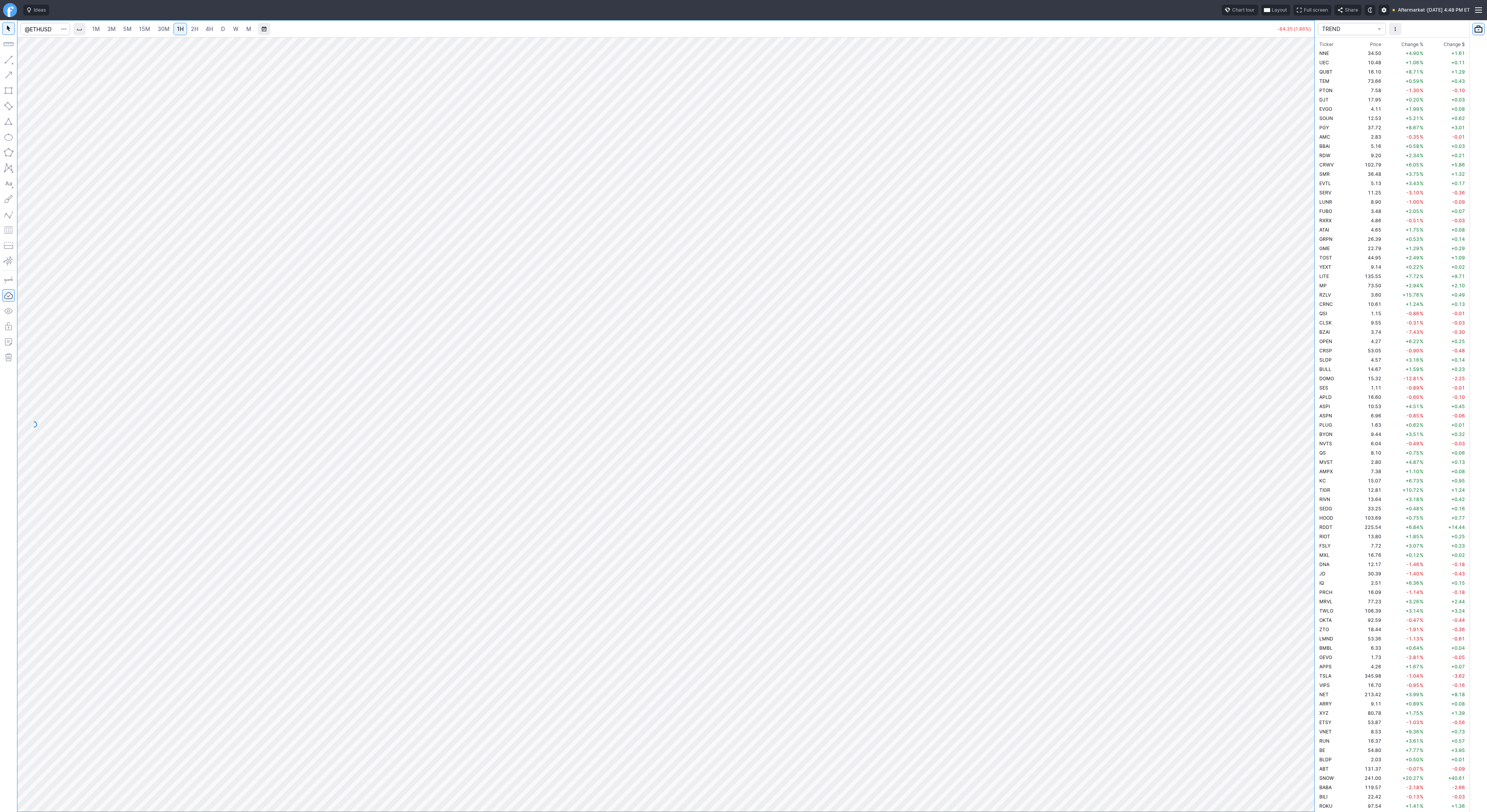
scroll to position [1691, 0]
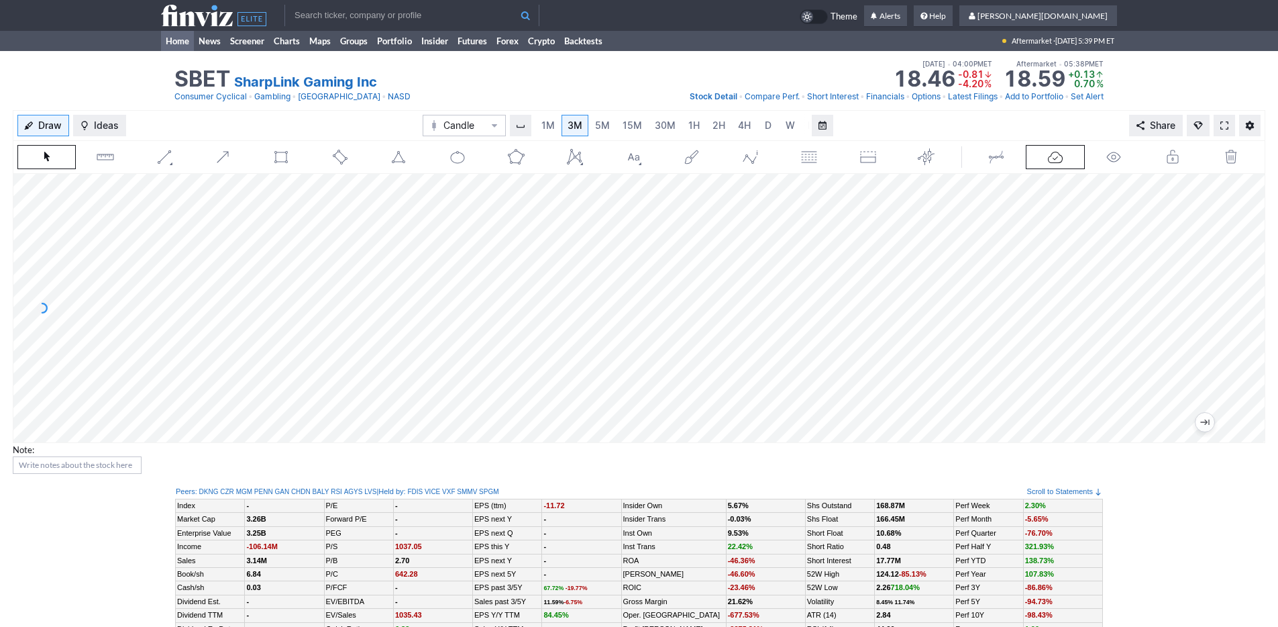
click at [172, 38] on link "Home" at bounding box center [177, 41] width 33 height 20
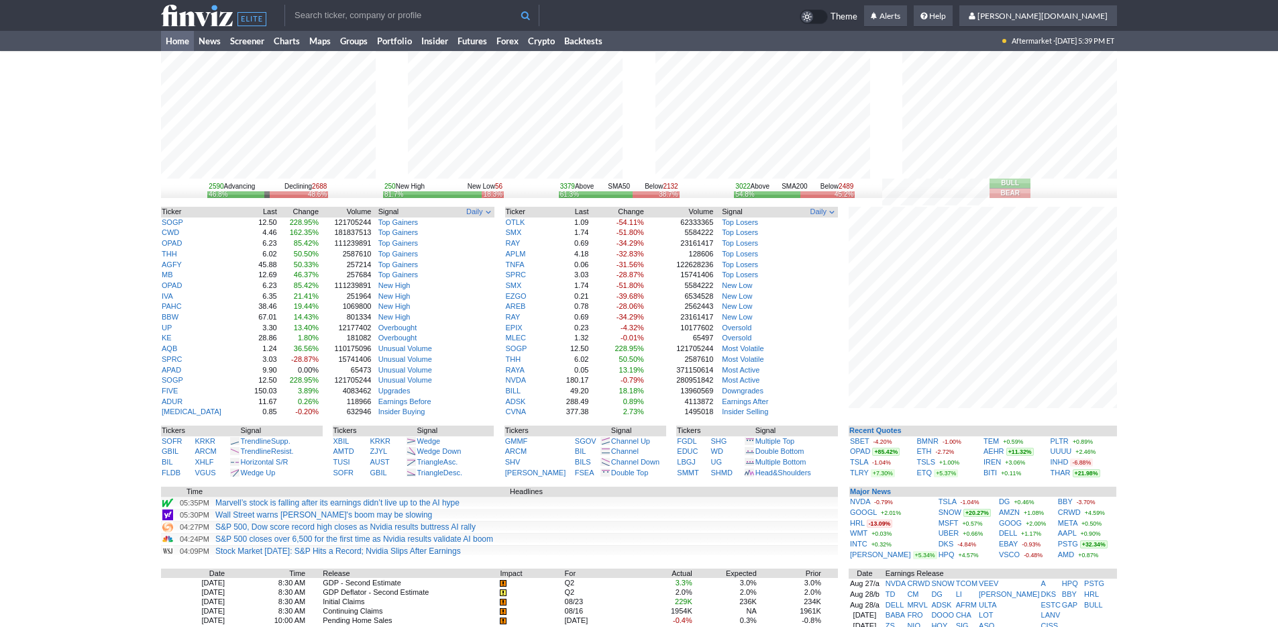
click at [124, 158] on div "2590 Advancing Declining 2688 46.8% 48.6% 250 New High New Low 56 81.7% 18.3% 3…" at bounding box center [639, 434] width 1278 height 766
click at [1180, 371] on div "2590 Advancing Declining 2688 46.8% 48.6% 250 New High New Low 56 81.7% 18.3% 3…" at bounding box center [639, 434] width 1278 height 766
click at [1171, 443] on div "2590 Advancing Declining 2688 46.8% 48.6% 250 New High New Low 56 81.7% 18.3% 3…" at bounding box center [639, 434] width 1278 height 766
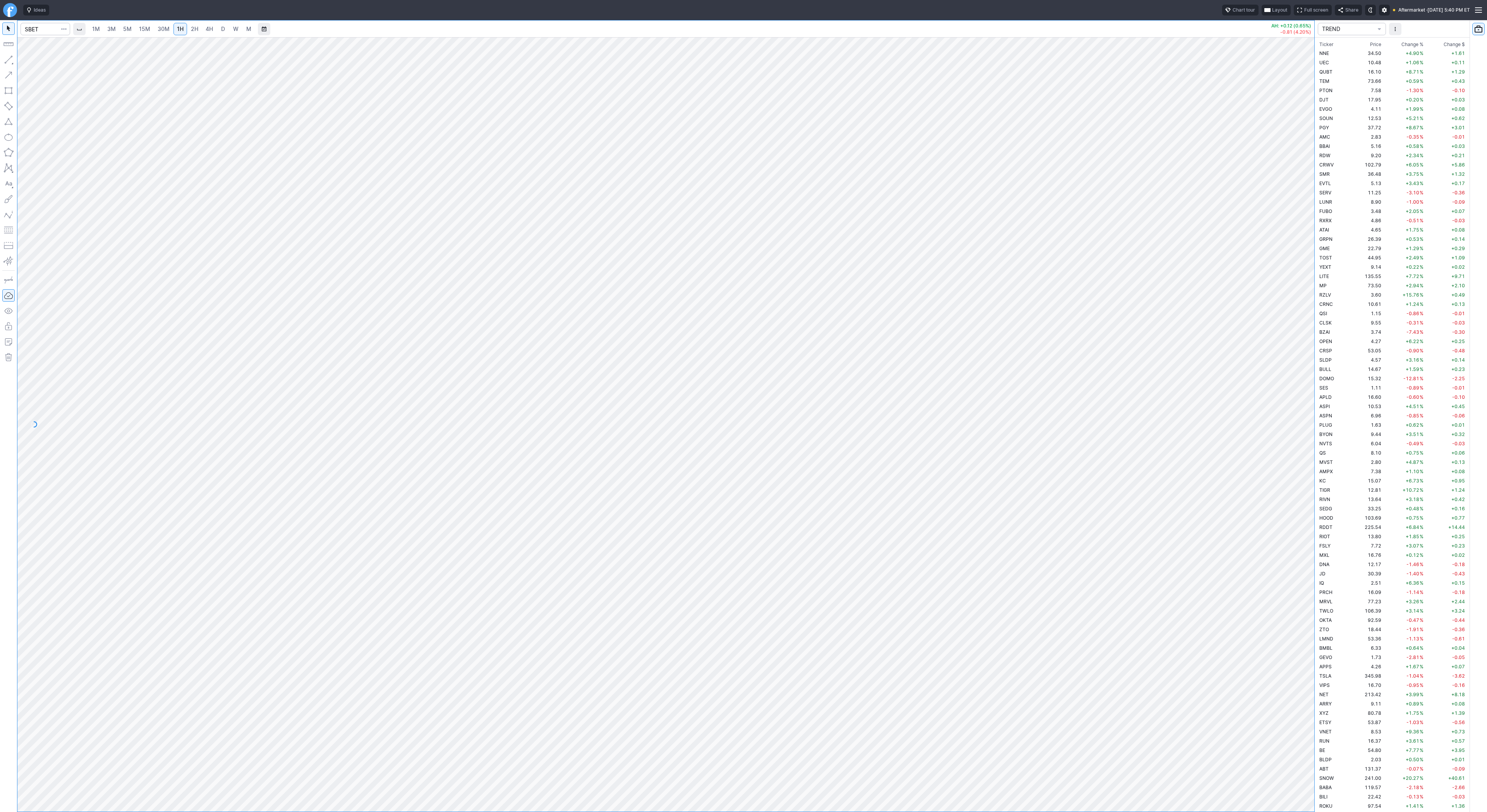
scroll to position [1468, 0]
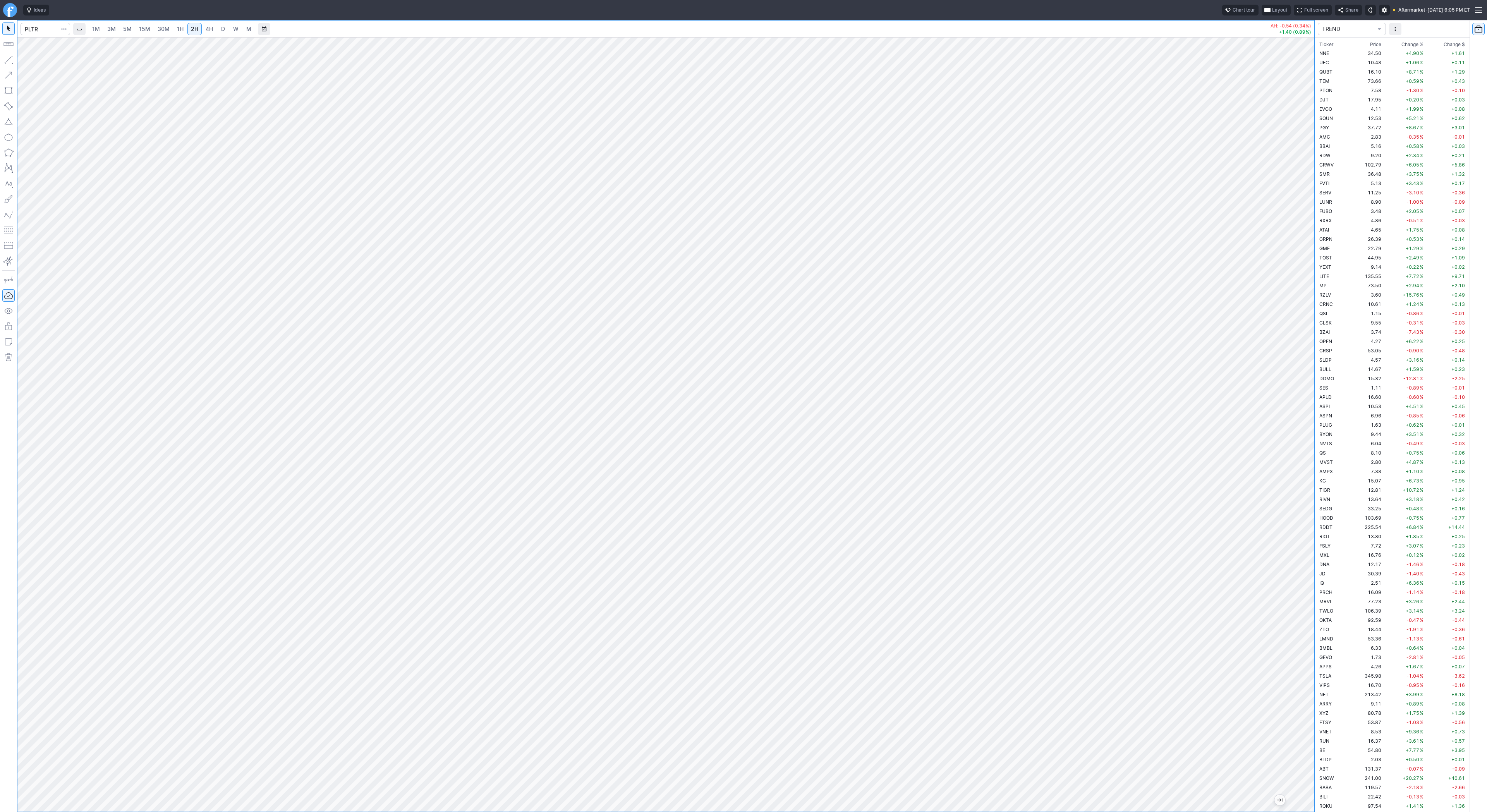
scroll to position [1255, 0]
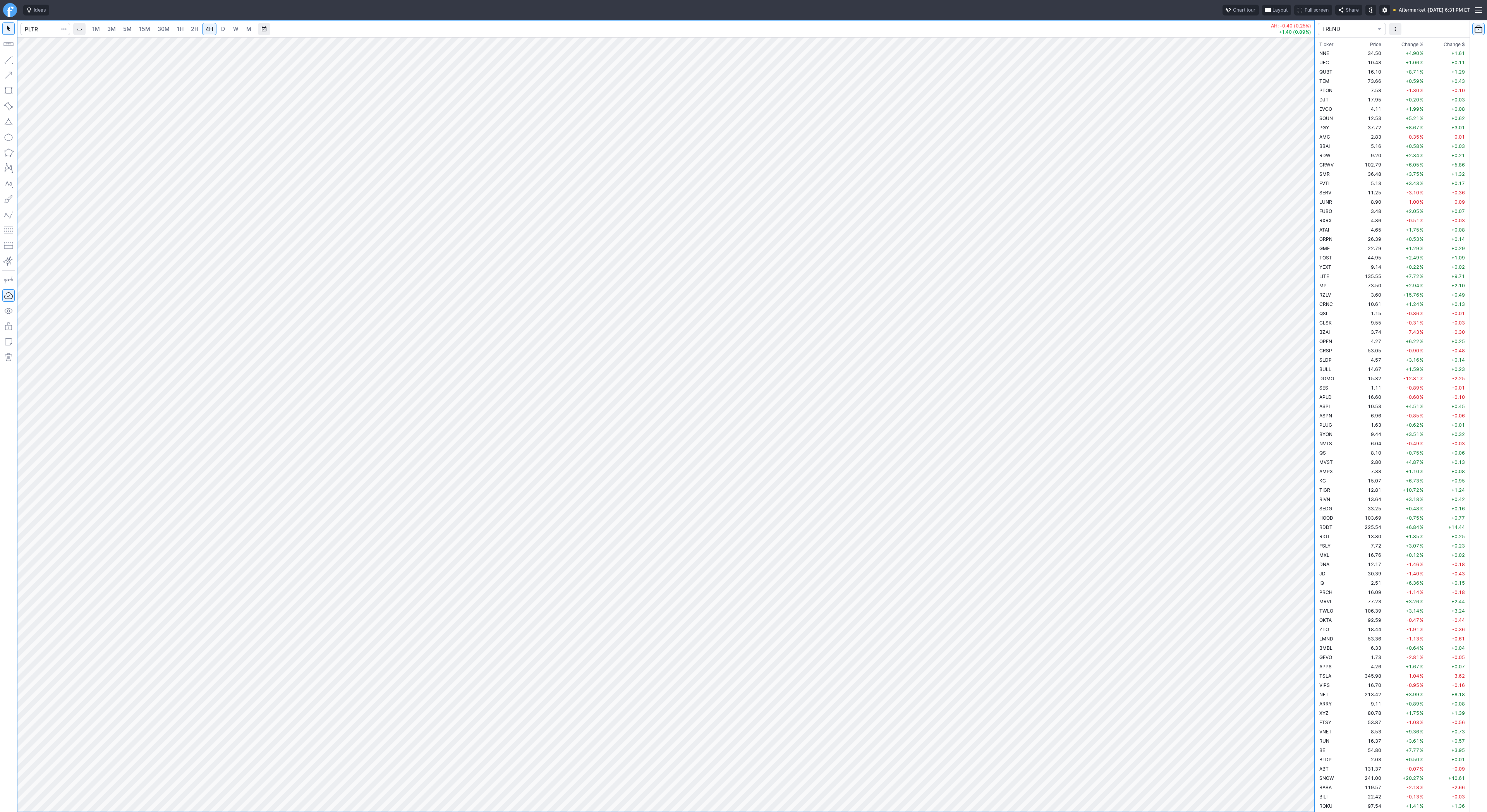
scroll to position [371, 0]
